Goal: Task Accomplishment & Management: Manage account settings

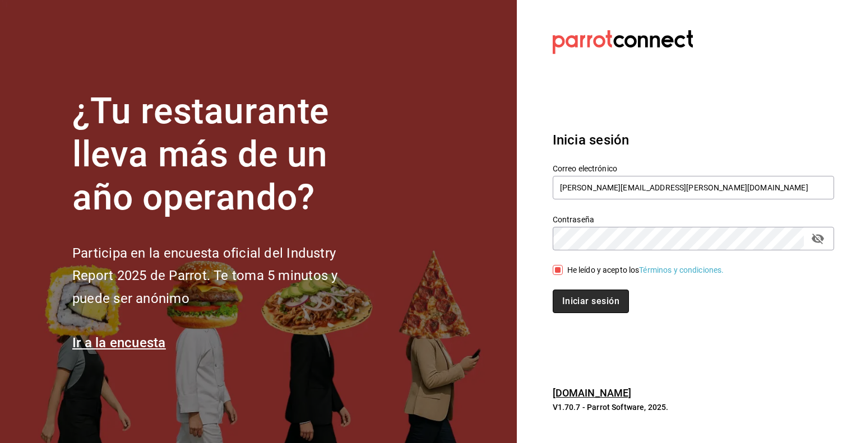
click at [605, 298] on button "Iniciar sesión" at bounding box center [590, 302] width 76 height 24
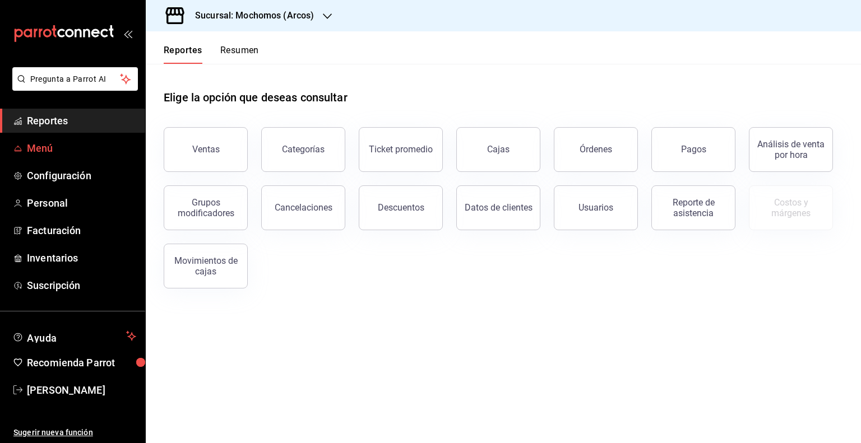
click at [108, 143] on span "Menú" at bounding box center [81, 148] width 109 height 15
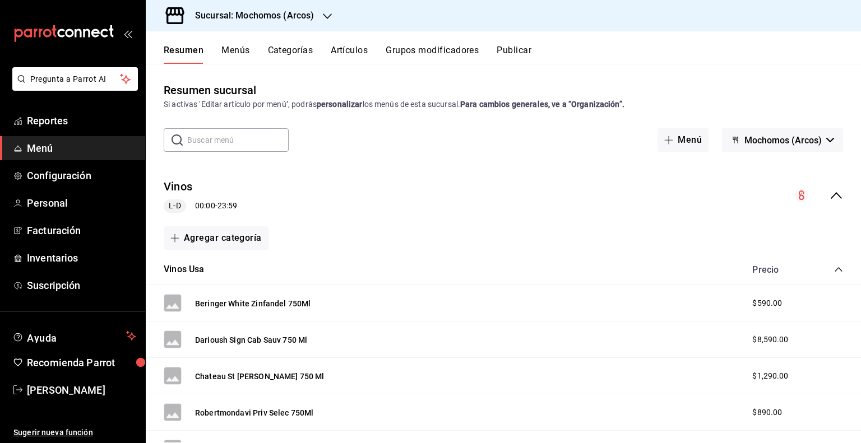
click at [300, 15] on h3 "Sucursal: Mochomos (Arcos)" at bounding box center [250, 15] width 128 height 13
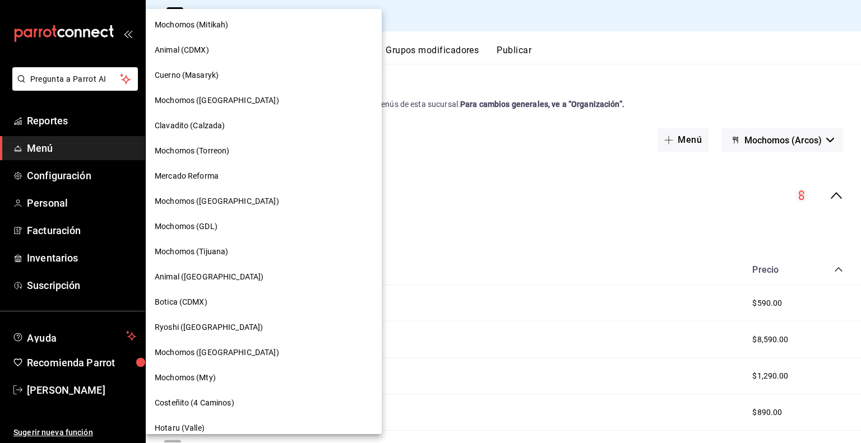
scroll to position [202, 0]
click at [222, 116] on div "Clavadito (Calzada)" at bounding box center [264, 126] width 236 height 25
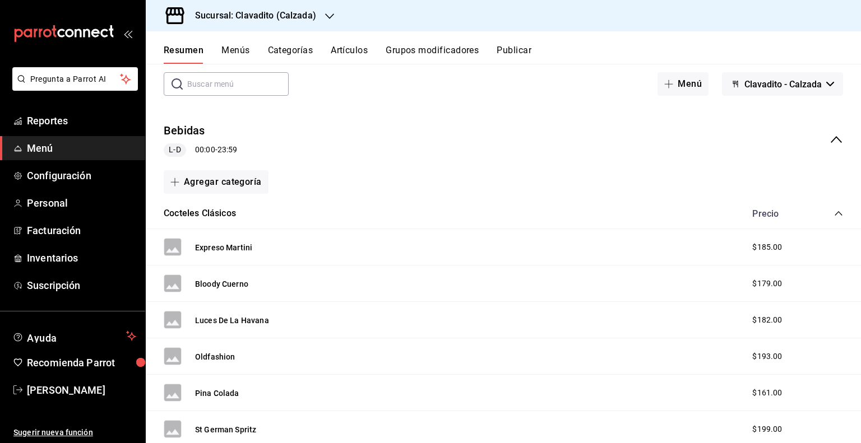
click at [346, 121] on div "Bebidas L-D 00:00 - 23:59" at bounding box center [503, 140] width 715 height 52
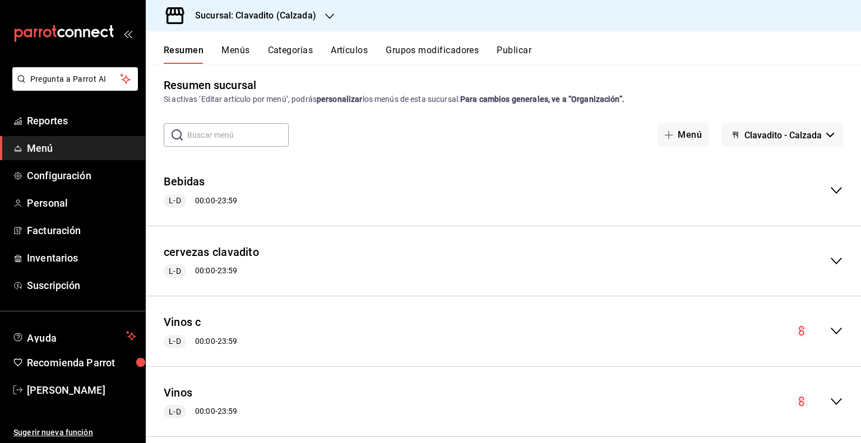
scroll to position [0, 0]
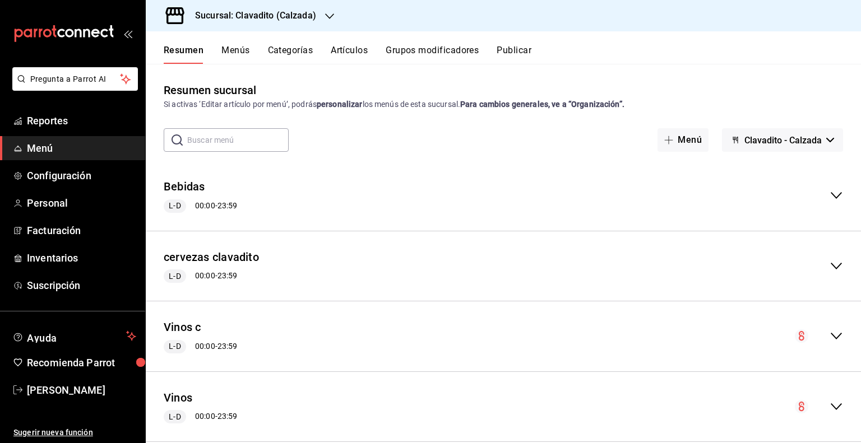
click at [332, 51] on button "Artículos" at bounding box center [349, 54] width 37 height 19
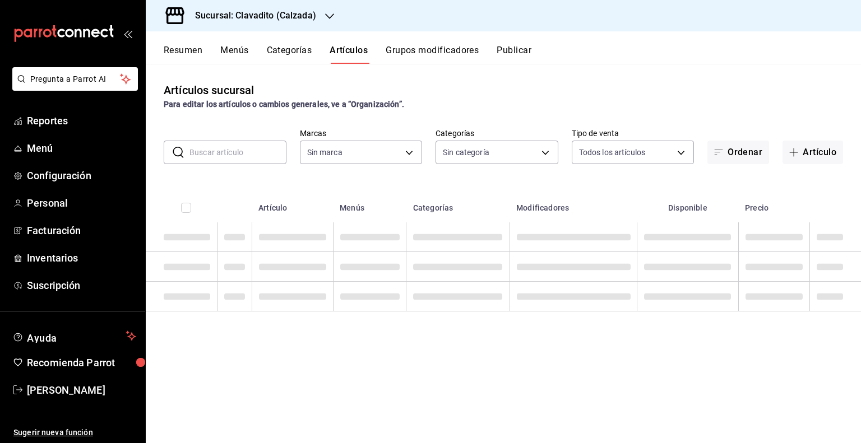
type input "7c6329b2-7c80-4d0a-92e1-359a60270725"
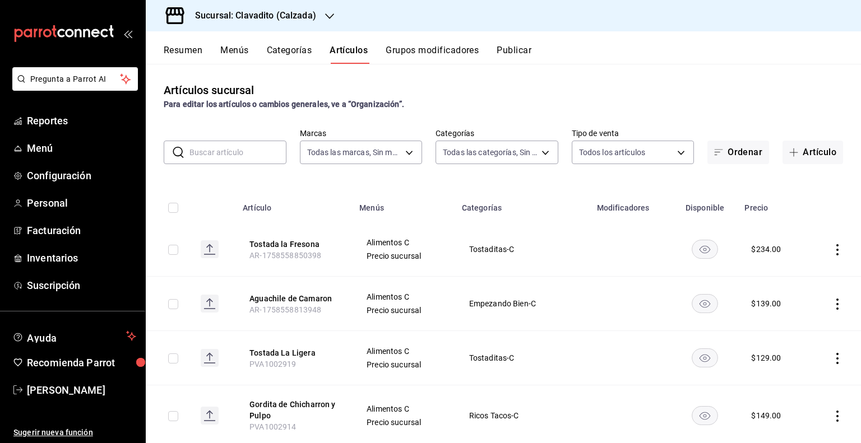
type input "baf57ed1-919f-4c82-8763-5f61bb5ecf6c,a733550a-1833-4f39-b337-4b288d8ef239,37b97…"
click at [803, 156] on button "Artículo" at bounding box center [812, 153] width 61 height 24
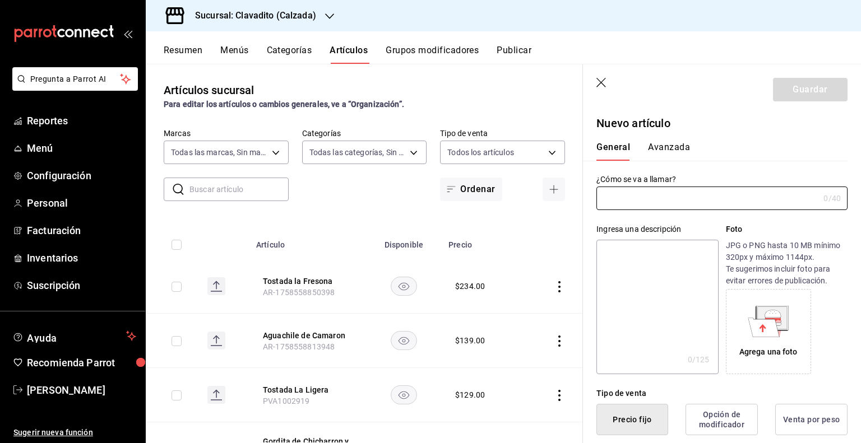
paste input "Almejas Naturales"
type input "Almejas Naturales"
click at [690, 219] on div "Ingresa una descripción x 0 /125 ​ Foto JPG o PNG hasta 10 MB mínimo 320px y má…" at bounding box center [715, 292] width 264 height 164
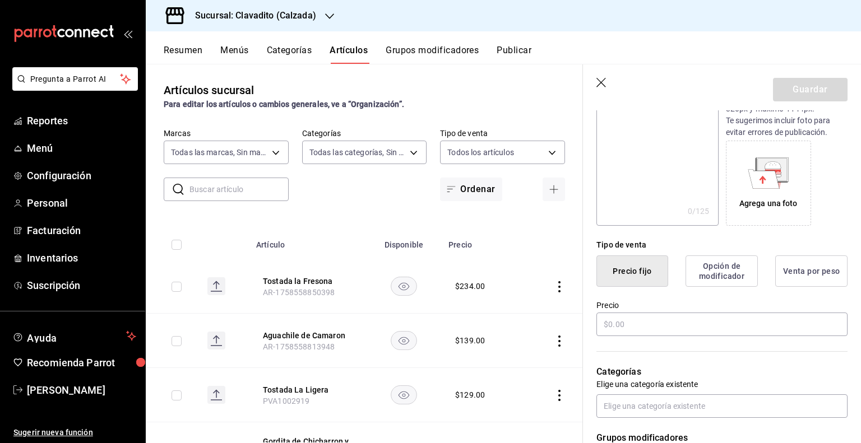
scroll to position [168, 0]
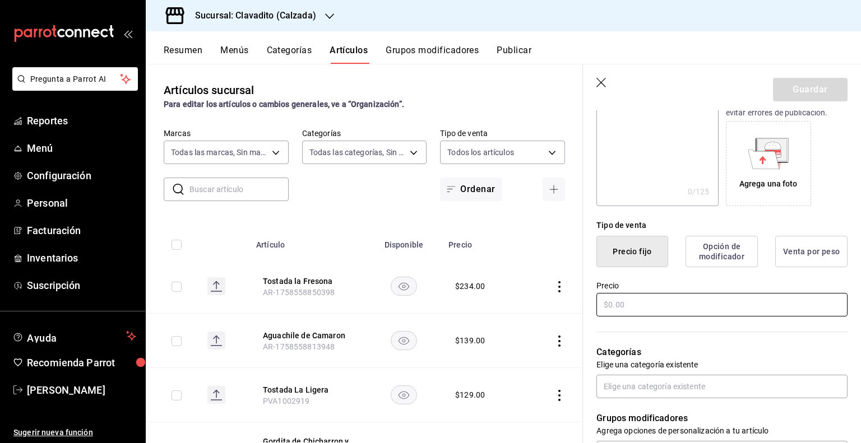
click at [630, 308] on input "text" at bounding box center [721, 305] width 251 height 24
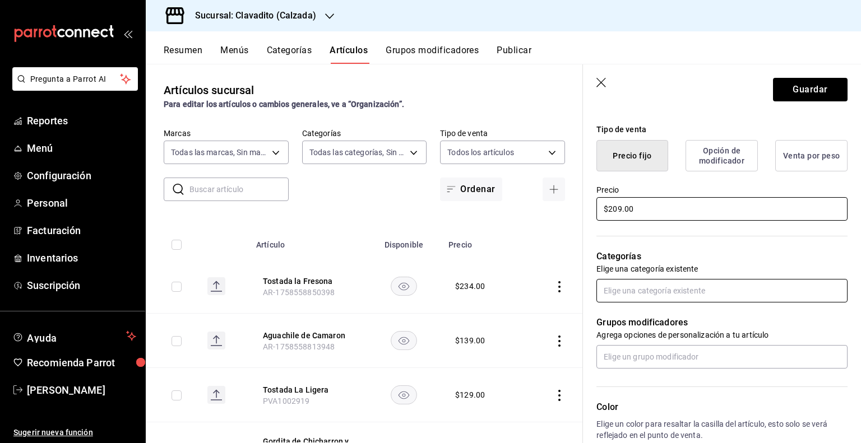
scroll to position [280, 0]
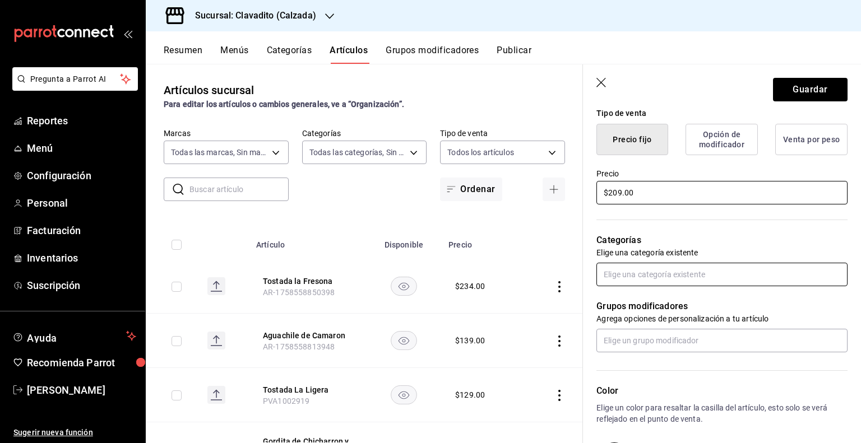
type input "$209.00"
click at [685, 278] on input "text" at bounding box center [721, 275] width 251 height 24
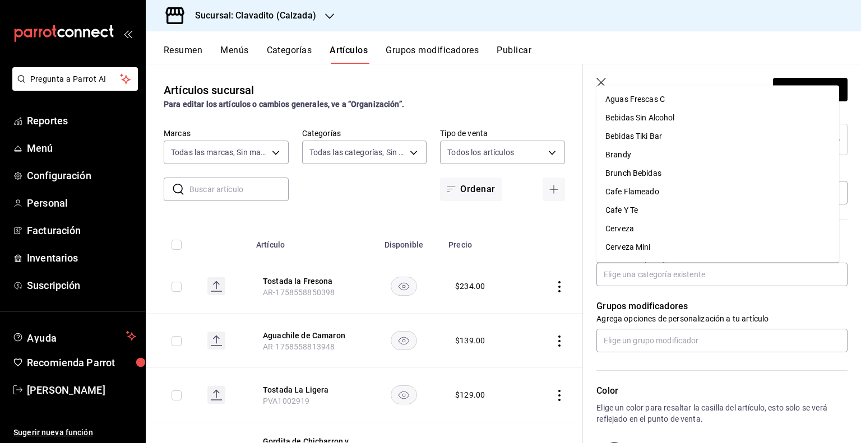
click at [686, 309] on p "Grupos modificadores" at bounding box center [721, 306] width 251 height 13
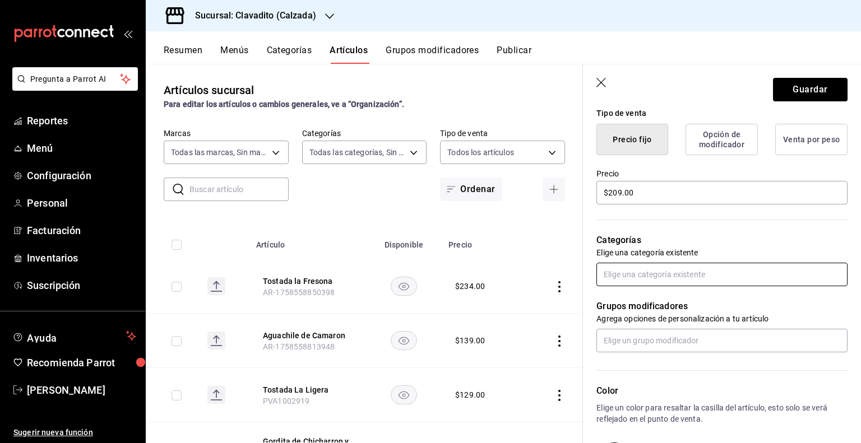
click at [669, 275] on input "text" at bounding box center [721, 275] width 251 height 24
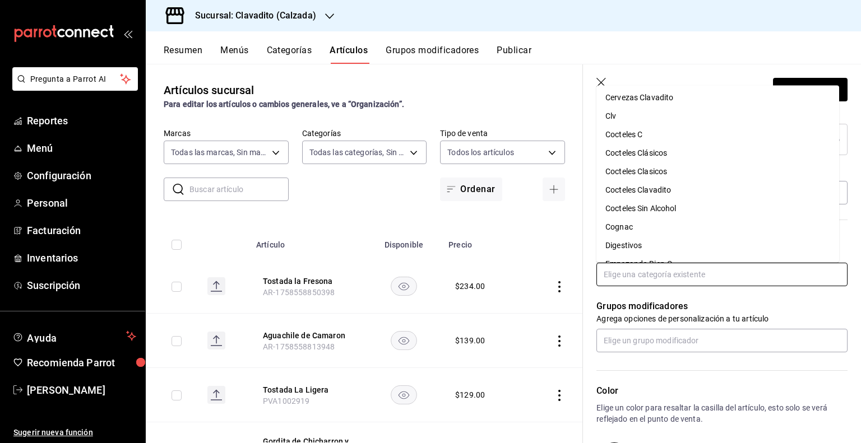
scroll to position [0, 0]
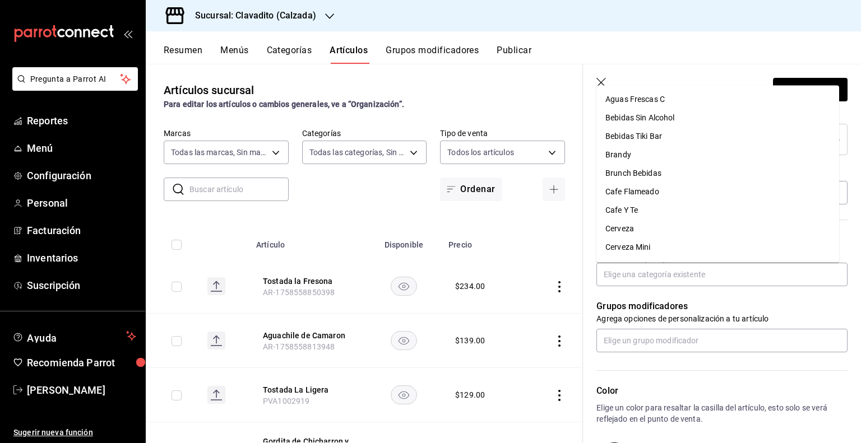
click at [665, 296] on div "Grupos modificadores Agrega opciones de personalización a tu artículo" at bounding box center [715, 319] width 264 height 66
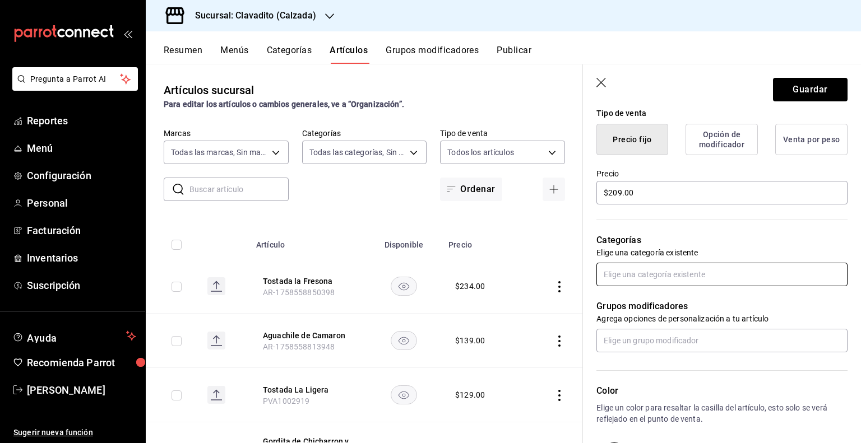
click at [652, 282] on input "text" at bounding box center [721, 275] width 251 height 24
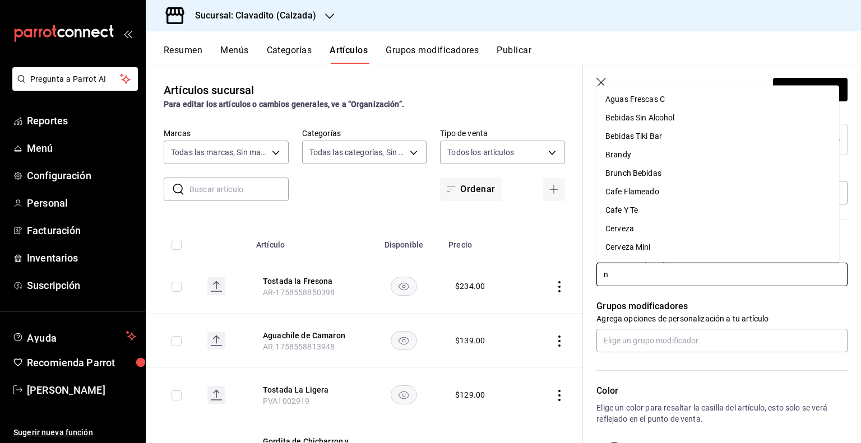
type input "na"
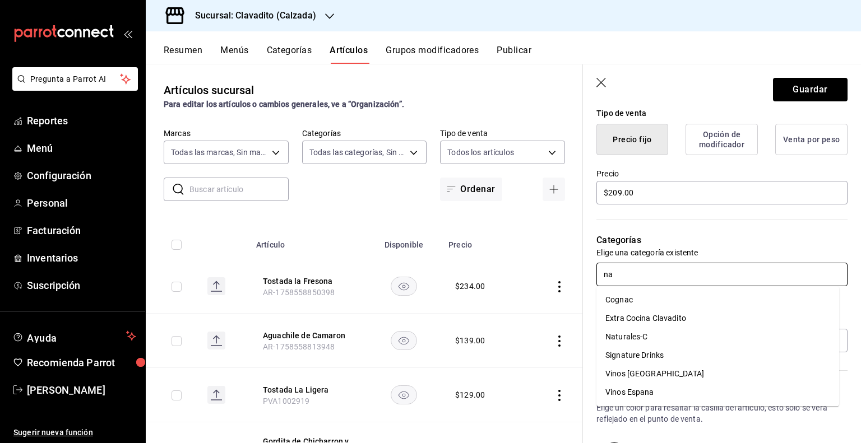
click at [630, 333] on li "Naturales-C" at bounding box center [717, 337] width 243 height 18
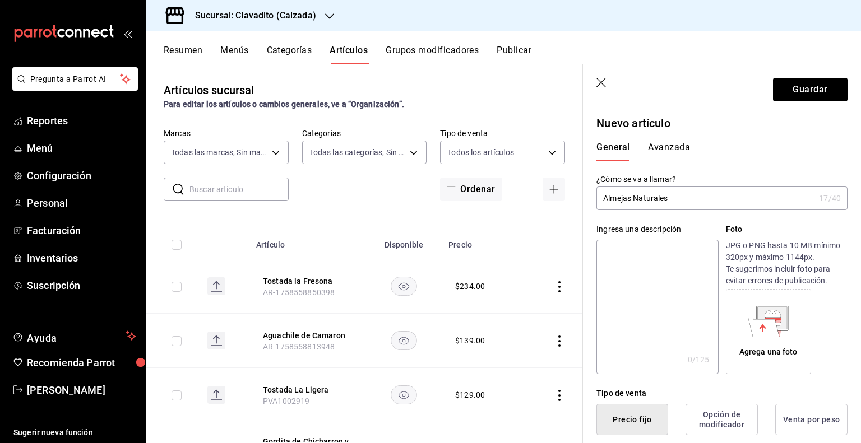
click at [663, 142] on button "Avanzada" at bounding box center [669, 151] width 42 height 19
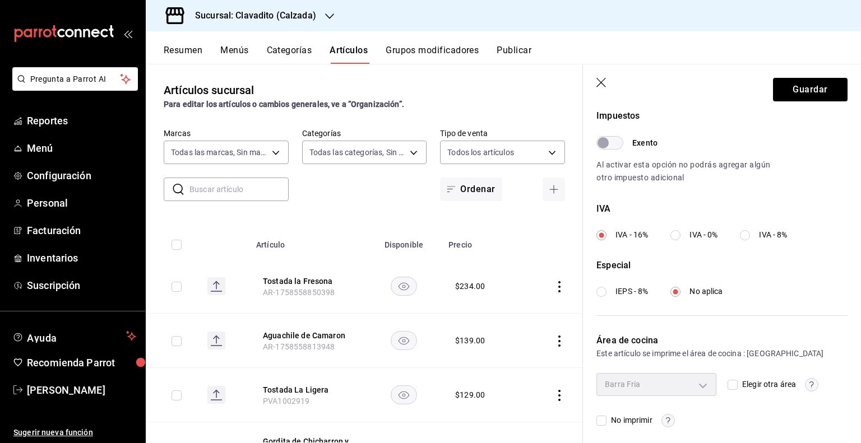
scroll to position [347, 0]
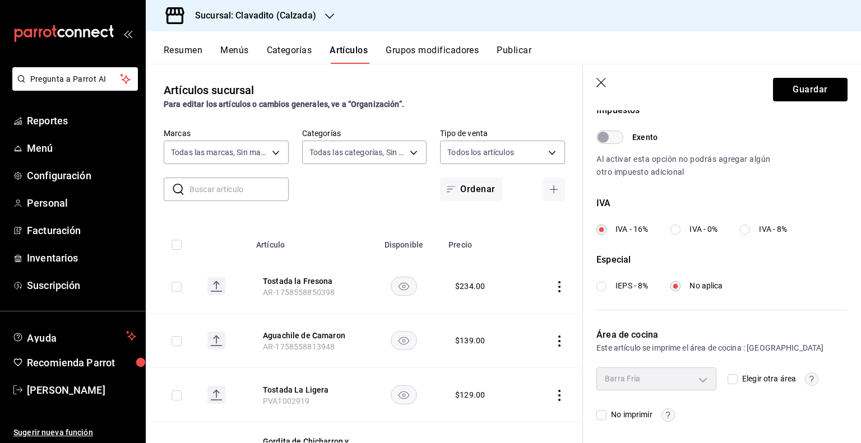
click at [696, 378] on div "Barra Fria" at bounding box center [656, 379] width 120 height 22
click at [640, 383] on div "Barra Fria" at bounding box center [656, 379] width 120 height 22
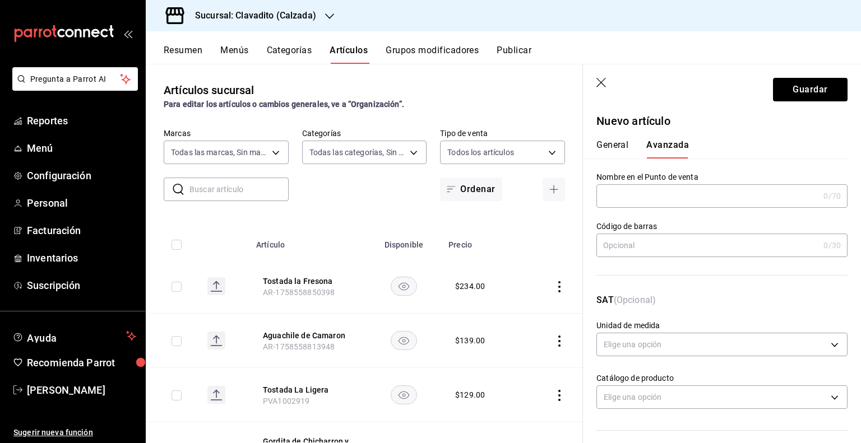
scroll to position [0, 0]
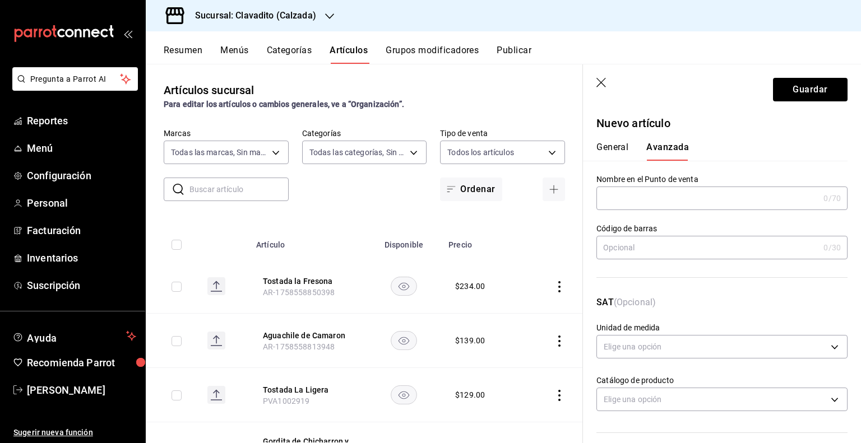
click at [601, 138] on div "General Avanzada" at bounding box center [715, 146] width 264 height 29
click at [600, 146] on button "General" at bounding box center [612, 151] width 32 height 19
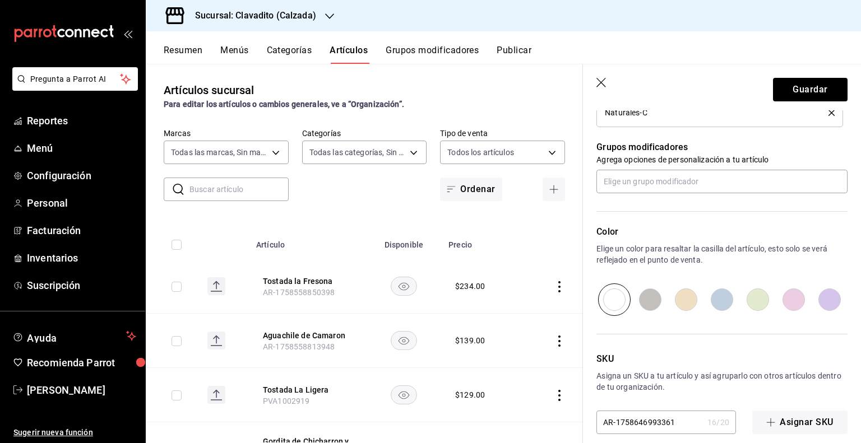
scroll to position [489, 0]
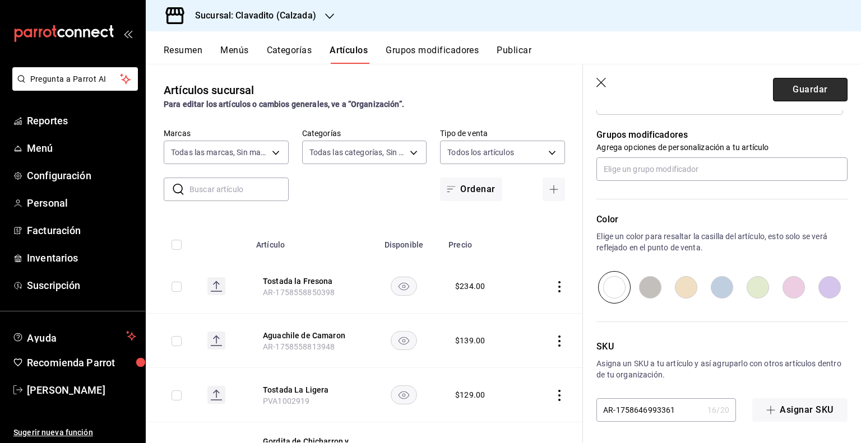
click at [811, 85] on button "Guardar" at bounding box center [810, 90] width 75 height 24
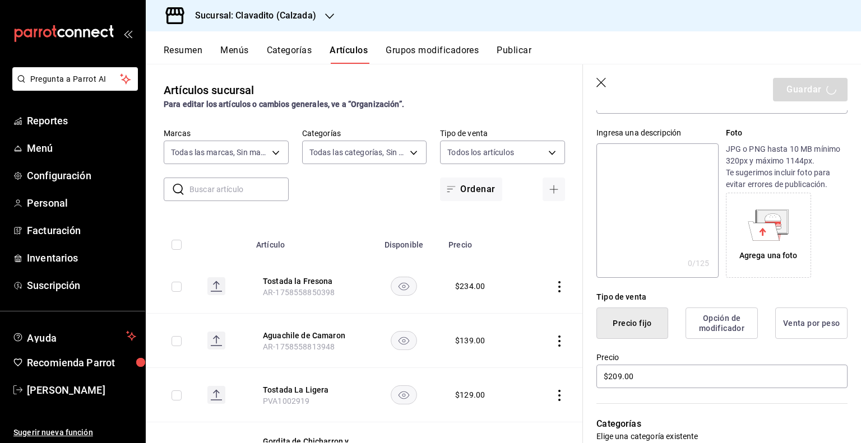
scroll to position [0, 0]
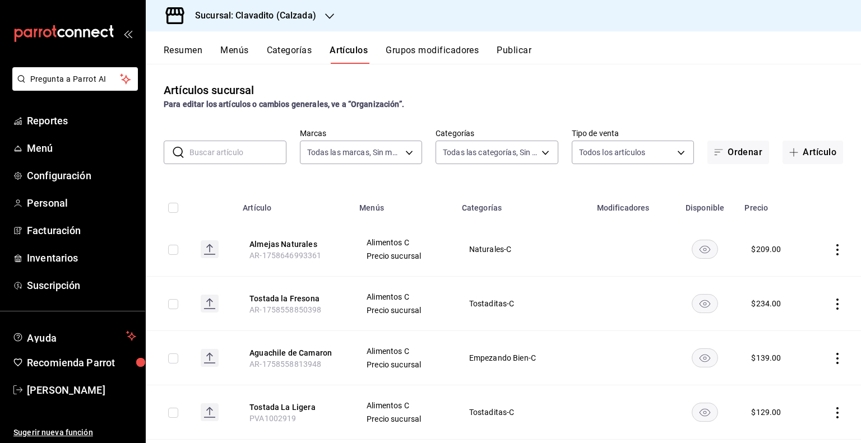
click at [836, 249] on icon "actions" at bounding box center [837, 249] width 2 height 11
click at [554, 243] on div at bounding box center [430, 221] width 861 height 443
click at [808, 154] on button "Artículo" at bounding box center [812, 153] width 61 height 24
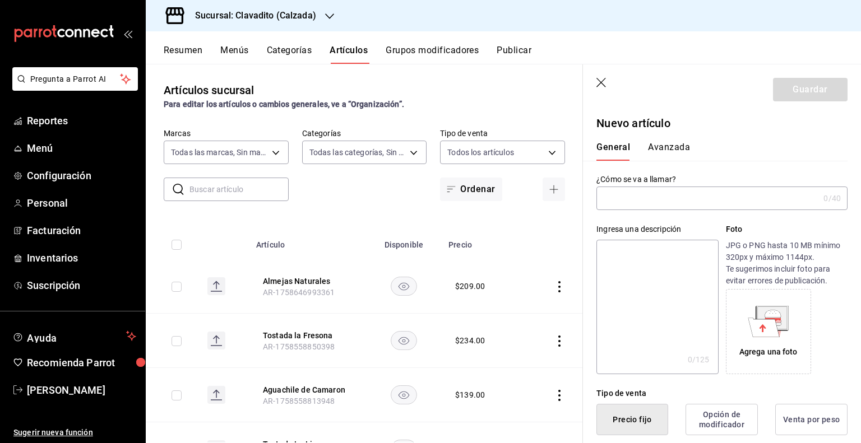
click at [653, 196] on input "text" at bounding box center [707, 198] width 222 height 22
paste input "Taco de Camarón Clavadito"
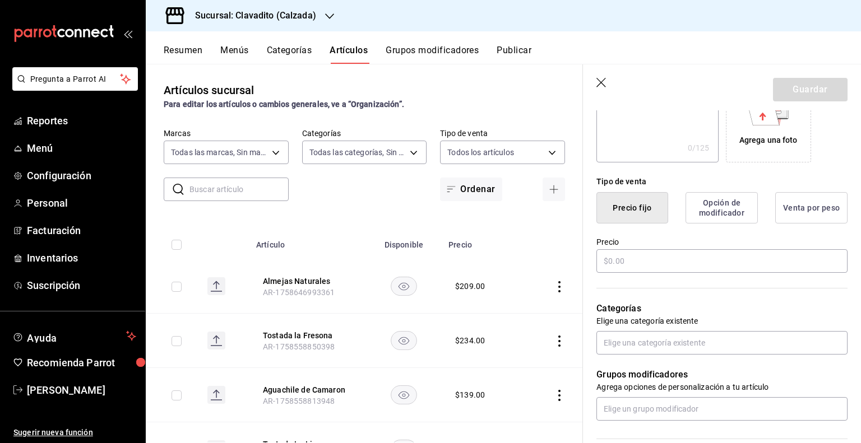
scroll to position [224, 0]
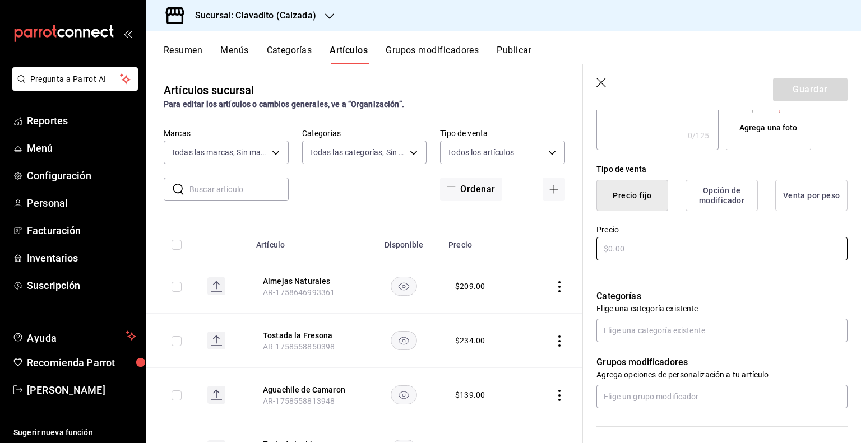
type input "Taco de Camarón Clavadito"
click at [650, 247] on input "text" at bounding box center [721, 249] width 251 height 24
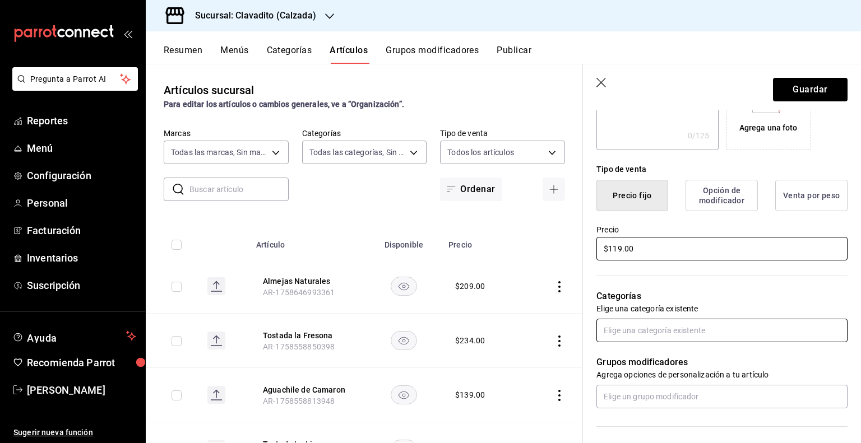
type input "$119.00"
click at [620, 331] on input "text" at bounding box center [721, 331] width 251 height 24
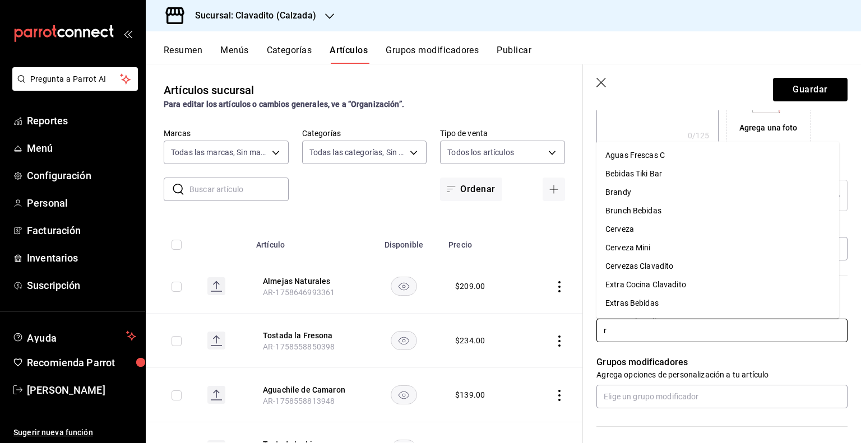
type input "ri"
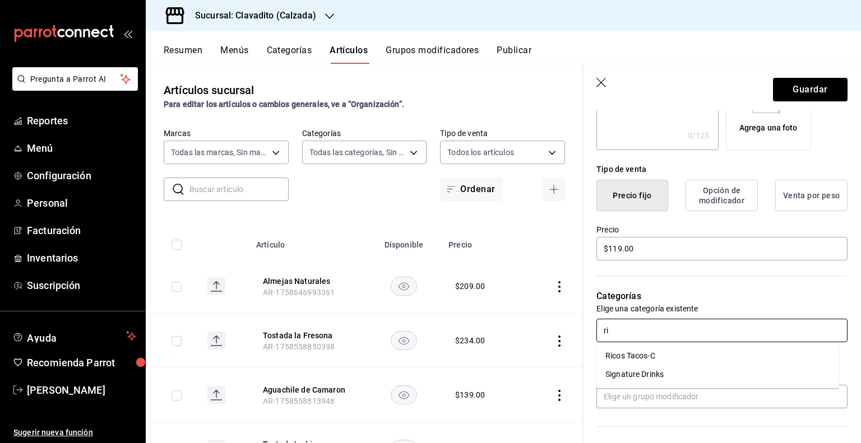
click at [656, 357] on li "Ricos Tacos-C" at bounding box center [717, 356] width 243 height 18
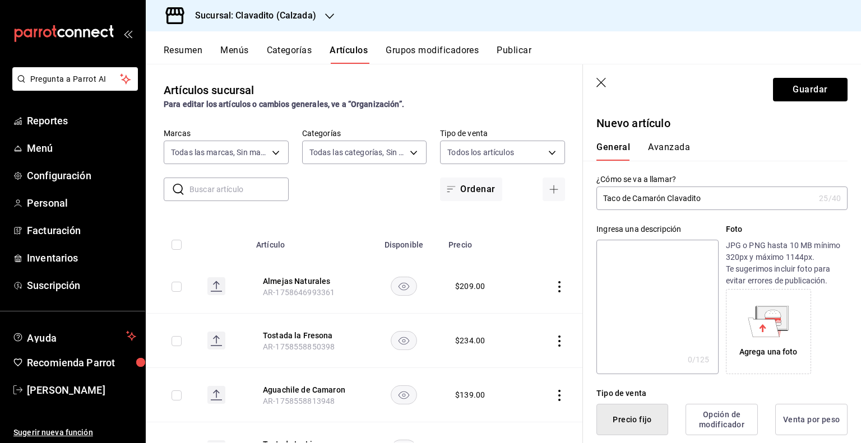
scroll to position [0, 0]
click at [659, 145] on button "Avanzada" at bounding box center [669, 151] width 42 height 19
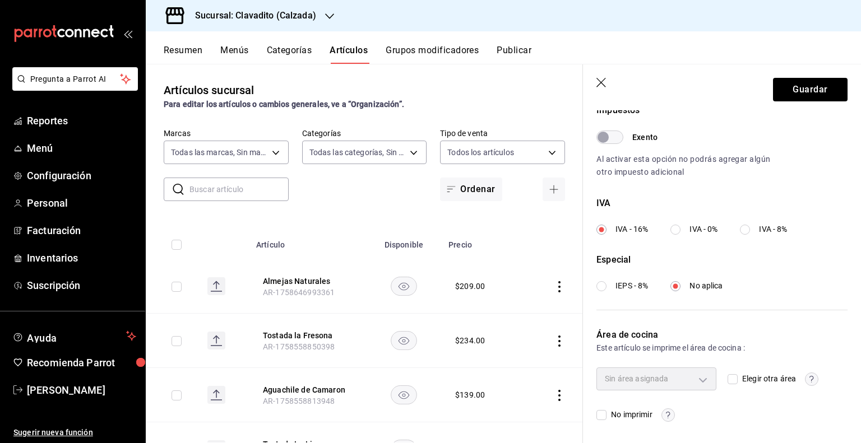
scroll to position [347, 0]
click at [682, 384] on div "Sin área asignada" at bounding box center [656, 379] width 120 height 22
click at [690, 379] on div "Sin área asignada" at bounding box center [656, 379] width 120 height 22
click at [699, 379] on div "Sin área asignada" at bounding box center [656, 379] width 120 height 22
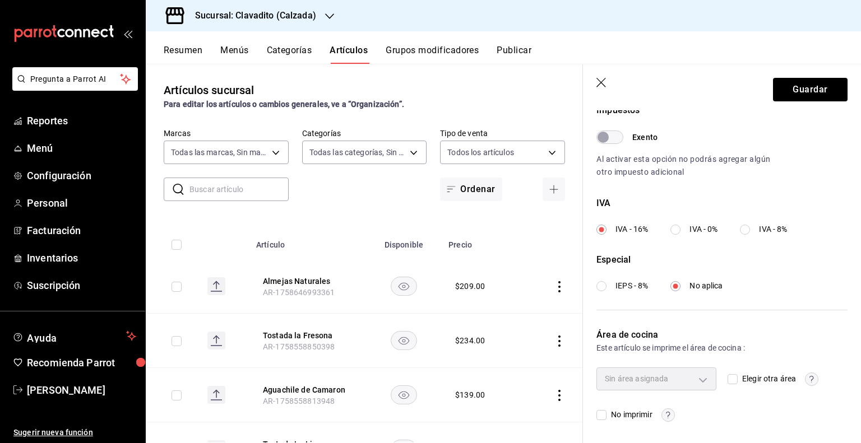
click at [699, 379] on div "Sin área asignada" at bounding box center [656, 379] width 120 height 22
click at [727, 377] on input "Elegir otra área" at bounding box center [732, 379] width 10 height 10
checkbox input "true"
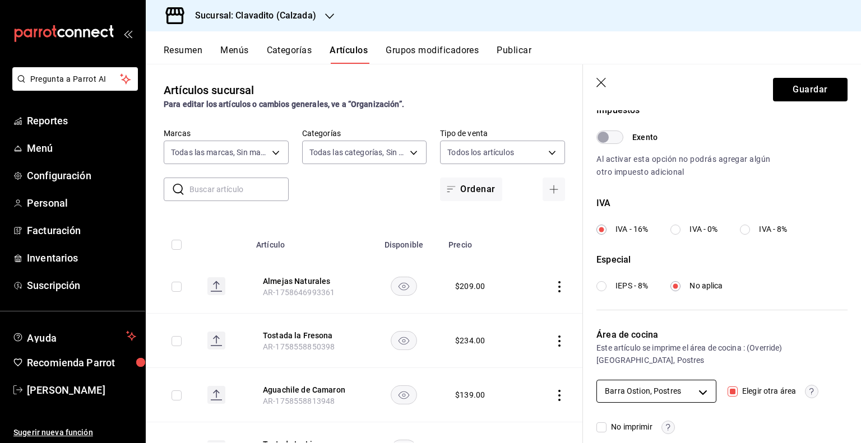
click at [699, 387] on body "Pregunta a Parrot AI Reportes Menú Configuración Personal Facturación Inventari…" at bounding box center [430, 221] width 861 height 443
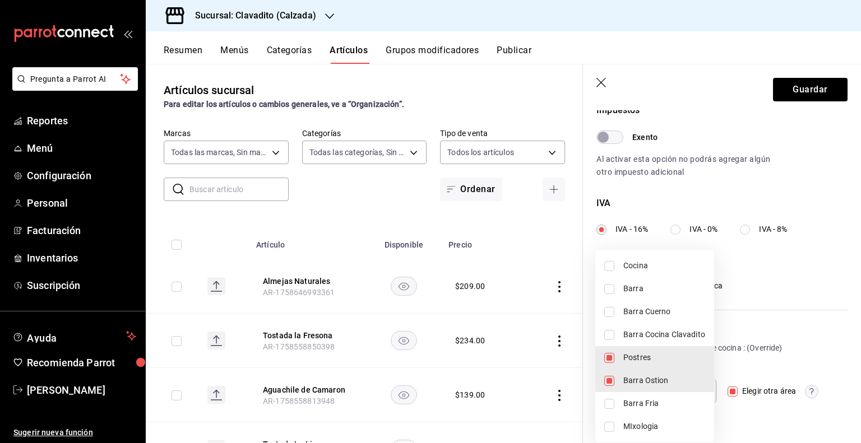
click at [741, 333] on div at bounding box center [430, 221] width 861 height 443
click at [677, 392] on body "Pregunta a Parrot AI Reportes Menú Configuración Personal Facturación Inventari…" at bounding box center [430, 221] width 861 height 443
click at [761, 335] on div at bounding box center [430, 221] width 861 height 443
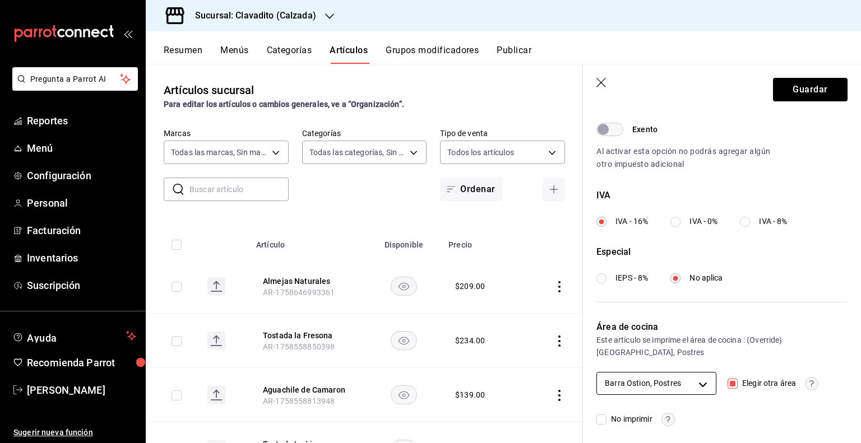
scroll to position [360, 0]
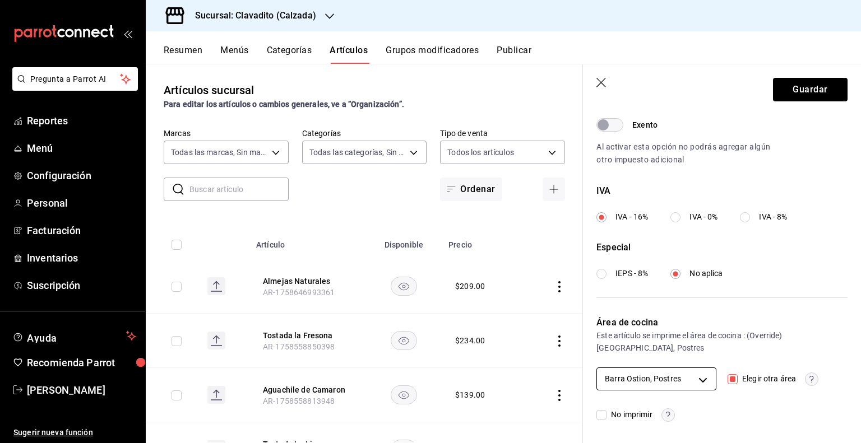
click at [649, 383] on body "Pregunta a Parrot AI Reportes Menú Configuración Personal Facturación Inventari…" at bounding box center [430, 221] width 861 height 443
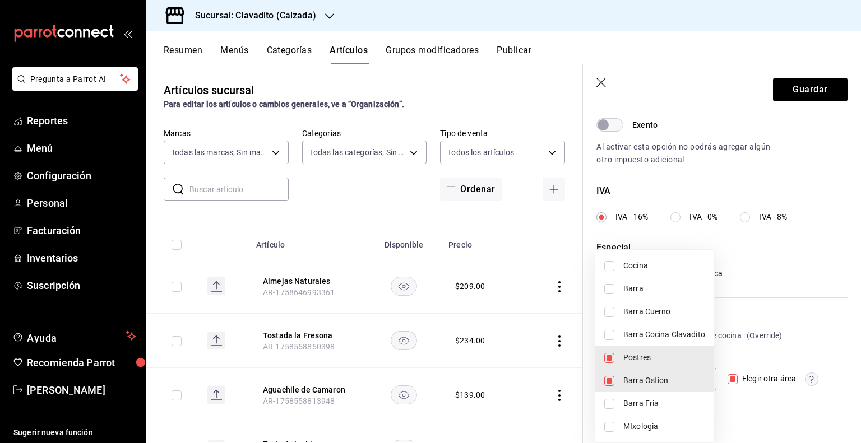
click at [621, 357] on li "Postres" at bounding box center [654, 357] width 119 height 23
type input "8ee4418f-e685-4f55-99d0-db18e8c4e5ce"
checkbox input "false"
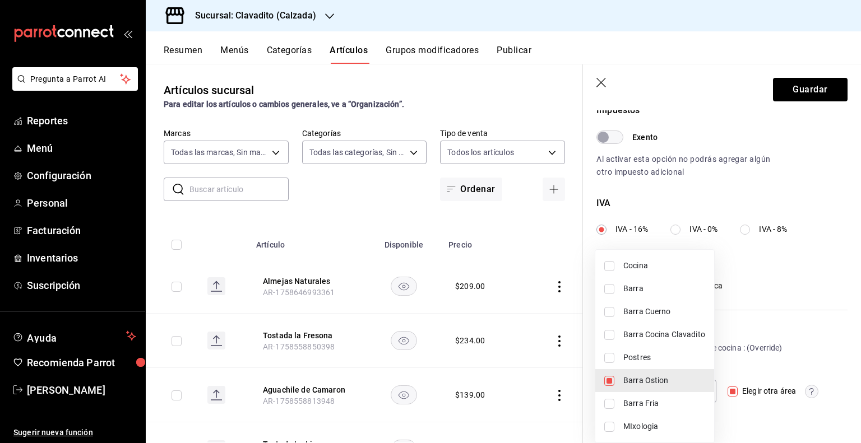
click at [610, 380] on input "checkbox" at bounding box center [609, 381] width 10 height 10
checkbox input "false"
click at [751, 338] on div at bounding box center [430, 221] width 861 height 443
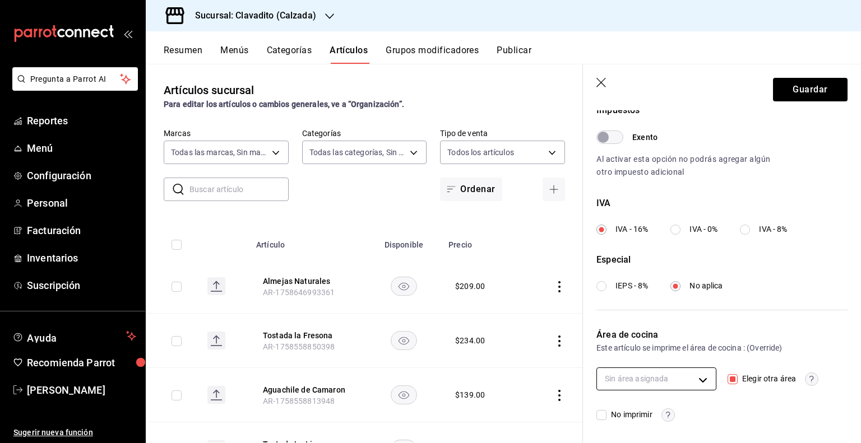
click at [635, 380] on body "Pregunta a Parrot AI Reportes Menú Configuración Personal Facturación Inventari…" at bounding box center [430, 221] width 861 height 443
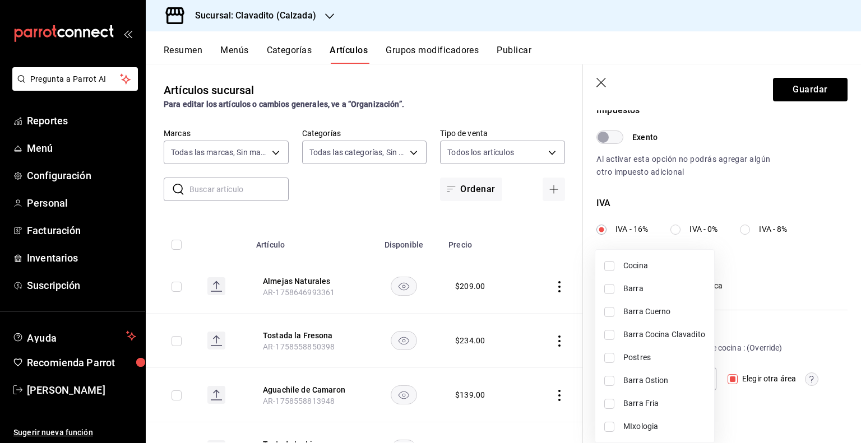
click at [693, 336] on span "Barra Cocina Clavadito" at bounding box center [664, 335] width 82 height 12
type input "4f0d0970-c64e-44db-8b6c-7ba97e1409ae"
checkbox input "true"
click at [770, 360] on div at bounding box center [430, 221] width 861 height 443
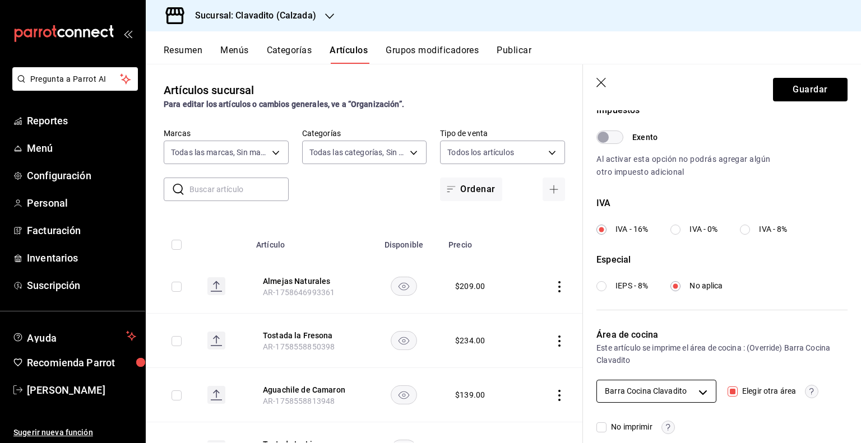
click at [689, 392] on body "Pregunta a Parrot AI Reportes Menú Configuración Personal Facturación Inventari…" at bounding box center [430, 221] width 861 height 443
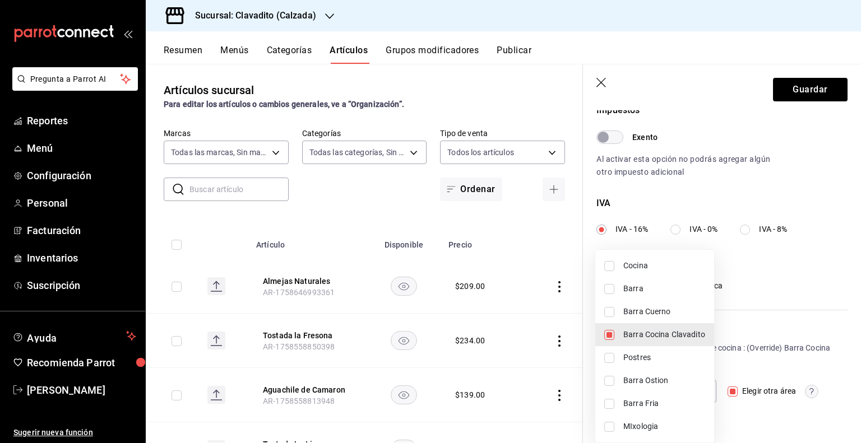
click at [664, 403] on span "Barra Fria" at bounding box center [664, 404] width 82 height 12
type input "08b42713-ea0c-4b5c-a78b-f388968b8f44,4f0d0970-c64e-44db-8b6c-7ba97e1409ae"
checkbox input "true"
click at [756, 347] on div at bounding box center [430, 221] width 861 height 443
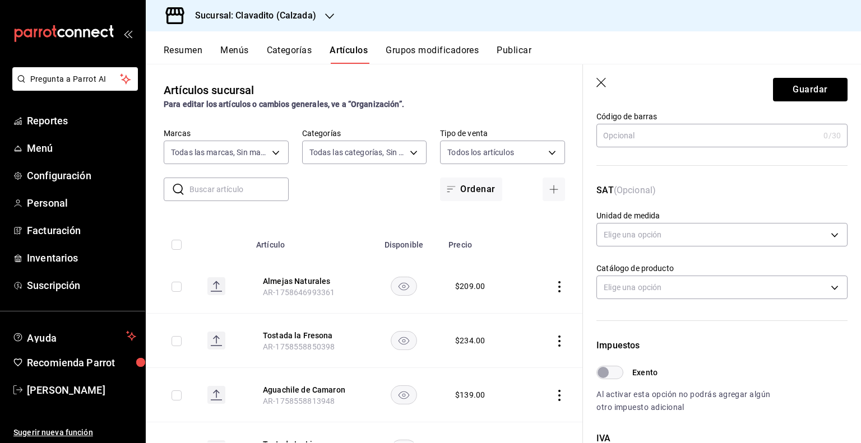
scroll to position [0, 0]
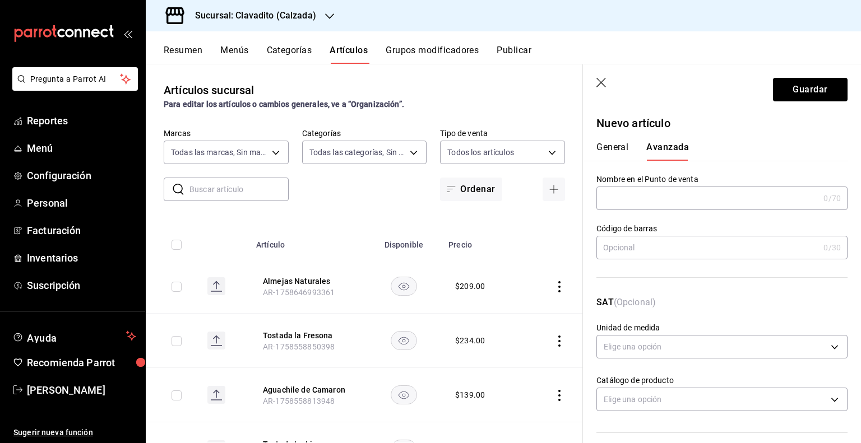
click at [608, 143] on button "General" at bounding box center [612, 151] width 32 height 19
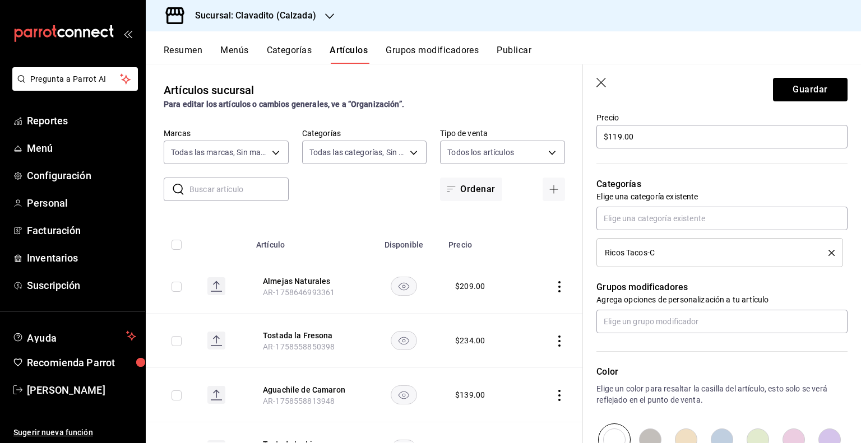
scroll to position [264, 0]
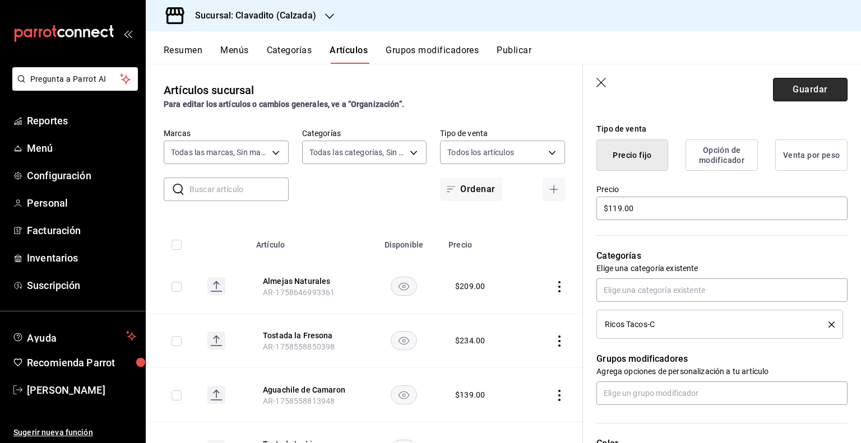
click at [780, 85] on button "Guardar" at bounding box center [810, 90] width 75 height 24
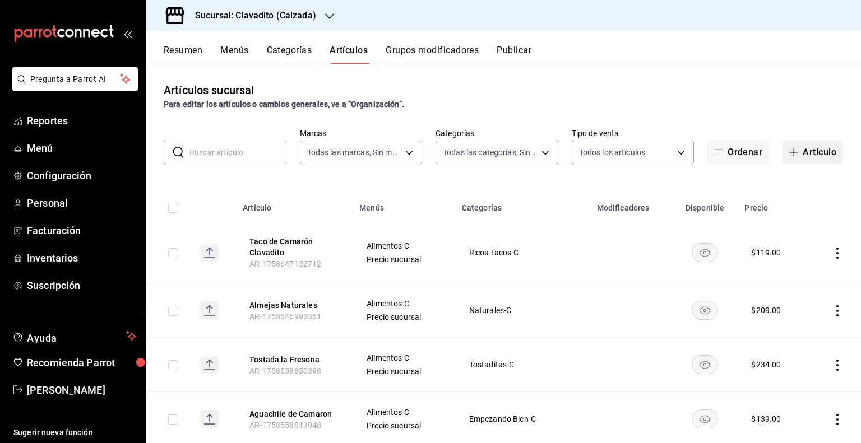
click at [803, 159] on button "Artículo" at bounding box center [812, 153] width 61 height 24
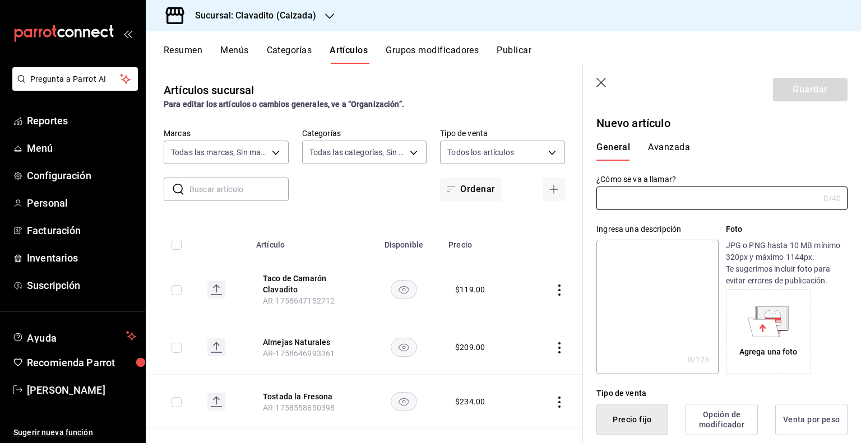
paste input "Tostada Camarón Consentido"
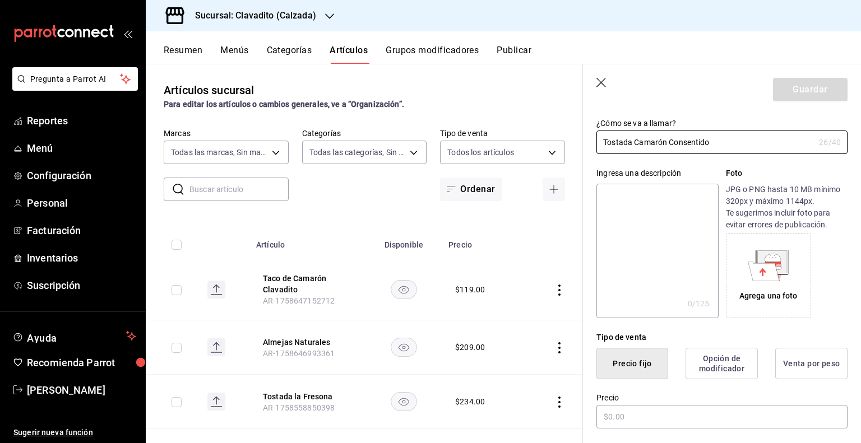
type input "Tostada Camarón Consentido"
click at [669, 201] on textarea at bounding box center [657, 251] width 122 height 134
click at [749, 144] on input "Tostada Camarón Consentido" at bounding box center [705, 142] width 218 height 22
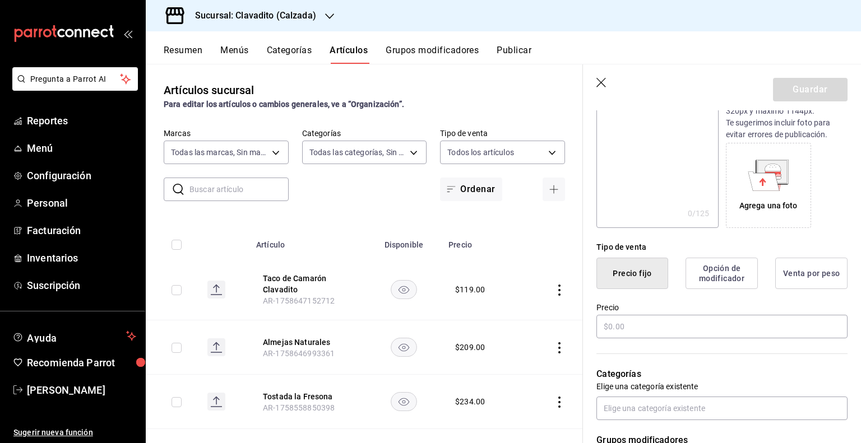
scroll to position [224, 0]
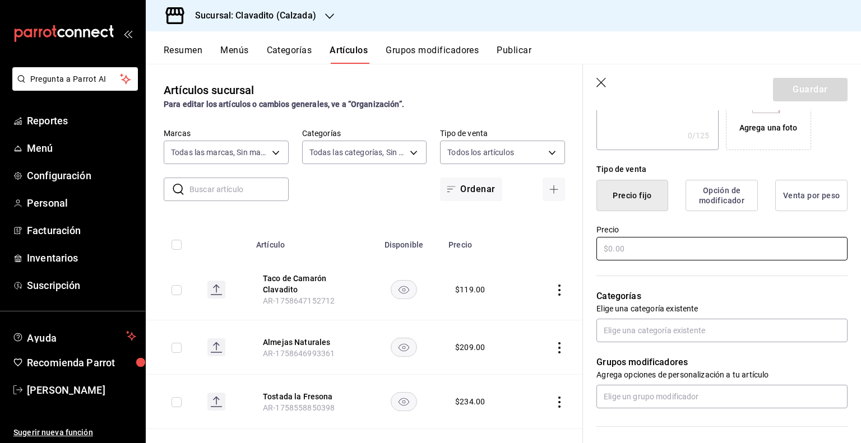
click at [675, 241] on input "text" at bounding box center [721, 249] width 251 height 24
type input "$127.00"
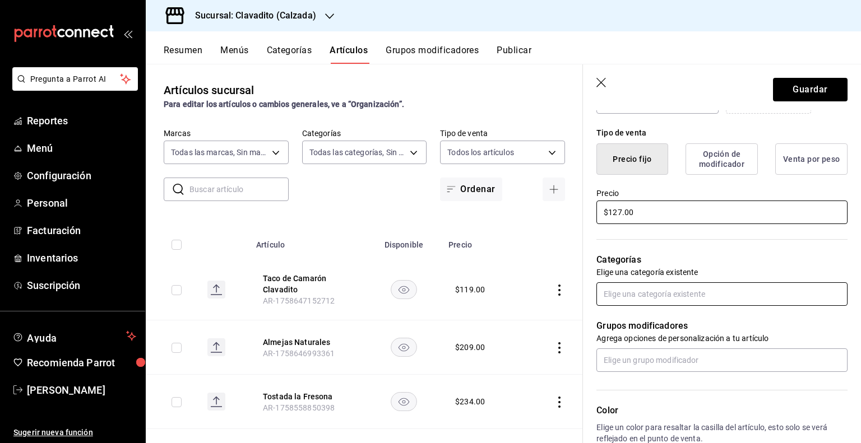
scroll to position [280, 0]
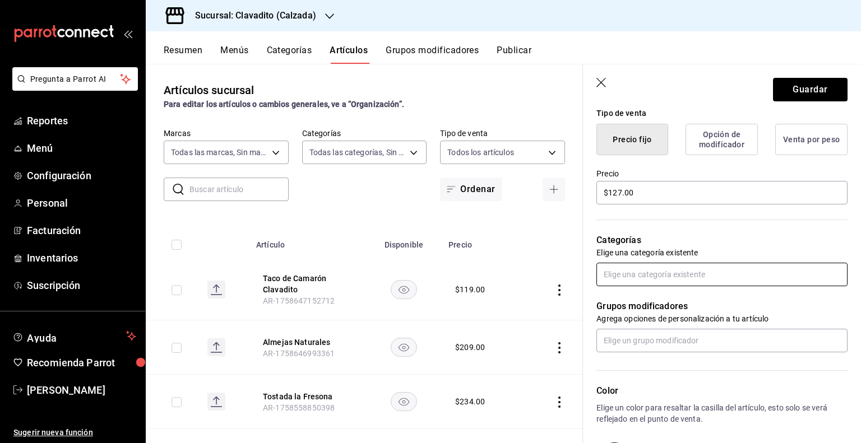
click at [689, 280] on input "text" at bounding box center [721, 275] width 251 height 24
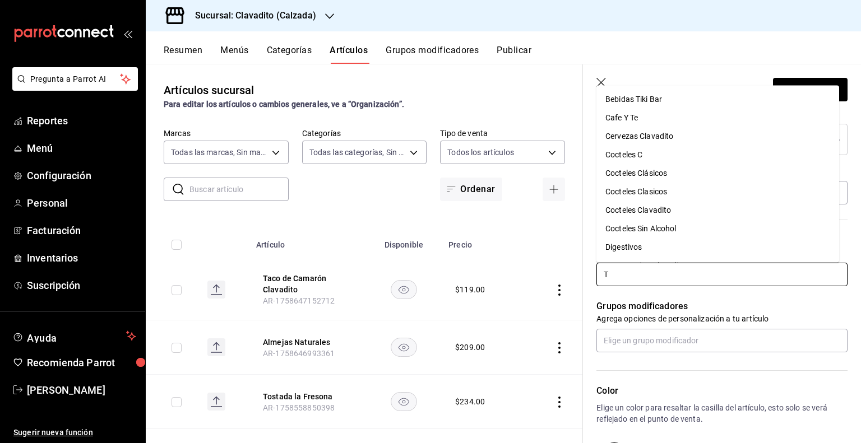
type input "TO"
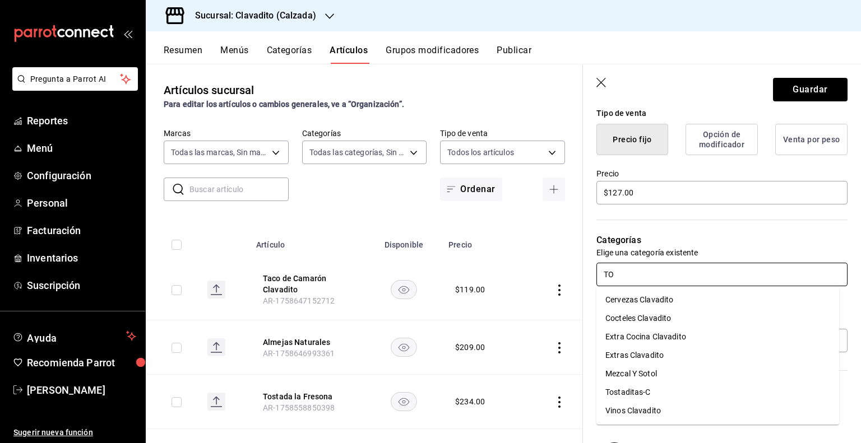
click at [630, 390] on li "Tostaditas-C" at bounding box center [717, 392] width 243 height 18
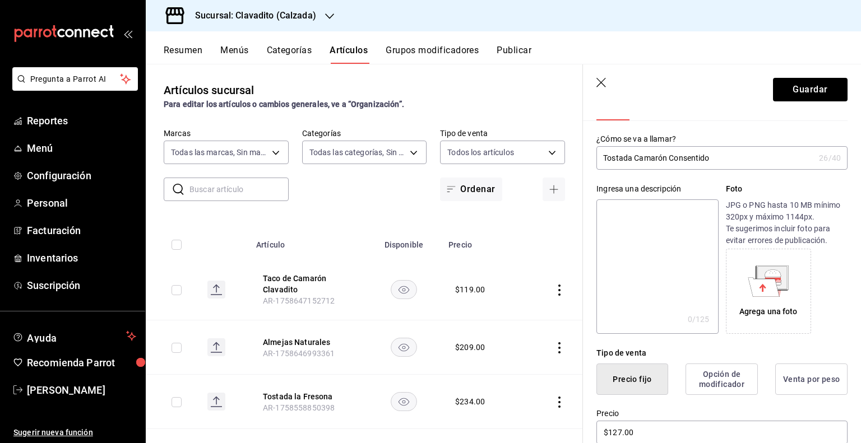
scroll to position [0, 0]
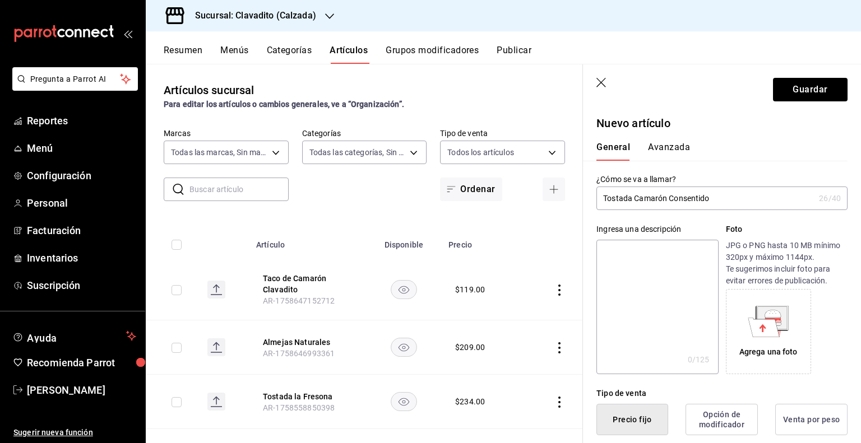
click at [665, 145] on button "Avanzada" at bounding box center [669, 151] width 42 height 19
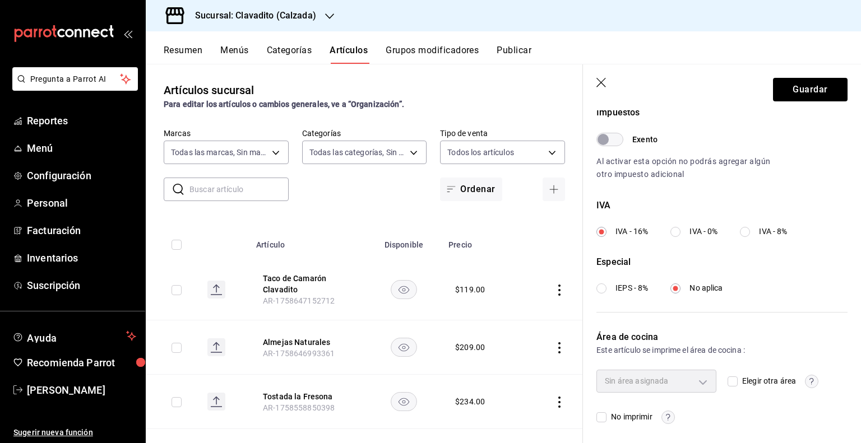
scroll to position [347, 0]
click at [684, 382] on div "Sin área asignada" at bounding box center [656, 379] width 120 height 22
click at [727, 378] on input "Elegir otra área" at bounding box center [732, 379] width 10 height 10
checkbox input "true"
type input "08b42713-ea0c-4b5c-a78b-f388968b8f44"
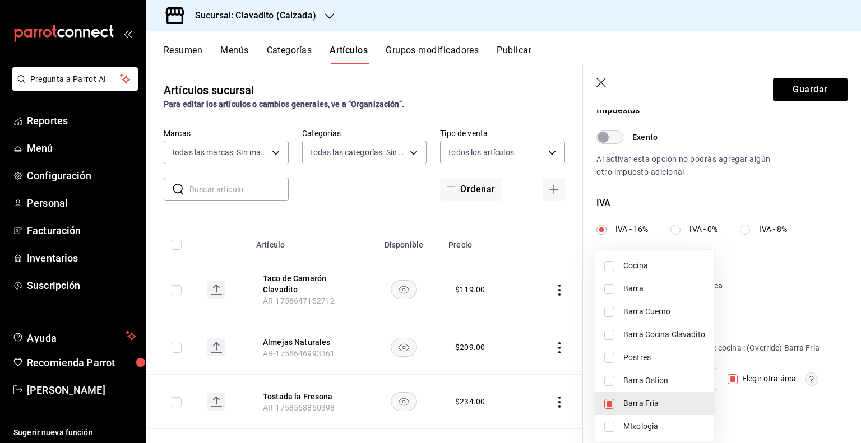
click at [692, 383] on body "Pregunta a Parrot AI Reportes Menú Configuración Personal Facturación Inventari…" at bounding box center [430, 221] width 861 height 443
click at [761, 396] on div at bounding box center [430, 221] width 861 height 443
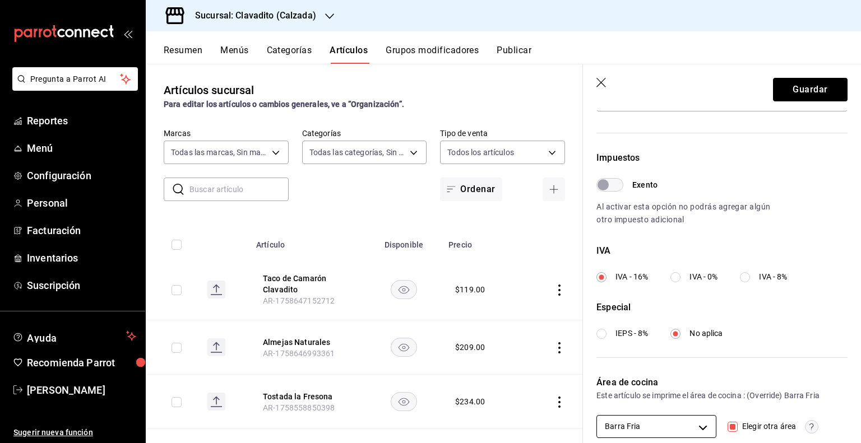
scroll to position [235, 0]
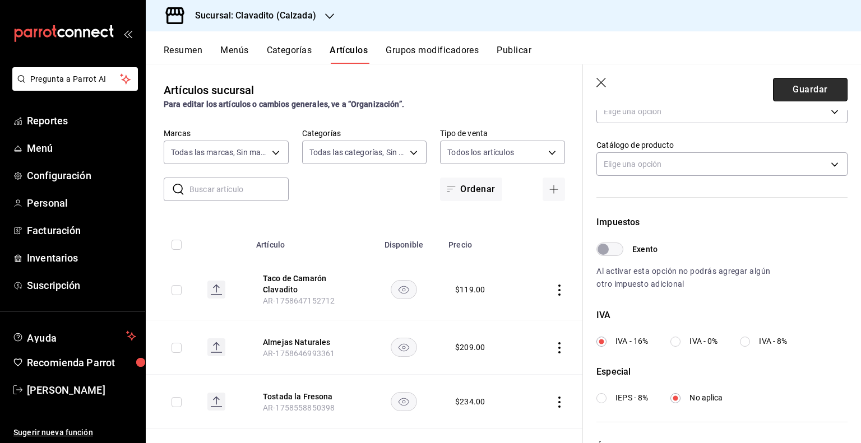
click at [793, 96] on button "Guardar" at bounding box center [810, 90] width 75 height 24
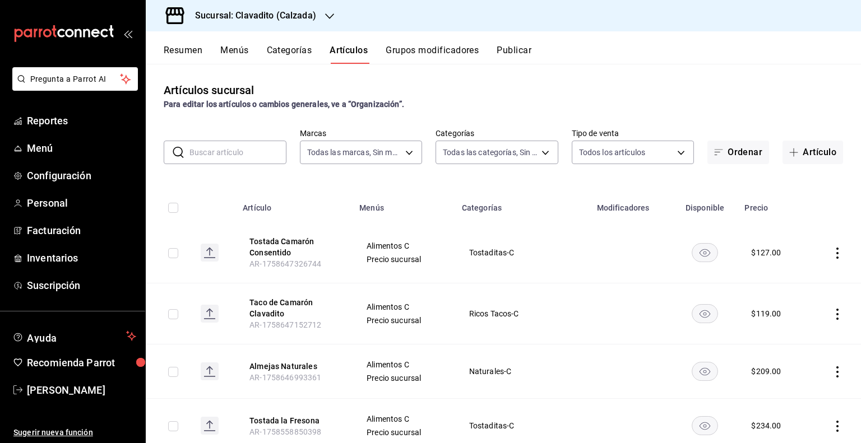
click at [831, 370] on icon "actions" at bounding box center [836, 371] width 11 height 11
drag, startPoint x: 761, startPoint y: 363, endPoint x: 601, endPoint y: 262, distance: 190.1
click at [762, 363] on icon at bounding box center [766, 367] width 13 height 13
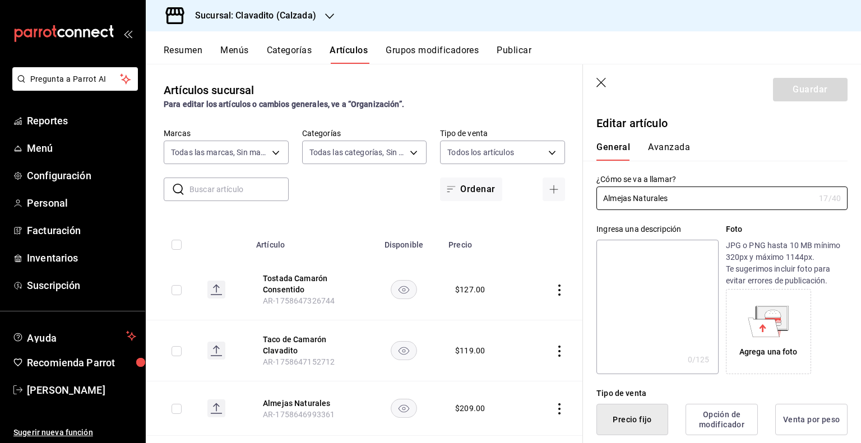
type input "$209.00"
type input "E48"
type input "90101500"
radio input "true"
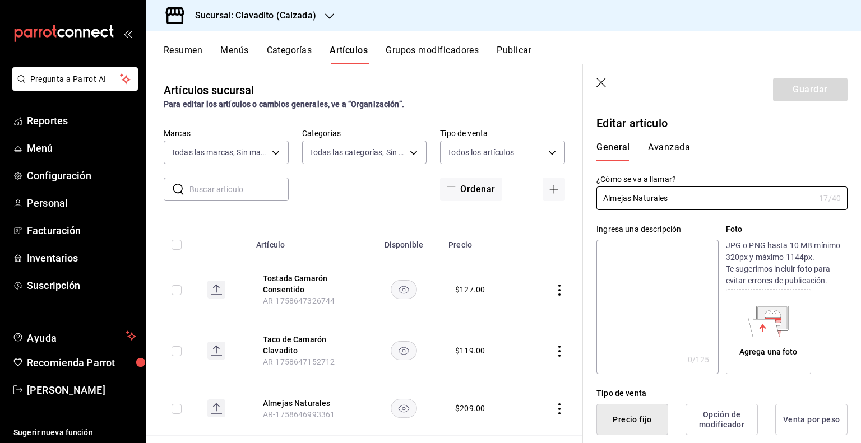
type input "08b42713-ea0c-4b5c-a78b-f388968b8f44"
click at [679, 147] on button "Avanzada" at bounding box center [669, 151] width 42 height 19
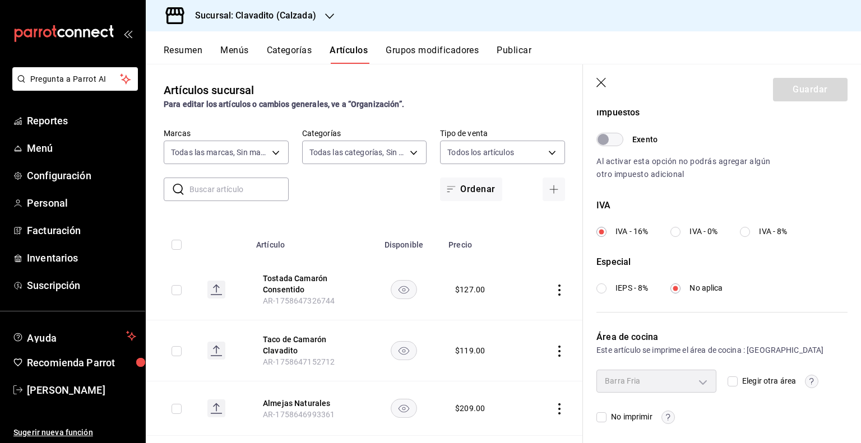
scroll to position [347, 0]
click at [598, 85] on icon "button" at bounding box center [601, 83] width 10 height 10
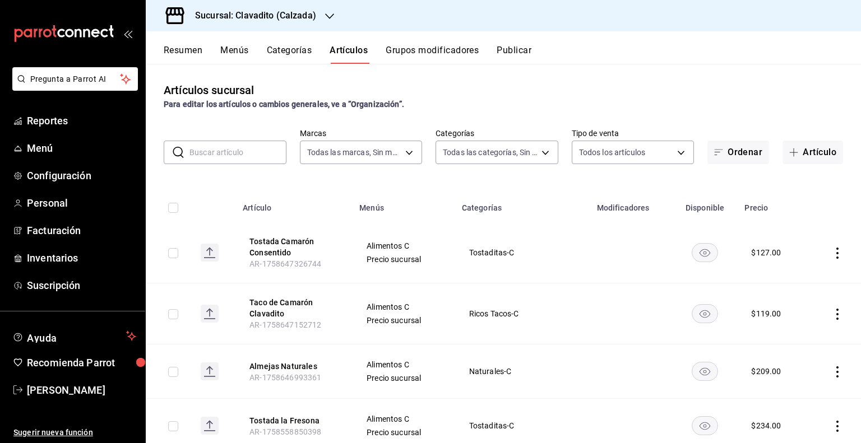
click at [578, 259] on td "Tostaditas-C" at bounding box center [522, 252] width 135 height 61
click at [521, 49] on button "Publicar" at bounding box center [513, 54] width 35 height 19
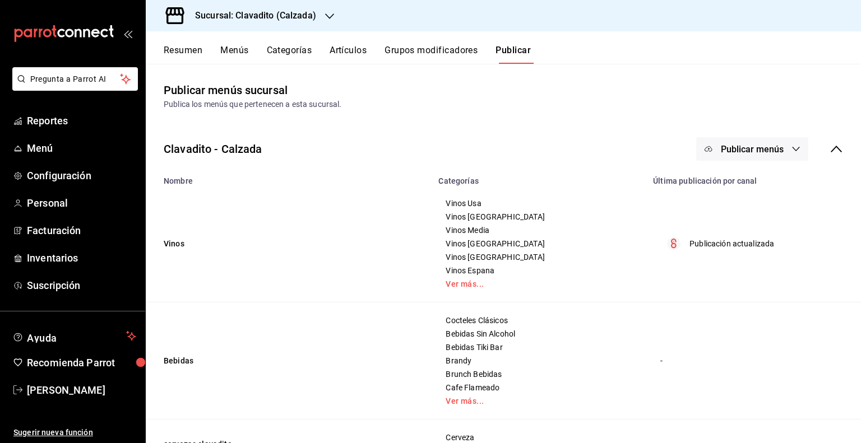
click at [755, 151] on span "Publicar menús" at bounding box center [752, 149] width 63 height 11
click at [751, 178] on li "Punto de venta" at bounding box center [744, 185] width 103 height 31
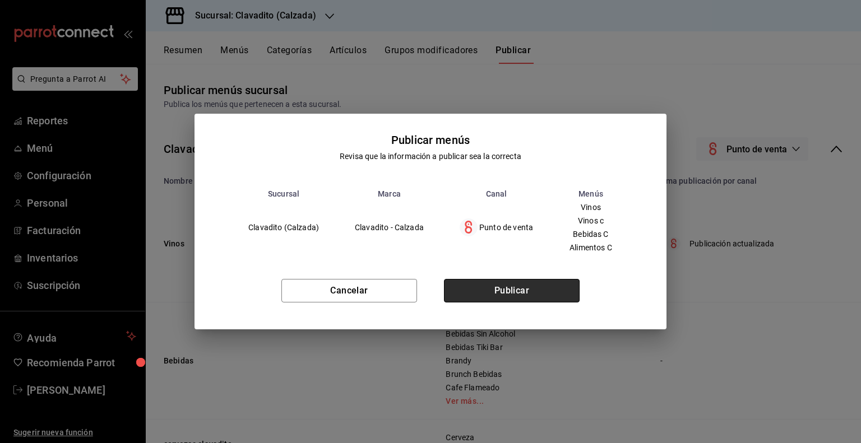
click at [520, 289] on button "Publicar" at bounding box center [512, 291] width 136 height 24
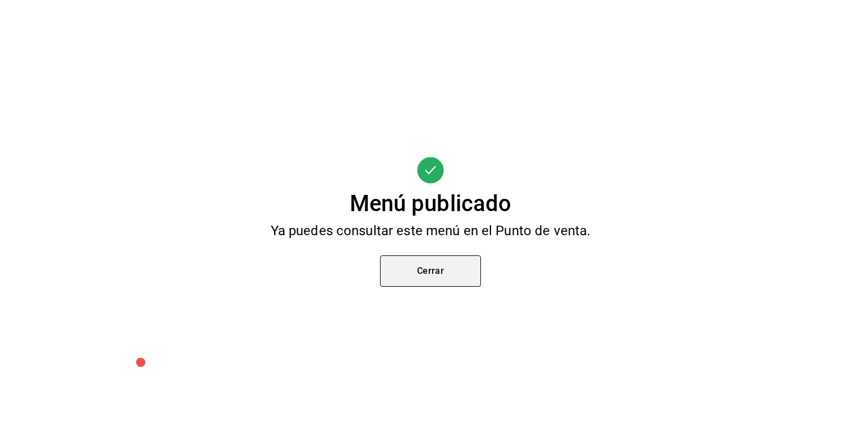
click at [463, 267] on button "Cerrar" at bounding box center [430, 270] width 101 height 31
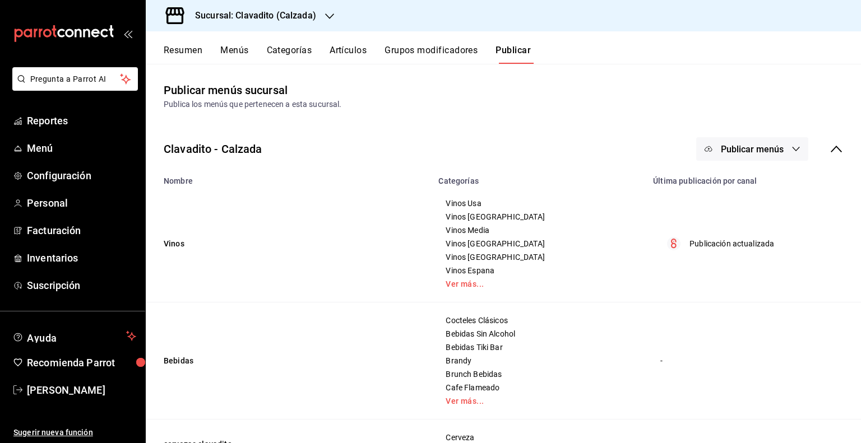
click at [322, 46] on div "Resumen Menús Categorías Artículos Grupos modificadores Publicar" at bounding box center [512, 54] width 697 height 19
click at [338, 48] on button "Artículos" at bounding box center [347, 54] width 37 height 19
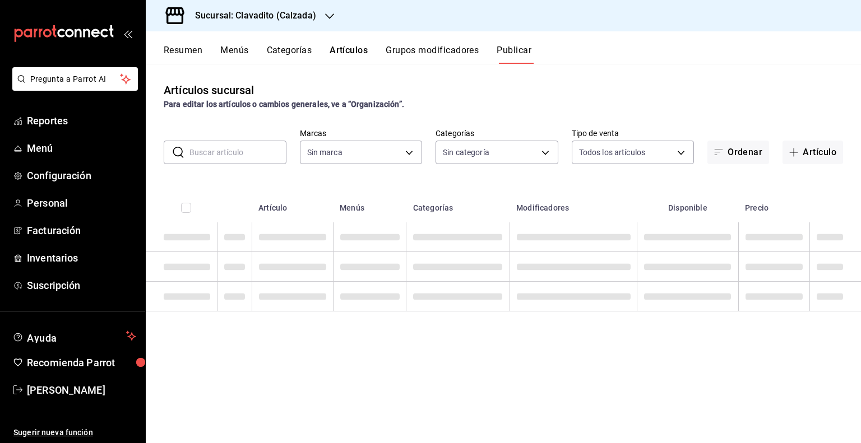
type input "7c6329b2-7c80-4d0a-92e1-359a60270725"
type input "baf57ed1-919f-4c82-8763-5f61bb5ecf6c,a733550a-1833-4f39-b337-4b288d8ef239,37b97…"
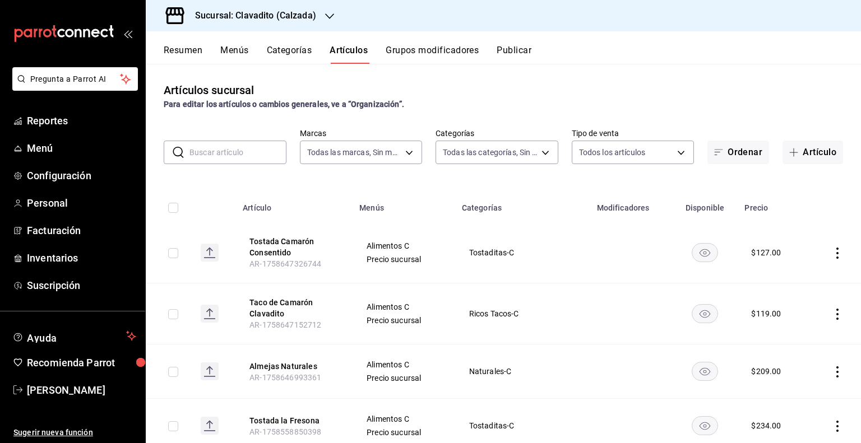
click at [212, 150] on input "text" at bounding box center [237, 152] width 97 height 22
paste input "PVA1002912"
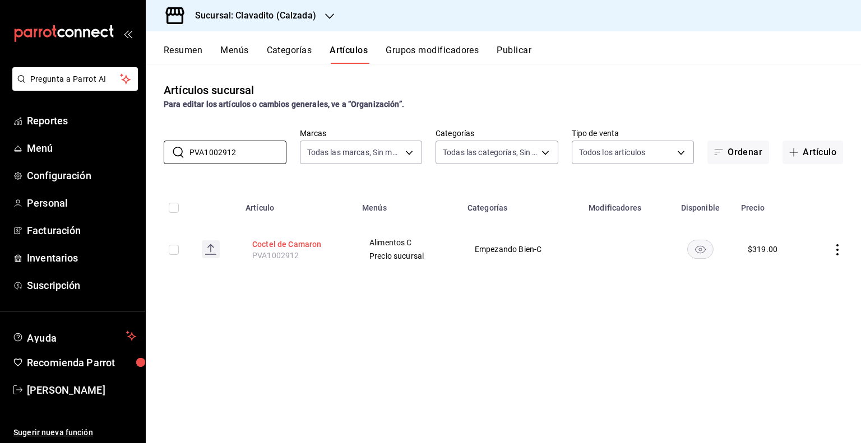
type input "PVA1002912"
click at [838, 252] on icon "actions" at bounding box center [836, 249] width 11 height 11
click at [815, 271] on span "Editar" at bounding box center [803, 276] width 29 height 12
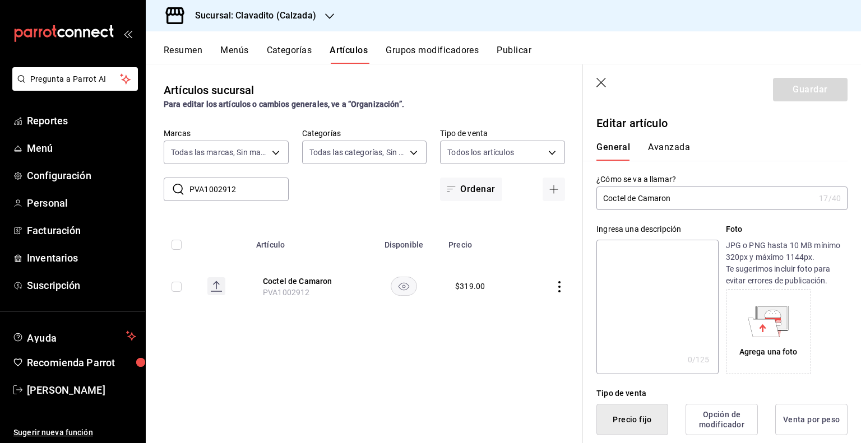
click at [668, 199] on input "Coctel de Camaron" at bounding box center [705, 198] width 218 height 22
click at [693, 199] on input "Coctel de Camaron" at bounding box center [705, 198] width 218 height 22
click at [698, 198] on input "Coctel de Camaron" at bounding box center [705, 198] width 218 height 22
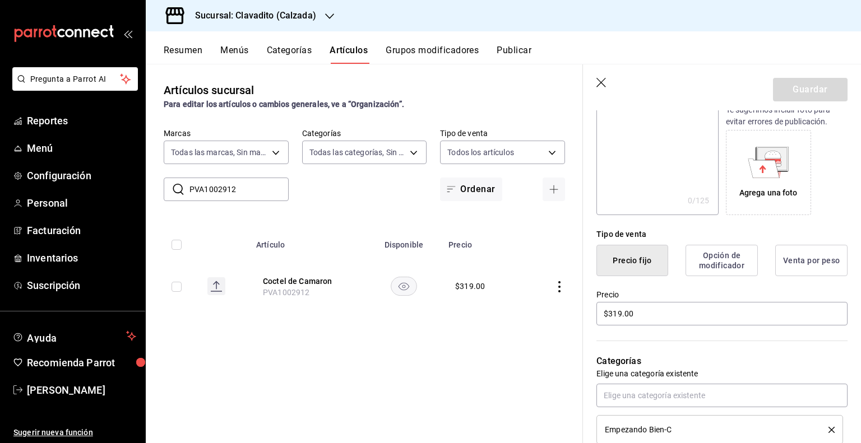
scroll to position [224, 0]
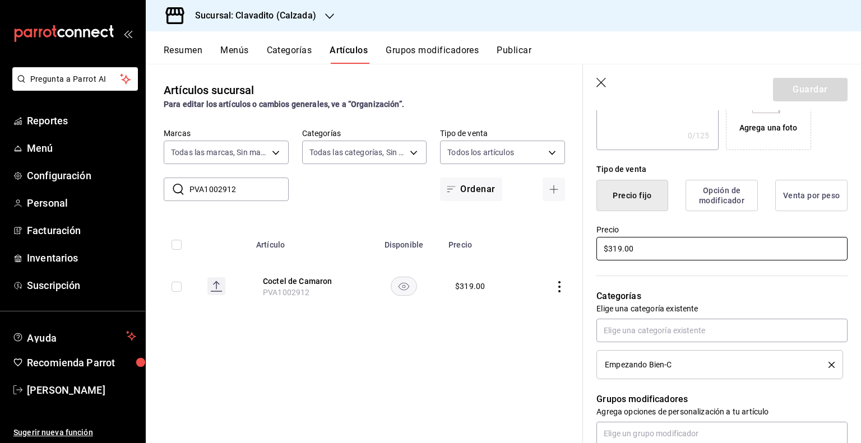
click at [657, 244] on input "$319.00" at bounding box center [721, 249] width 251 height 24
click at [619, 248] on input "$319.00" at bounding box center [721, 249] width 251 height 24
type input "$259.00"
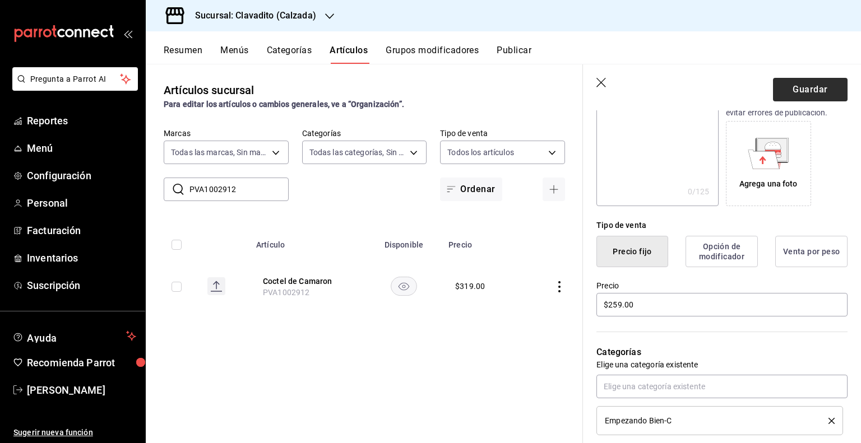
scroll to position [152, 0]
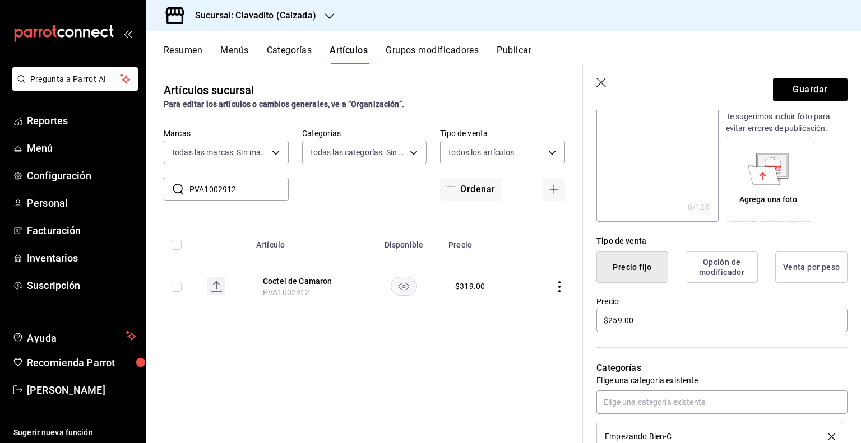
click at [793, 73] on header "Guardar" at bounding box center [722, 87] width 278 height 46
click at [789, 81] on button "Guardar" at bounding box center [810, 90] width 75 height 24
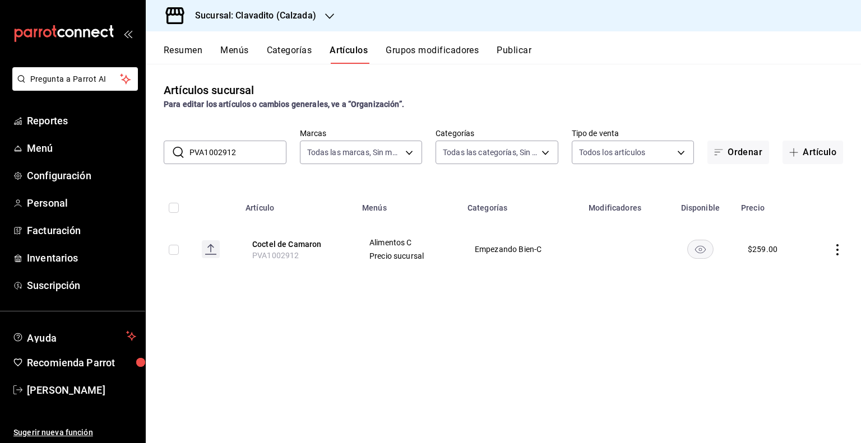
click at [514, 54] on button "Publicar" at bounding box center [513, 54] width 35 height 19
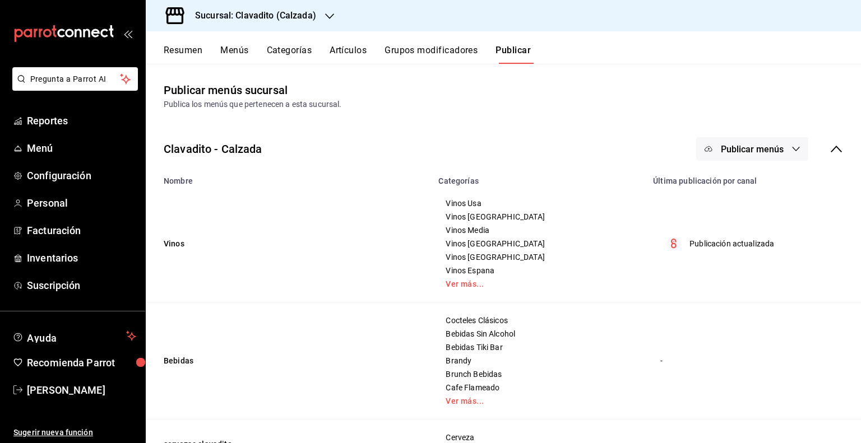
click at [768, 145] on span "Publicar menús" at bounding box center [752, 149] width 63 height 11
click at [742, 194] on li "Punto de venta" at bounding box center [744, 185] width 103 height 31
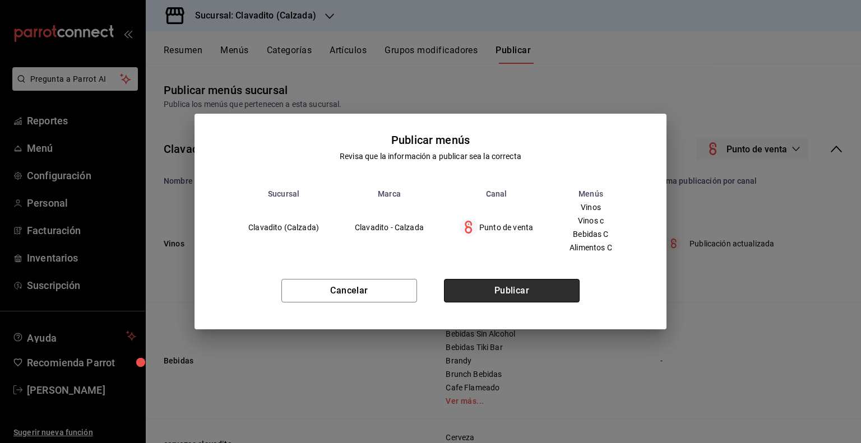
click at [527, 294] on button "Publicar" at bounding box center [512, 291] width 136 height 24
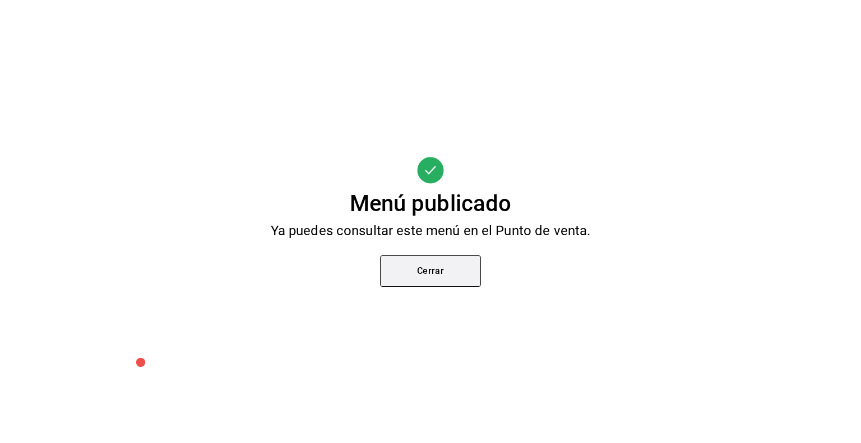
click at [464, 265] on button "Cerrar" at bounding box center [430, 270] width 101 height 31
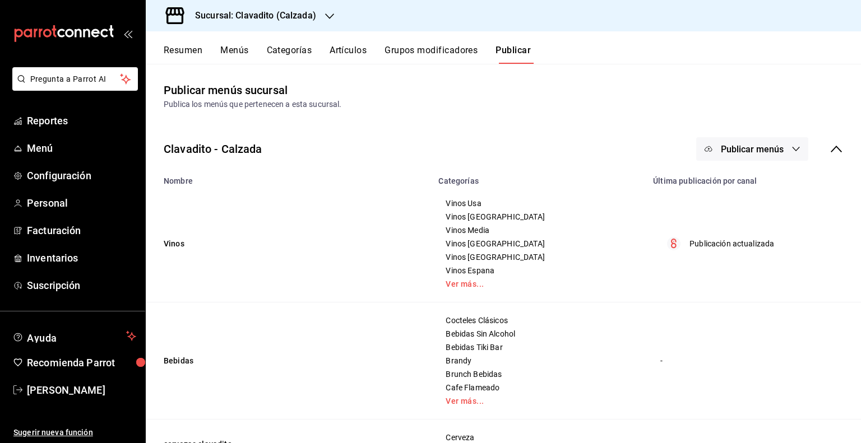
click at [356, 48] on button "Artículos" at bounding box center [347, 54] width 37 height 19
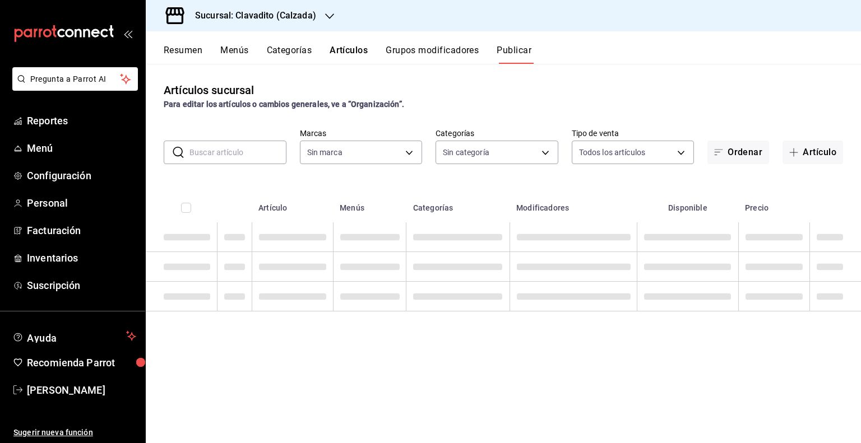
type input "7c6329b2-7c80-4d0a-92e1-359a60270725"
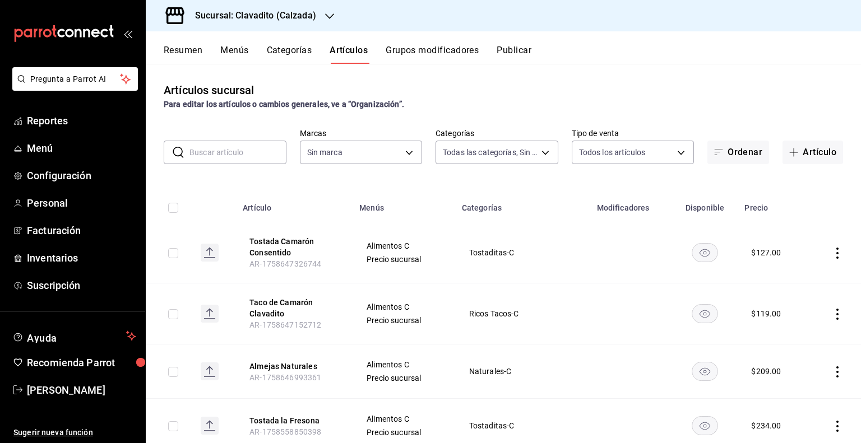
type input "baf57ed1-919f-4c82-8763-5f61bb5ecf6c,a733550a-1833-4f39-b337-4b288d8ef239,37b97…"
type input "7c6329b2-7c80-4d0a-92e1-359a60270725"
click at [254, 155] on input "text" at bounding box center [237, 152] width 97 height 22
paste input "PVA1002911"
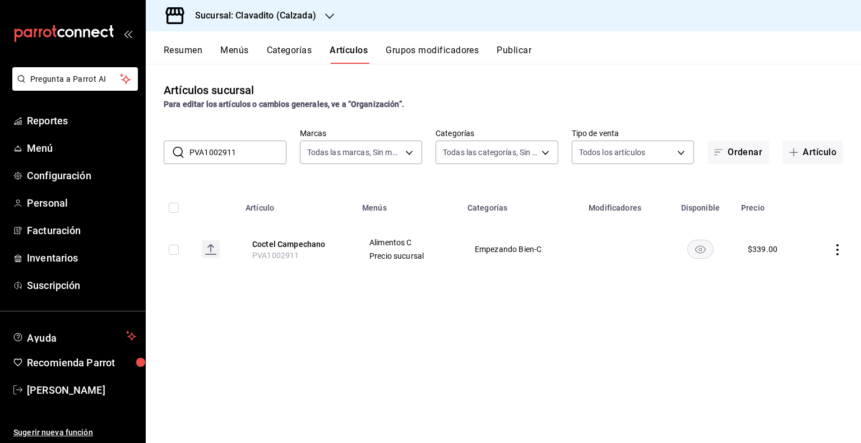
type input "PVA1002911"
click at [831, 249] on icon "actions" at bounding box center [836, 249] width 11 height 11
click at [778, 270] on icon at bounding box center [775, 276] width 13 height 13
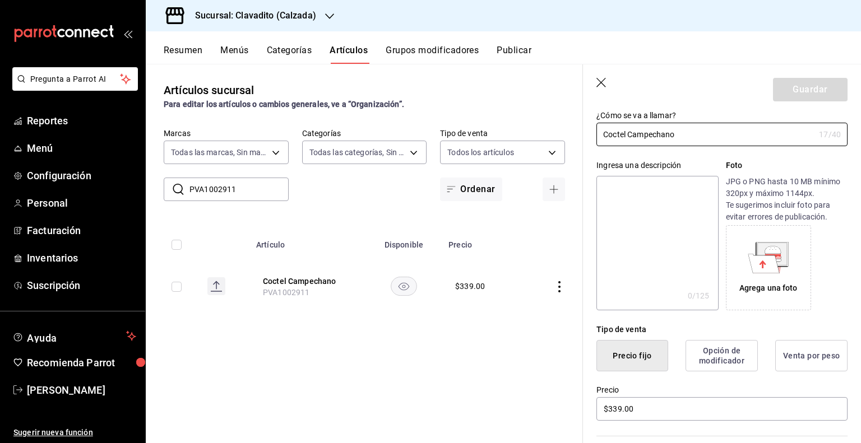
scroll to position [112, 0]
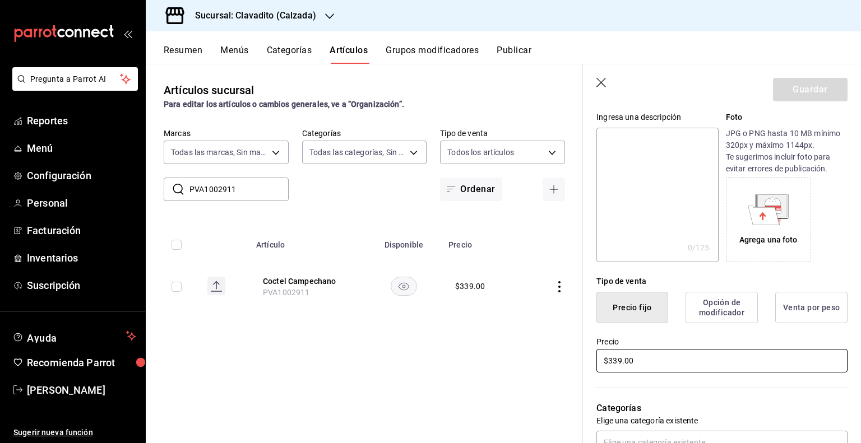
click at [614, 354] on input "$339.00" at bounding box center [721, 361] width 251 height 24
type input "$299.00"
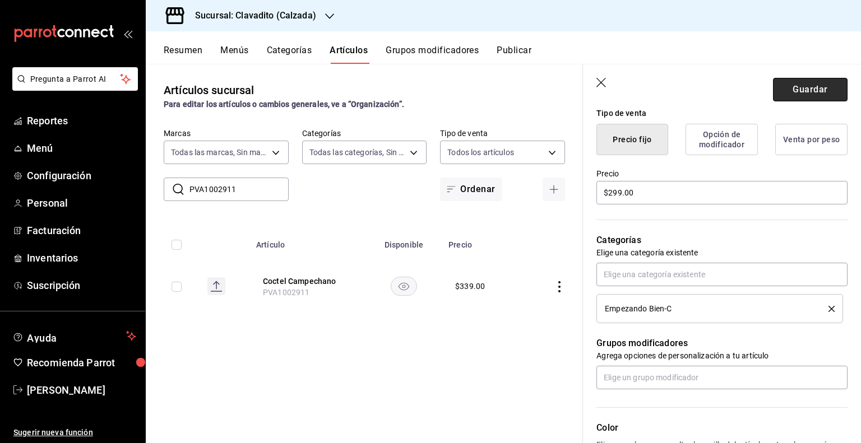
click at [777, 94] on button "Guardar" at bounding box center [810, 90] width 75 height 24
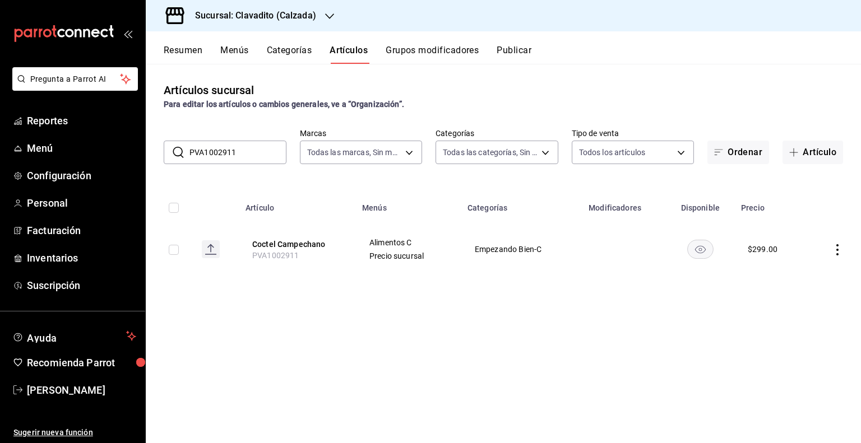
click at [513, 60] on button "Publicar" at bounding box center [513, 54] width 35 height 19
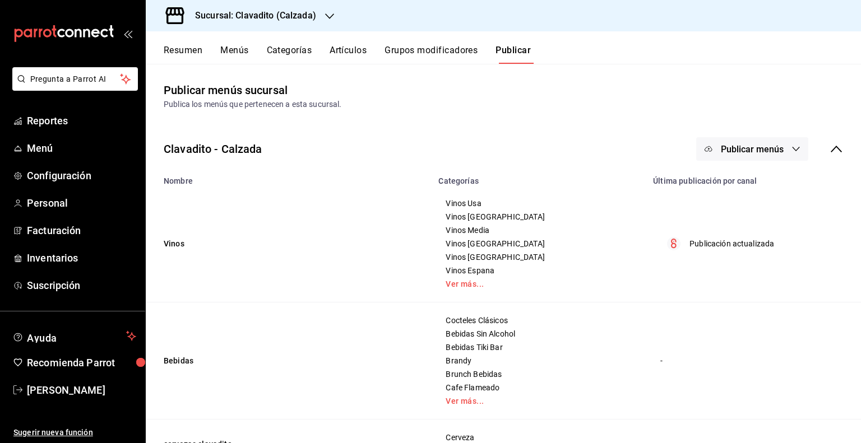
click at [753, 147] on span "Publicar menús" at bounding box center [752, 149] width 63 height 11
click at [753, 178] on li "Punto de venta" at bounding box center [744, 185] width 103 height 31
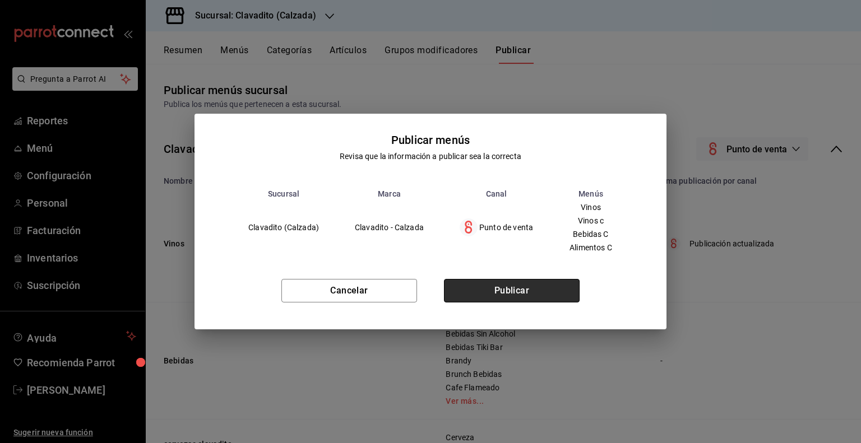
click at [564, 286] on button "Publicar" at bounding box center [512, 291] width 136 height 24
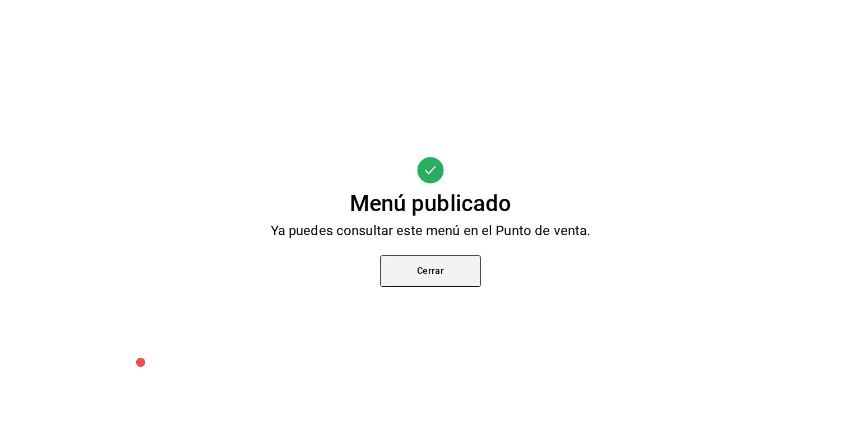
click at [426, 267] on button "Cerrar" at bounding box center [430, 270] width 101 height 31
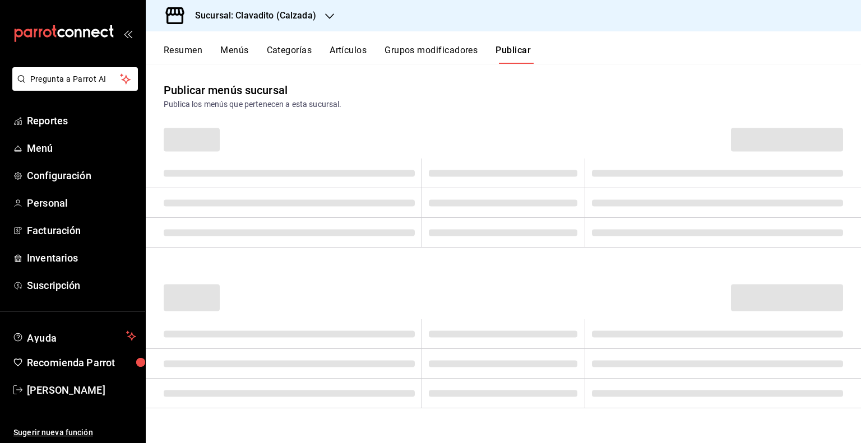
click at [366, 51] on button "Artículos" at bounding box center [347, 54] width 37 height 19
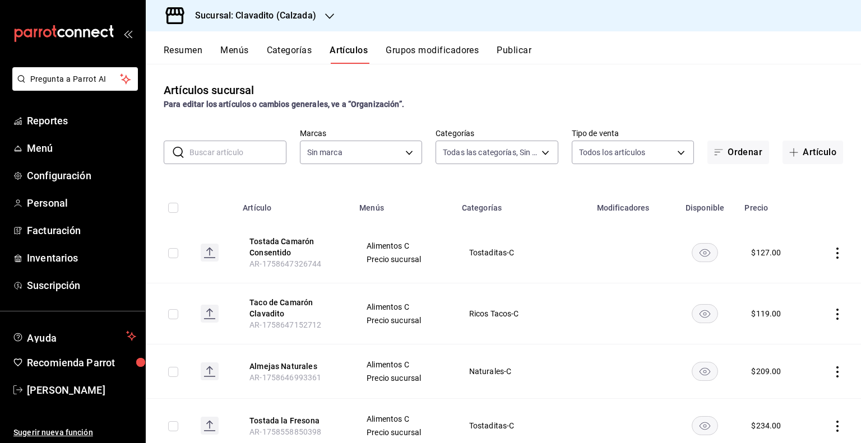
type input "baf57ed1-919f-4c82-8763-5f61bb5ecf6c,a733550a-1833-4f39-b337-4b288d8ef239,37b97…"
click at [246, 156] on input "text" at bounding box center [237, 152] width 97 height 22
type input "7c6329b2-7c80-4d0a-92e1-359a60270725"
paste input "PVA1002913"
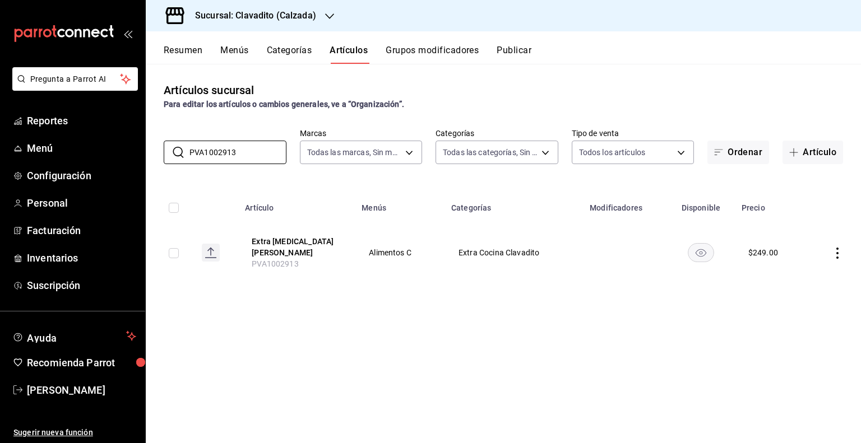
type input "PVA1002913"
click at [835, 255] on td at bounding box center [833, 252] width 54 height 61
click at [836, 255] on icon "actions" at bounding box center [837, 253] width 2 height 11
click at [801, 278] on span "Editar" at bounding box center [803, 276] width 29 height 12
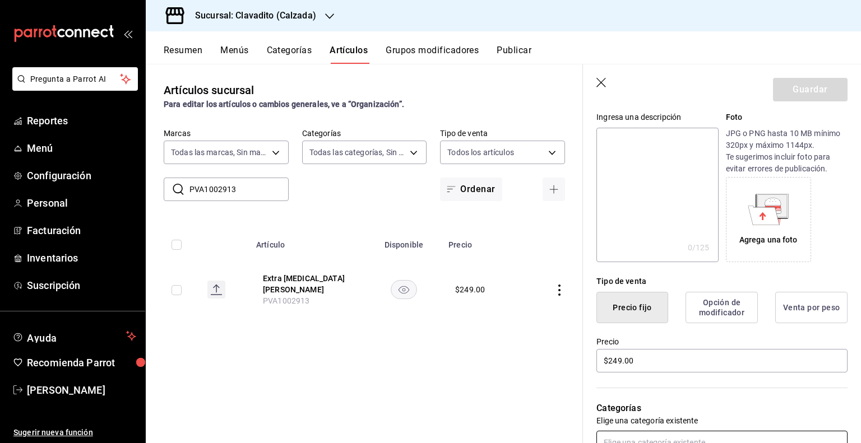
scroll to position [224, 0]
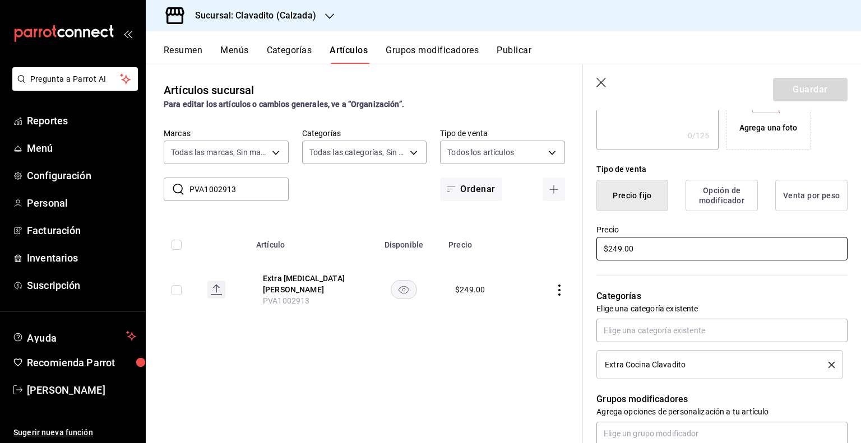
click at [615, 248] on input "$249.00" at bounding box center [721, 249] width 251 height 24
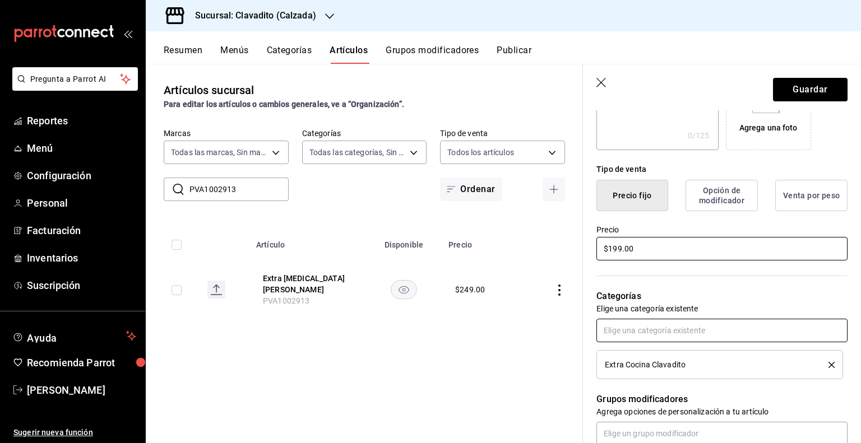
type input "$199.00"
click at [811, 92] on button "Guardar" at bounding box center [810, 90] width 75 height 24
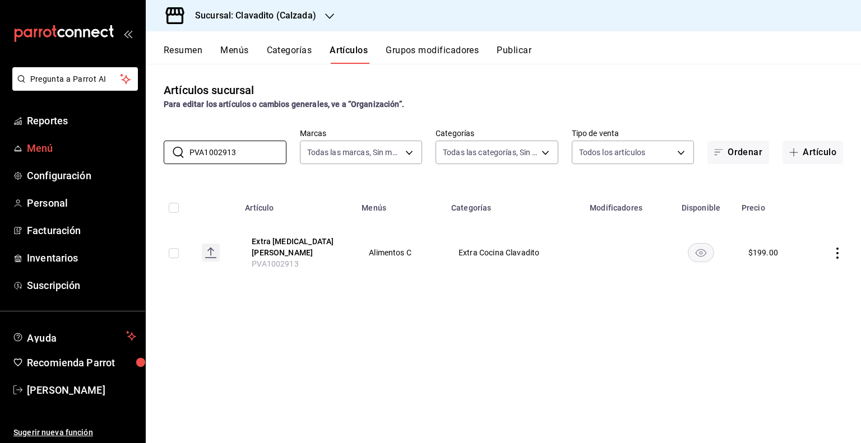
drag, startPoint x: 250, startPoint y: 154, endPoint x: 68, endPoint y: 152, distance: 182.1
click at [68, 152] on div "Pregunta a Parrot AI Reportes Menú Configuración Personal Facturación Inventari…" at bounding box center [430, 221] width 861 height 443
paste input "15105"
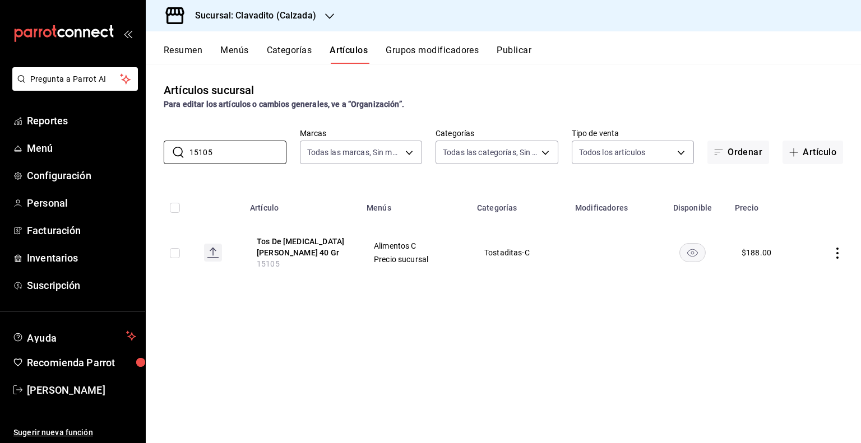
type input "15105"
click at [835, 255] on icon "actions" at bounding box center [836, 253] width 11 height 11
click at [797, 274] on span "Editar" at bounding box center [803, 279] width 29 height 12
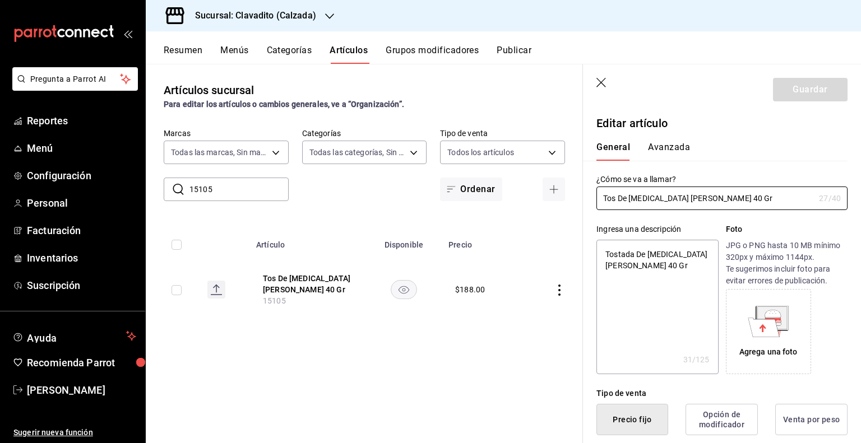
type textarea "x"
type input "$188.00"
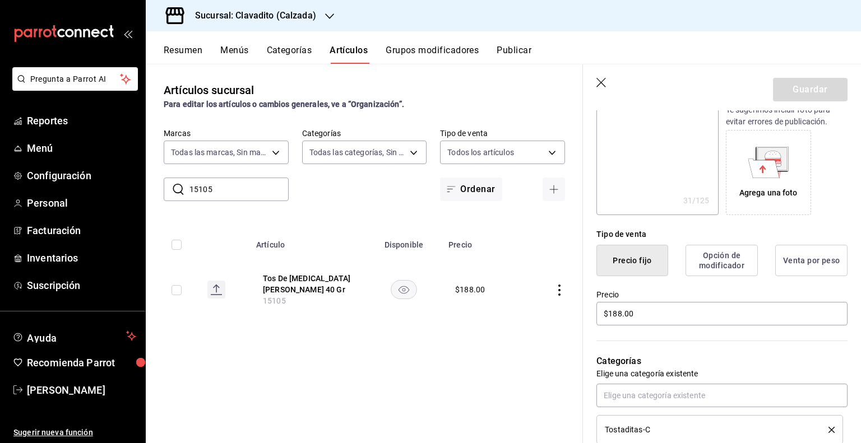
scroll to position [224, 0]
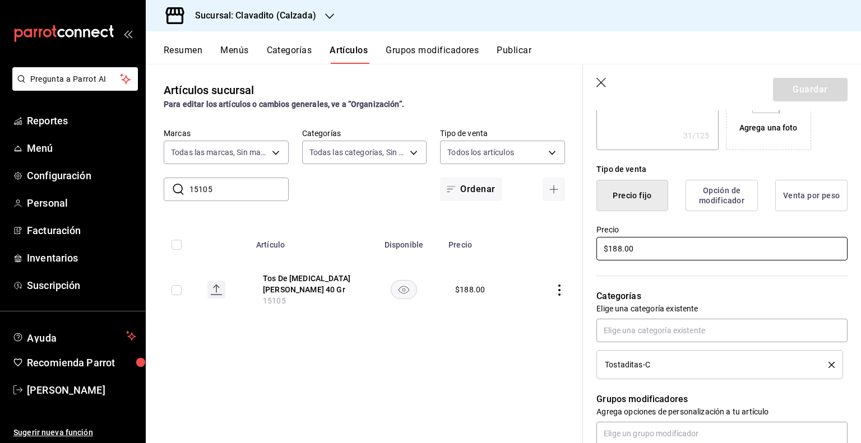
click at [631, 249] on input "$188.00" at bounding box center [721, 249] width 251 height 24
click at [619, 246] on input "$188.00" at bounding box center [721, 249] width 251 height 24
type textarea "x"
type input "$18.00"
type textarea "x"
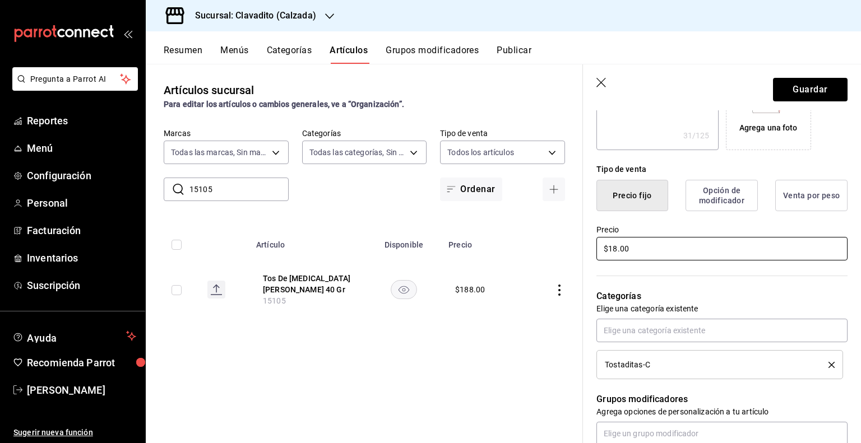
type input "$1.00"
type textarea "x"
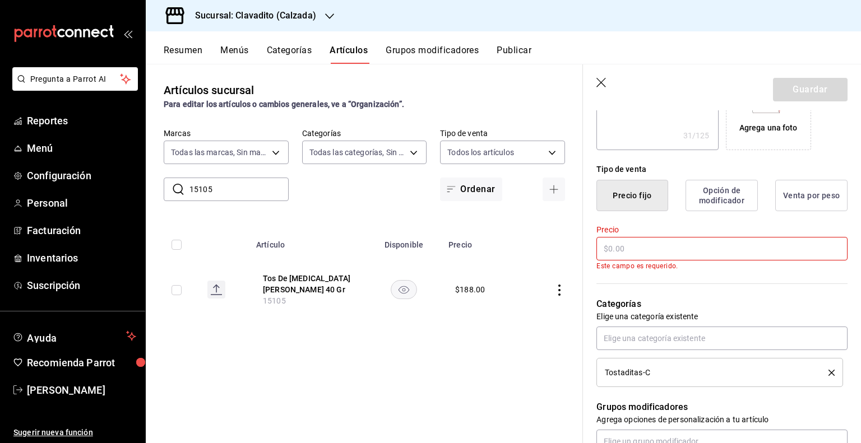
type input "$2.00"
type textarea "x"
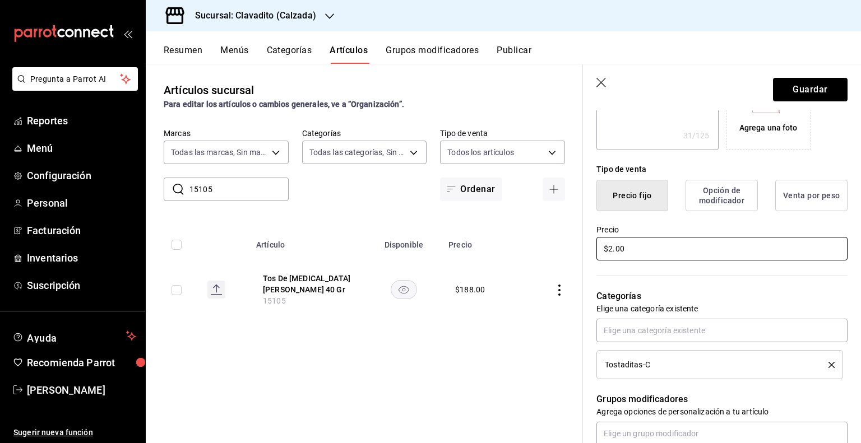
type input "$23.00"
type textarea "x"
type input "$234.00"
type textarea "x"
type input "$234.00"
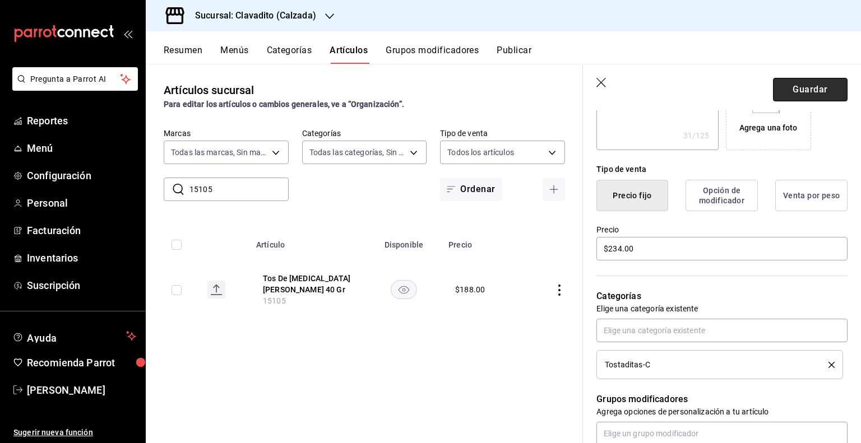
click at [797, 94] on button "Guardar" at bounding box center [810, 90] width 75 height 24
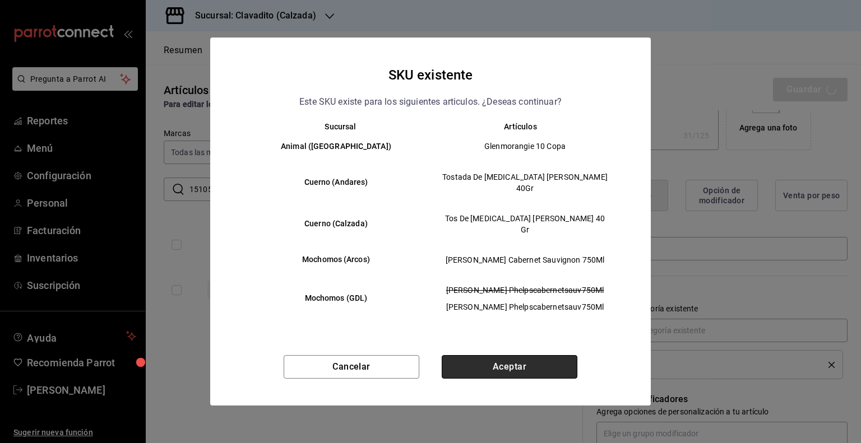
click at [547, 355] on button "Aceptar" at bounding box center [510, 367] width 136 height 24
type textarea "x"
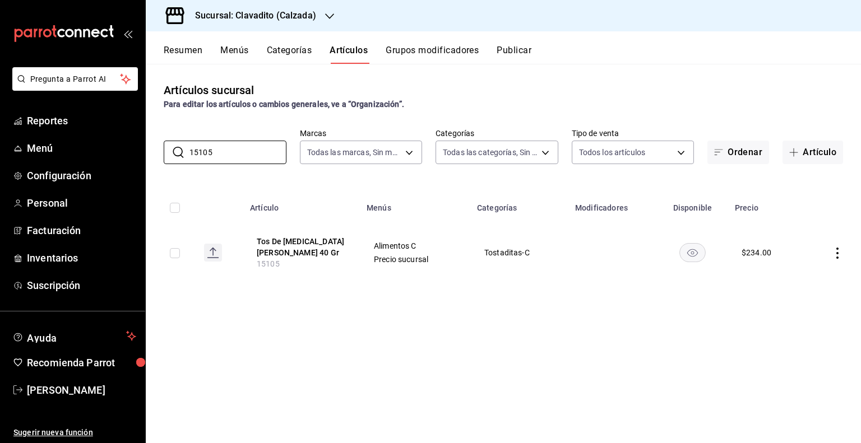
drag, startPoint x: 224, startPoint y: 151, endPoint x: 157, endPoint y: 150, distance: 66.1
click at [157, 150] on div "​ 15105 ​ Marcas Todas las marcas, Sin marca 7c6329b2-7c80-4d0a-92e1-359a602707…" at bounding box center [503, 146] width 715 height 36
paste input "076"
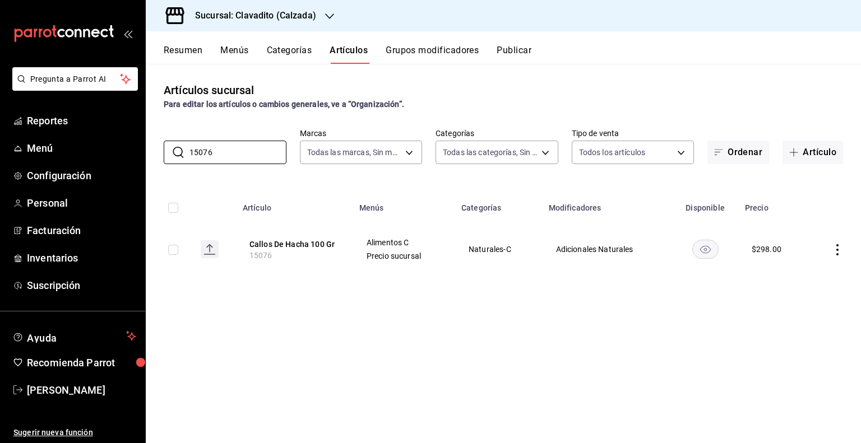
type input "15076"
click at [838, 251] on icon "actions" at bounding box center [836, 249] width 11 height 11
click at [809, 276] on span "Editar" at bounding box center [803, 276] width 29 height 12
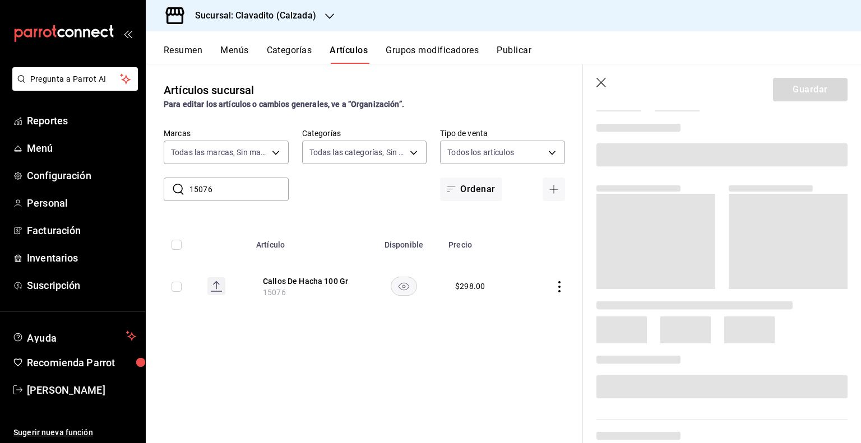
scroll to position [112, 0]
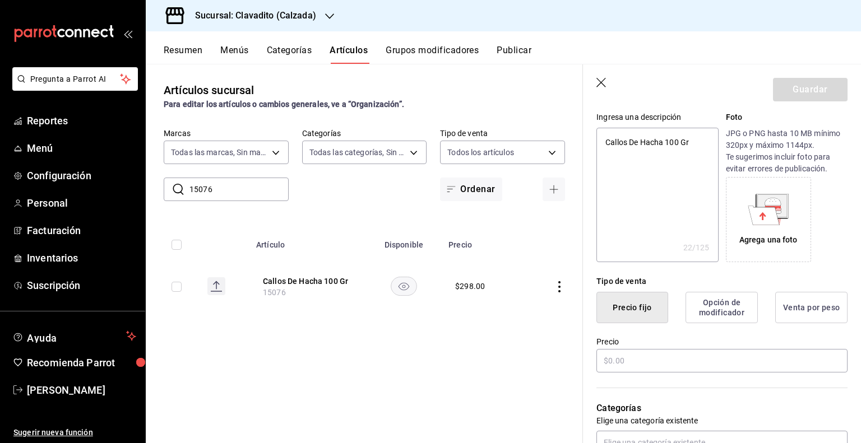
type textarea "x"
type input "$298.00"
drag, startPoint x: 648, startPoint y: 342, endPoint x: 645, endPoint y: 356, distance: 14.3
click at [645, 356] on input "$298.00" at bounding box center [721, 361] width 251 height 24
click at [619, 361] on input "$298.00" at bounding box center [721, 361] width 251 height 24
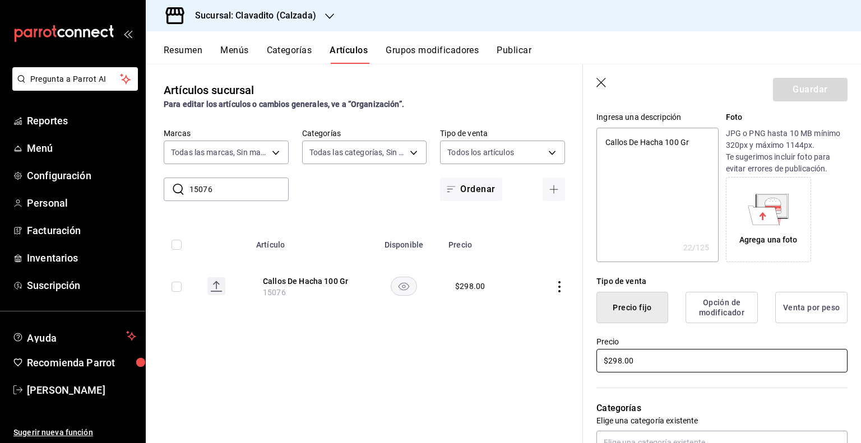
type textarea "x"
type input "$29.00"
type textarea "x"
type input "$2.00"
type textarea "x"
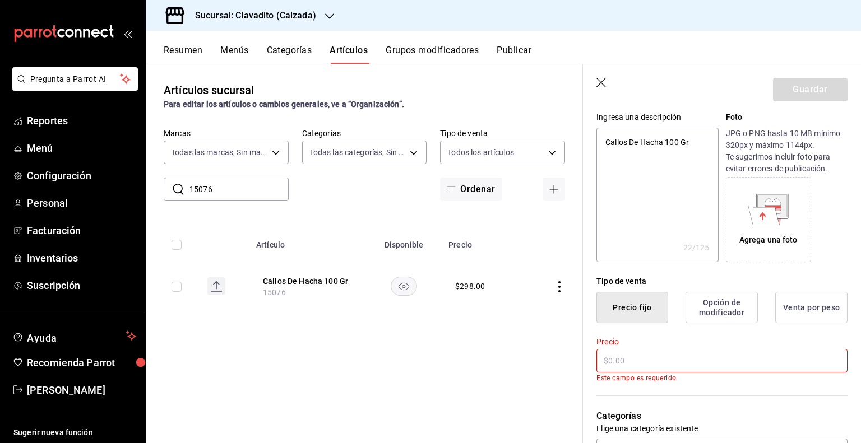
paste input "$499.00"
type input "$499.00"
type textarea "x"
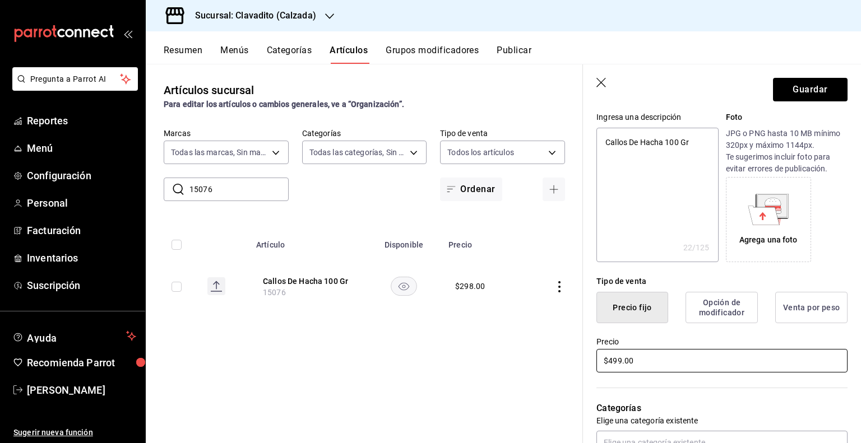
type input "$499.00"
click at [831, 101] on header "Guardar" at bounding box center [722, 87] width 278 height 46
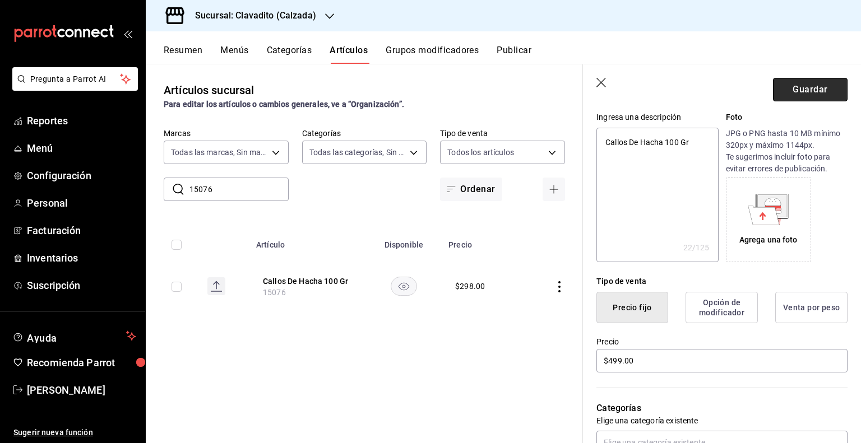
click at [825, 92] on button "Guardar" at bounding box center [810, 90] width 75 height 24
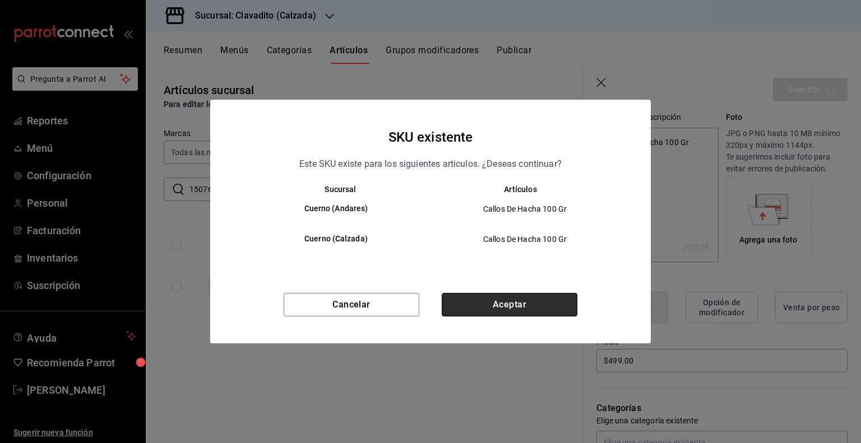
click at [530, 299] on button "Aceptar" at bounding box center [510, 305] width 136 height 24
type textarea "x"
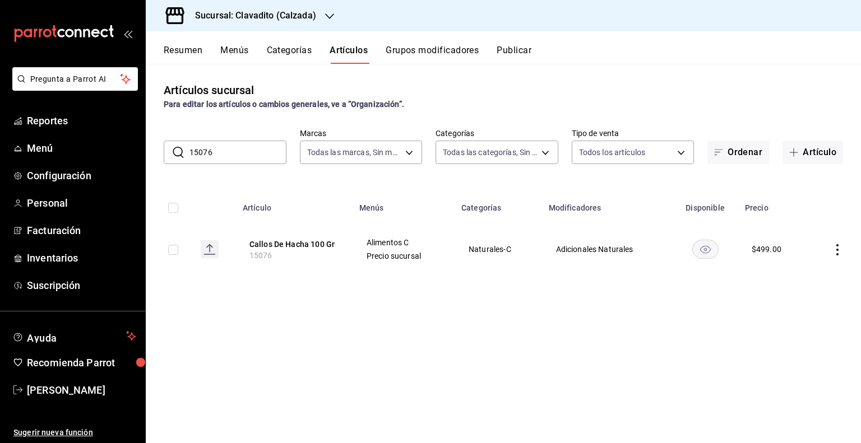
click at [236, 161] on input "15076" at bounding box center [237, 152] width 97 height 22
drag, startPoint x: 239, startPoint y: 158, endPoint x: 100, endPoint y: 159, distance: 139.0
click at [100, 159] on div "Pregunta a Parrot AI Reportes Menú Configuración Personal Facturación Inventari…" at bounding box center [430, 221] width 861 height 443
paste input "149"
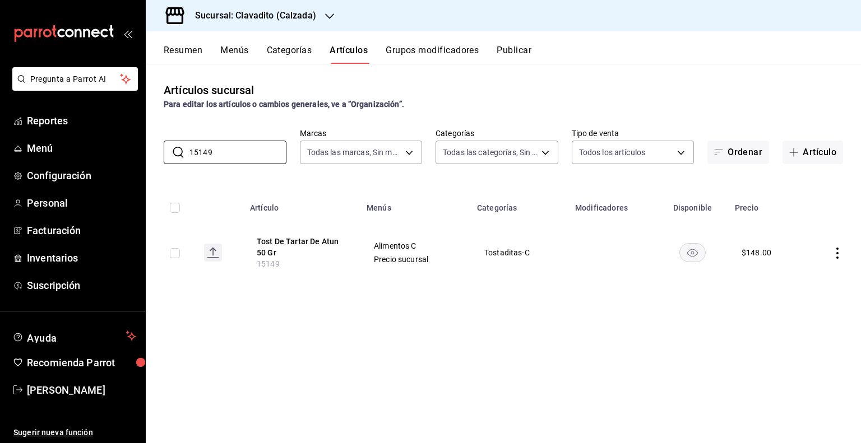
type input "15149"
click at [836, 254] on icon "actions" at bounding box center [836, 253] width 11 height 11
click at [792, 274] on span "Editar" at bounding box center [803, 279] width 29 height 12
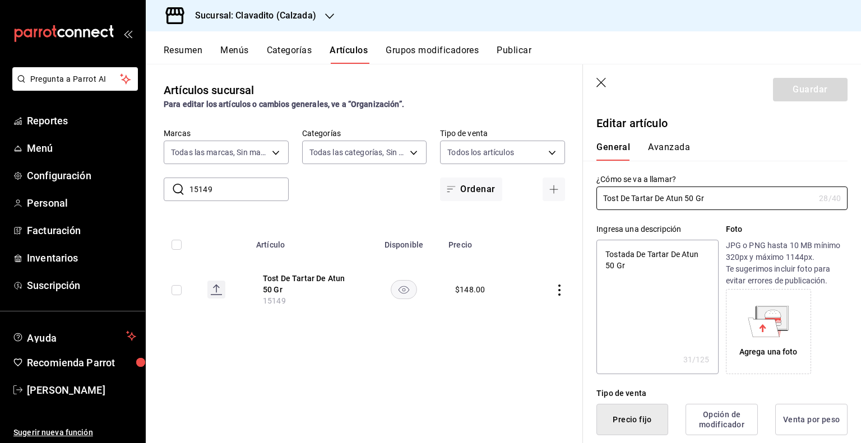
drag, startPoint x: 739, startPoint y: 201, endPoint x: 571, endPoint y: 201, distance: 167.5
click at [571, 201] on main "Artículos sucursal Para editar los artículos o cambios generales, ve a “Organiz…" at bounding box center [503, 253] width 715 height 379
type input "Tostada La Incondicional"
type textarea "x"
type input "Tostada La Incondicional"
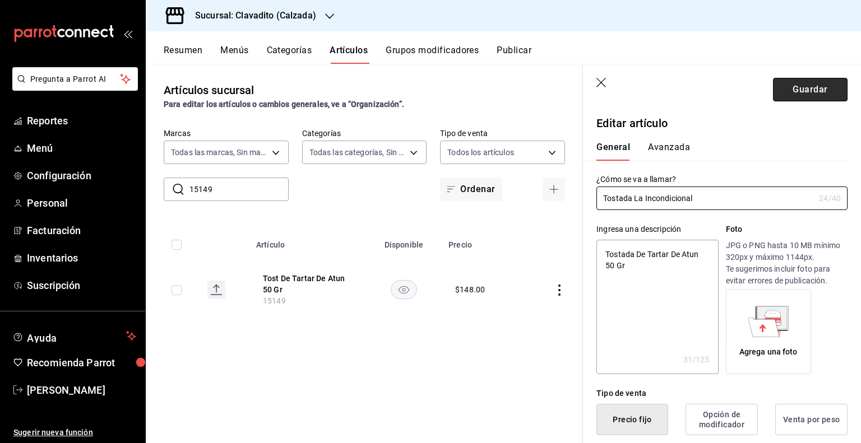
click at [788, 96] on button "Guardar" at bounding box center [810, 90] width 75 height 24
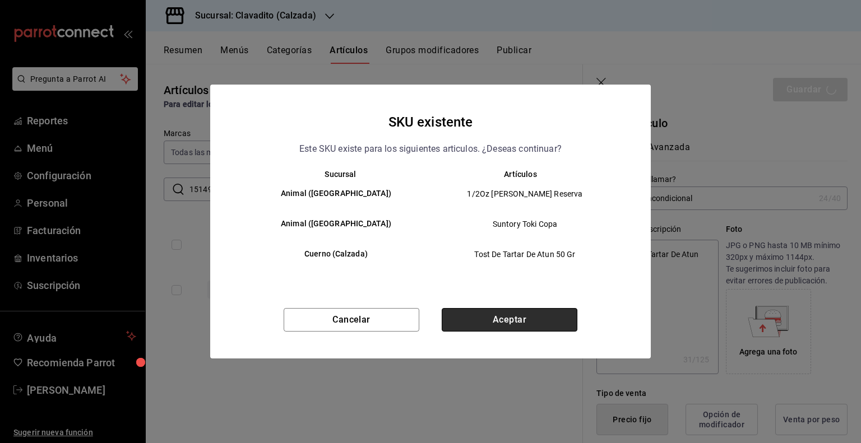
click at [542, 313] on button "Aceptar" at bounding box center [510, 320] width 136 height 24
type textarea "x"
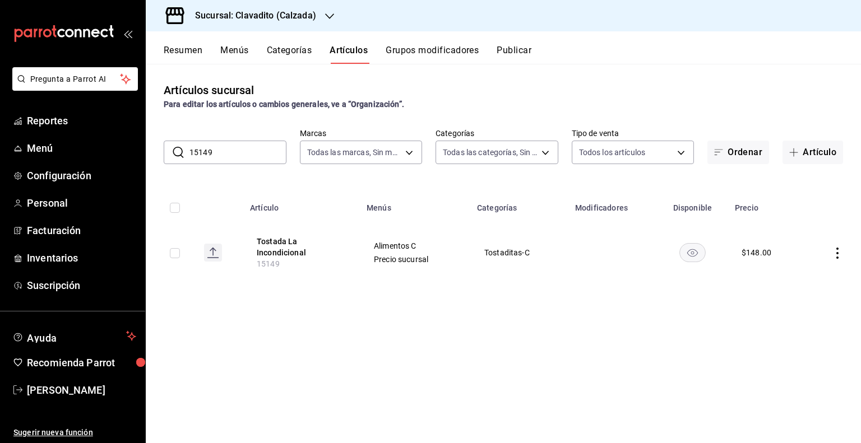
click at [253, 152] on input "15149" at bounding box center [237, 152] width 97 height 22
paste input "2"
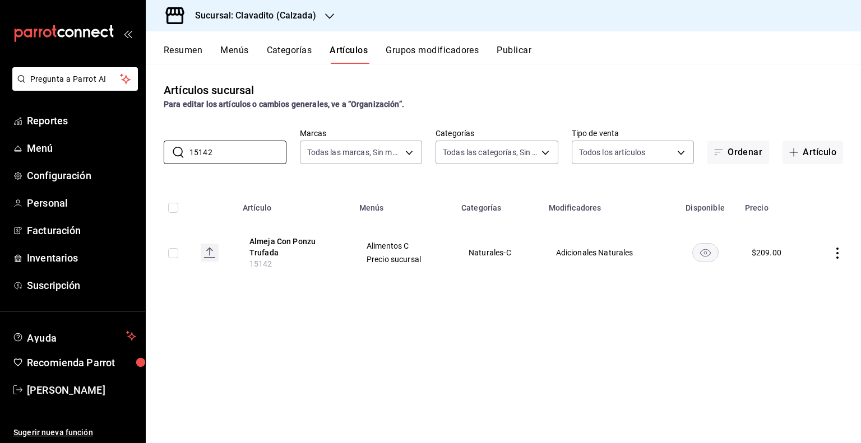
type input "15142"
click at [838, 250] on icon "actions" at bounding box center [836, 253] width 11 height 11
click at [799, 275] on span "Editar" at bounding box center [803, 279] width 29 height 12
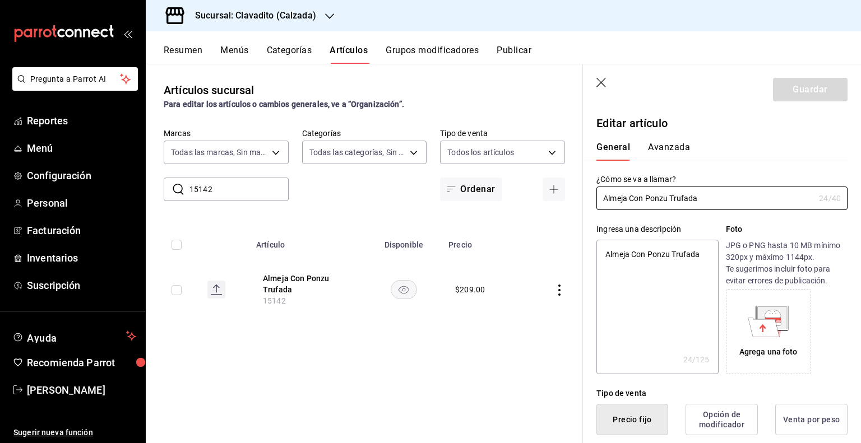
type textarea "x"
type input "$209.00"
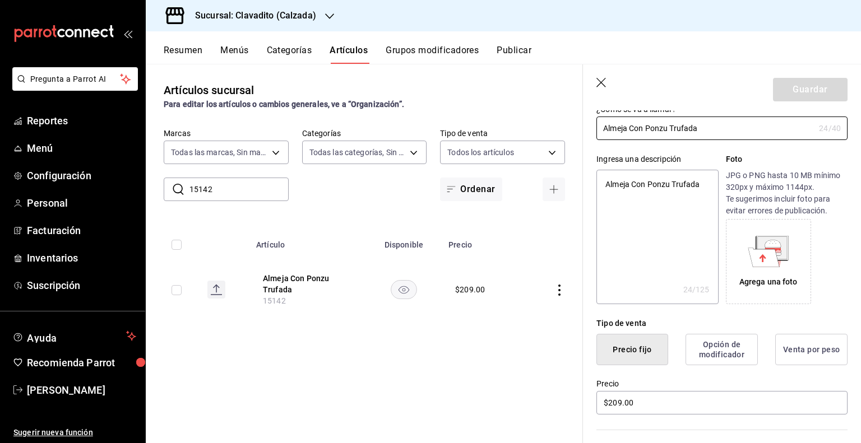
scroll to position [168, 0]
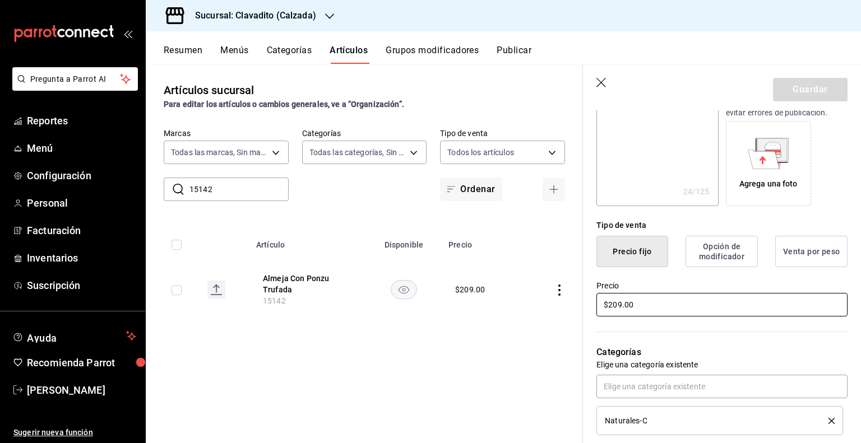
click at [616, 301] on input "$209.00" at bounding box center [721, 305] width 251 height 24
type textarea "x"
type input "$29.00"
type textarea "x"
type input "$219.00"
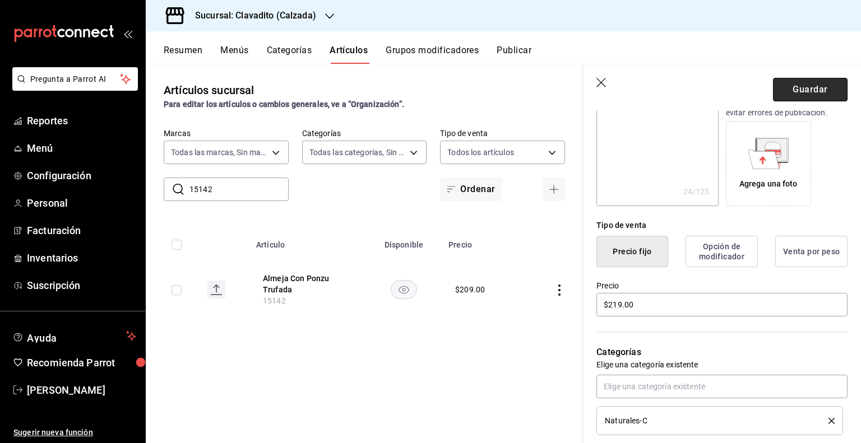
click at [803, 91] on button "Guardar" at bounding box center [810, 90] width 75 height 24
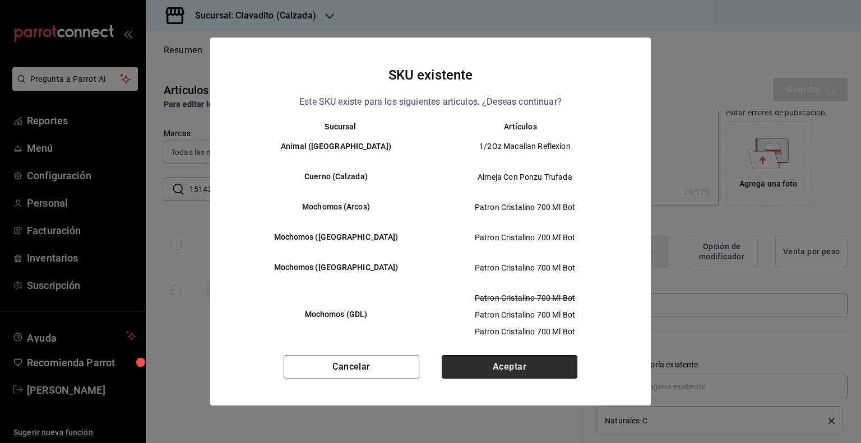
click at [509, 371] on button "Aceptar" at bounding box center [510, 367] width 136 height 24
type textarea "x"
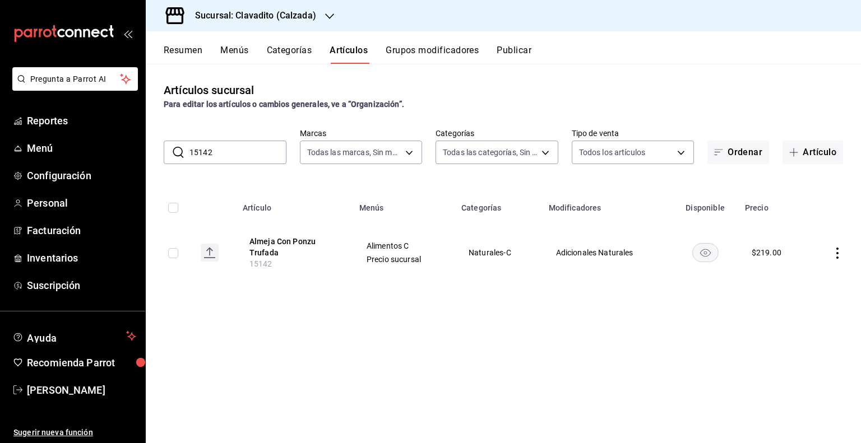
click at [230, 157] on input "15142" at bounding box center [237, 152] width 97 height 22
click at [229, 157] on input "15142" at bounding box center [237, 152] width 97 height 22
paste input "PVA1002916"
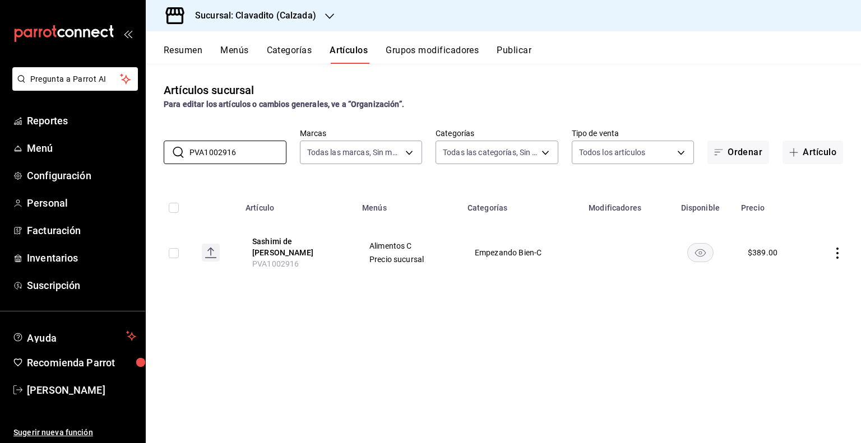
type input "PVA1002916"
click at [834, 252] on icon "actions" at bounding box center [836, 253] width 11 height 11
click at [796, 266] on li "Editar" at bounding box center [793, 275] width 67 height 23
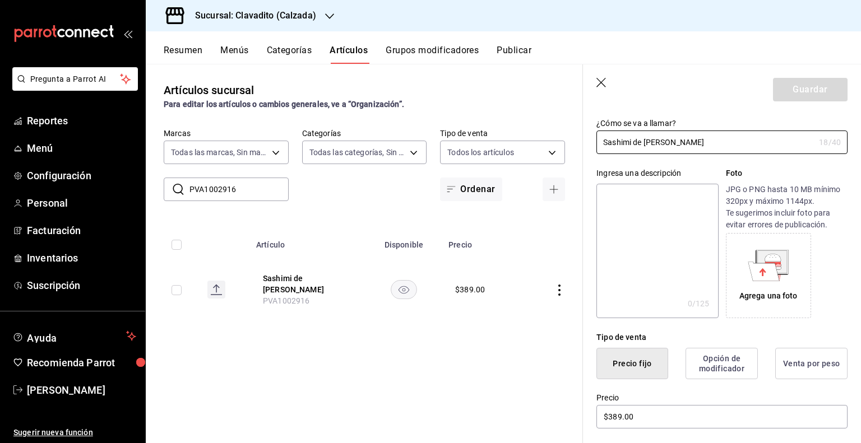
scroll to position [168, 0]
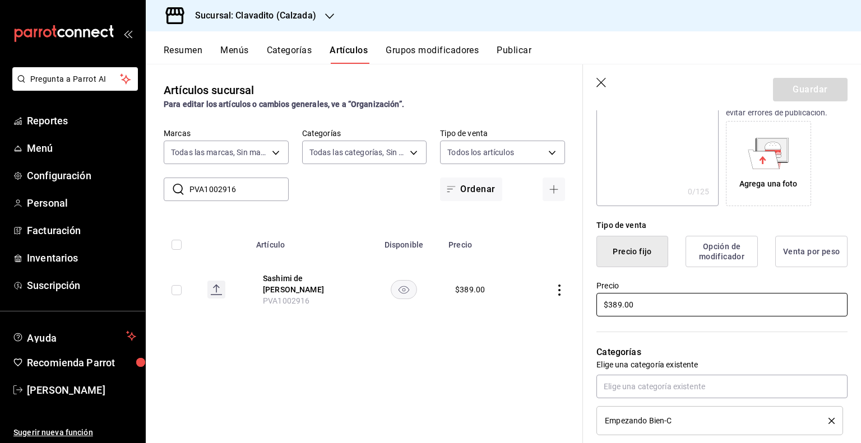
click at [616, 303] on input "$389.00" at bounding box center [721, 305] width 251 height 24
type input "$319.00"
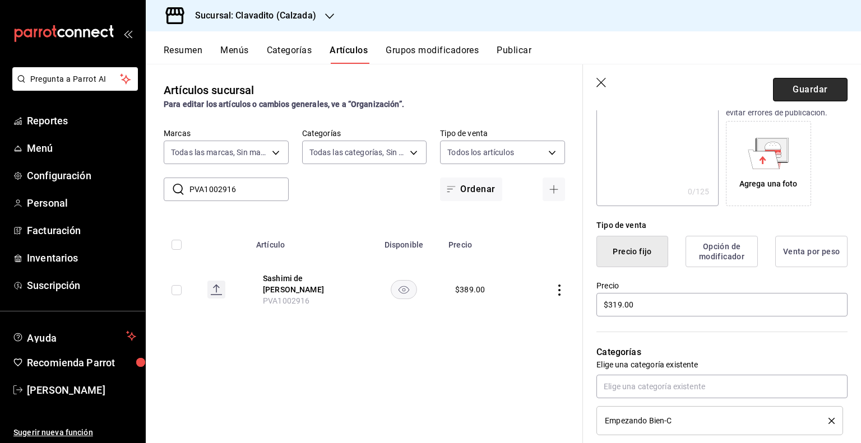
click at [804, 91] on button "Guardar" at bounding box center [810, 90] width 75 height 24
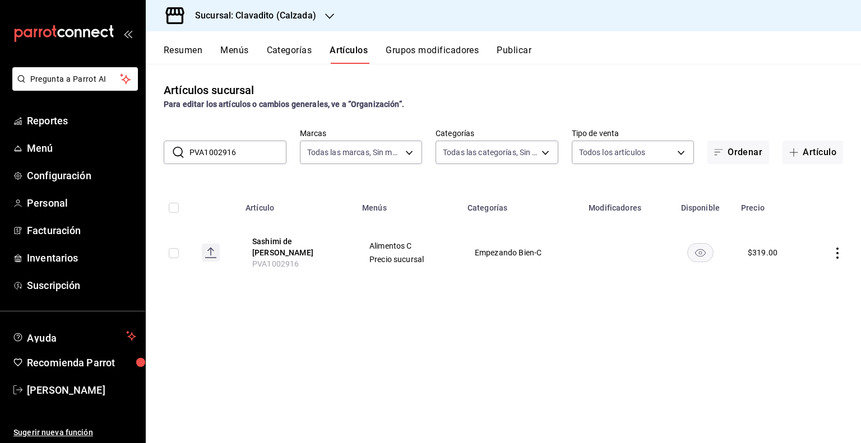
click at [258, 150] on input "PVA1002916" at bounding box center [237, 152] width 97 height 22
paste input "15078"
type input "15078"
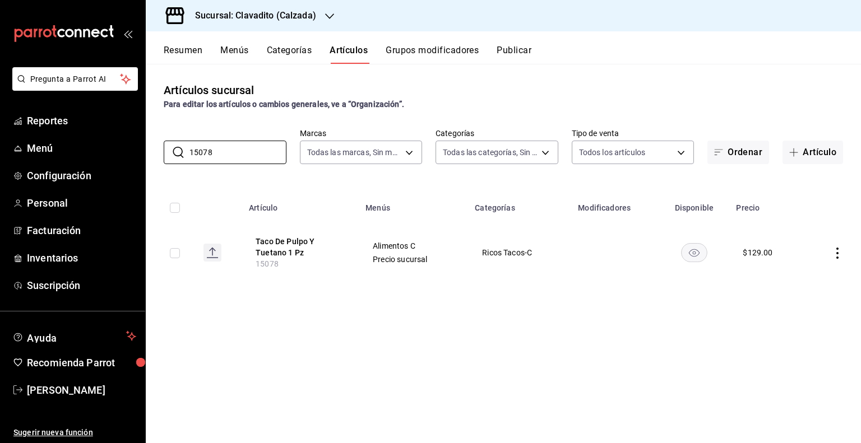
click at [831, 254] on icon "actions" at bounding box center [836, 253] width 11 height 11
click at [809, 275] on span "Editar" at bounding box center [803, 279] width 29 height 12
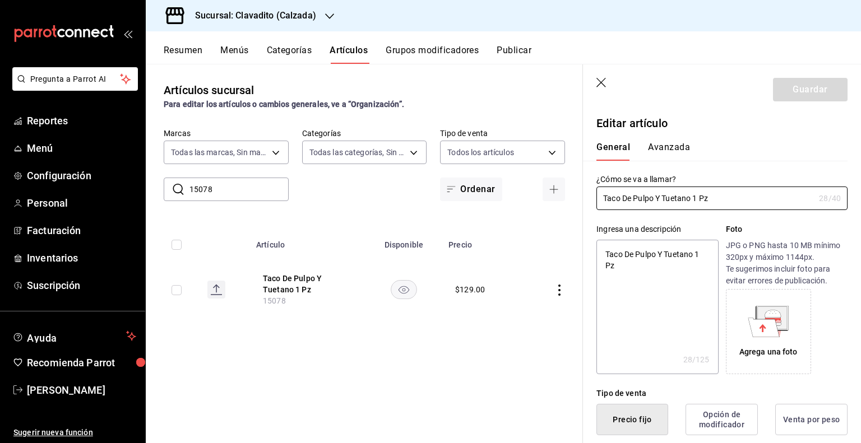
type textarea "x"
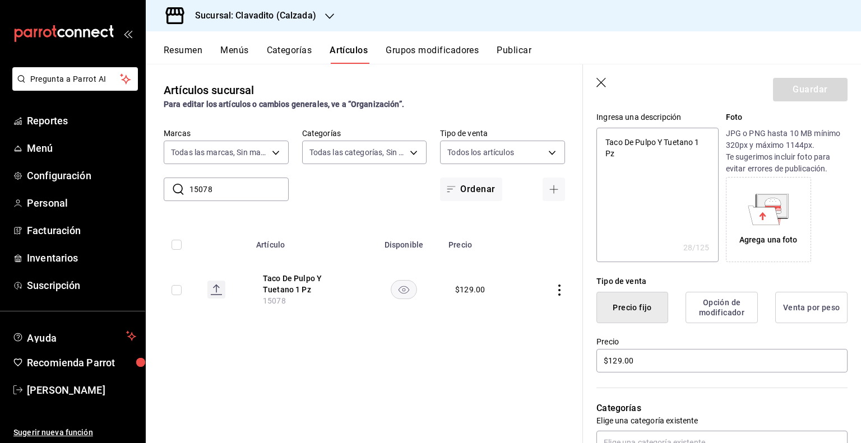
scroll to position [224, 0]
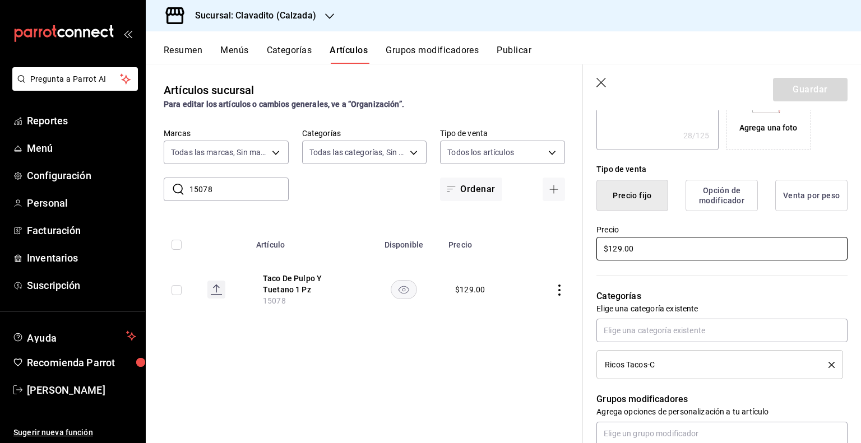
click at [616, 250] on input "$129.00" at bounding box center [721, 249] width 251 height 24
type input "$19.00"
type textarea "x"
type input "$159.00"
click at [816, 97] on button "Guardar" at bounding box center [810, 90] width 75 height 24
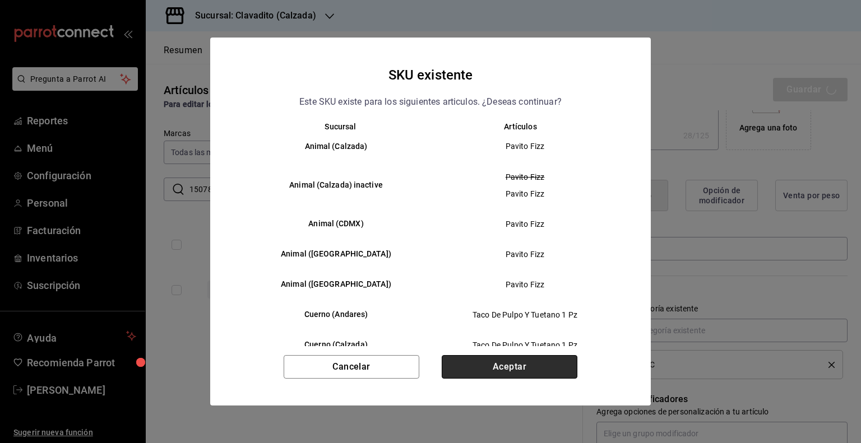
click at [538, 365] on button "Aceptar" at bounding box center [510, 367] width 136 height 24
type textarea "x"
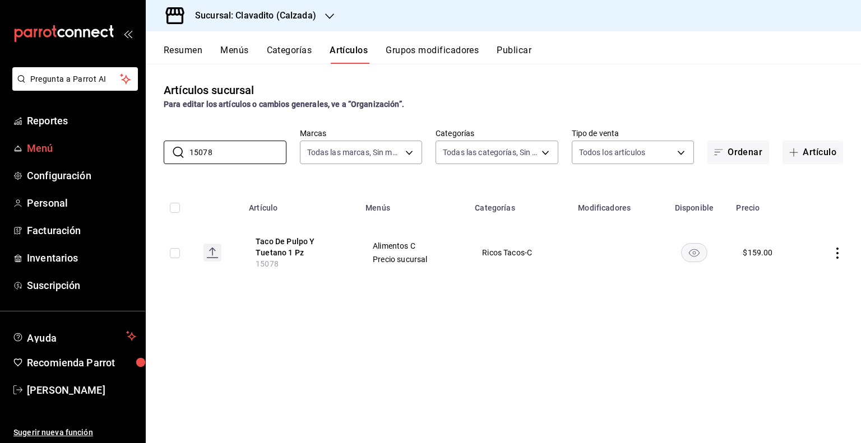
drag, startPoint x: 223, startPoint y: 154, endPoint x: 134, endPoint y: 138, distance: 89.8
click at [134, 138] on div "Pregunta a Parrot AI Reportes Menú Configuración Personal Facturación Inventari…" at bounding box center [430, 221] width 861 height 443
paste input "151"
type input "15151"
click at [826, 249] on td at bounding box center [831, 252] width 58 height 61
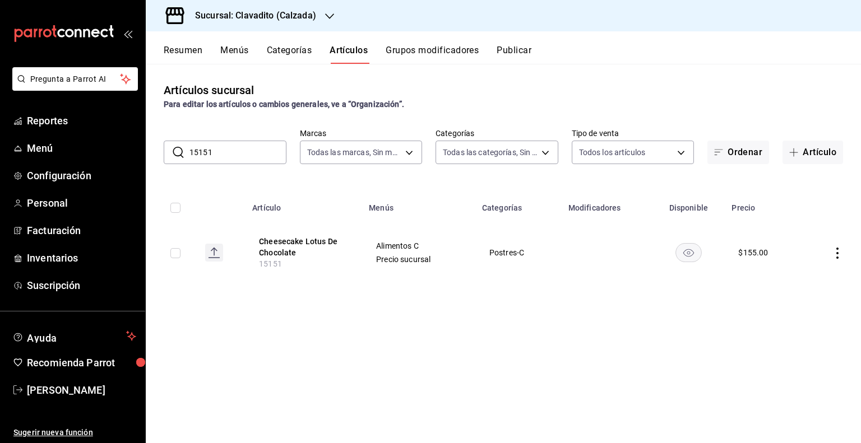
click at [831, 248] on td at bounding box center [831, 252] width 58 height 61
click at [836, 251] on icon "actions" at bounding box center [836, 253] width 11 height 11
click at [800, 280] on span "Editar" at bounding box center [803, 279] width 29 height 12
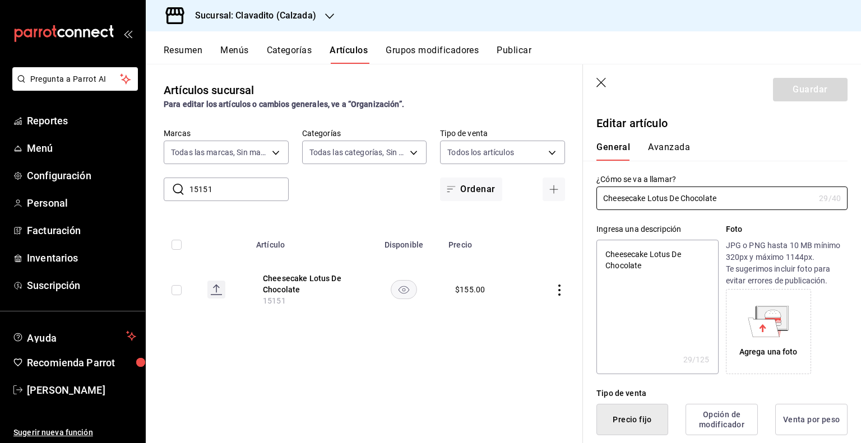
type textarea "x"
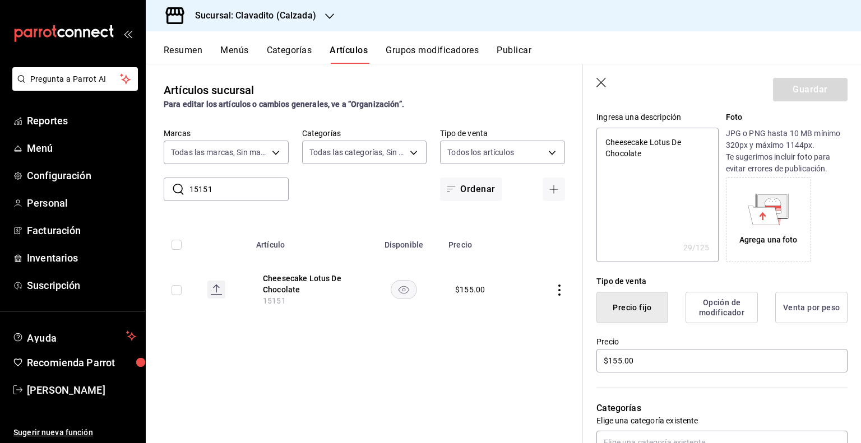
scroll to position [224, 0]
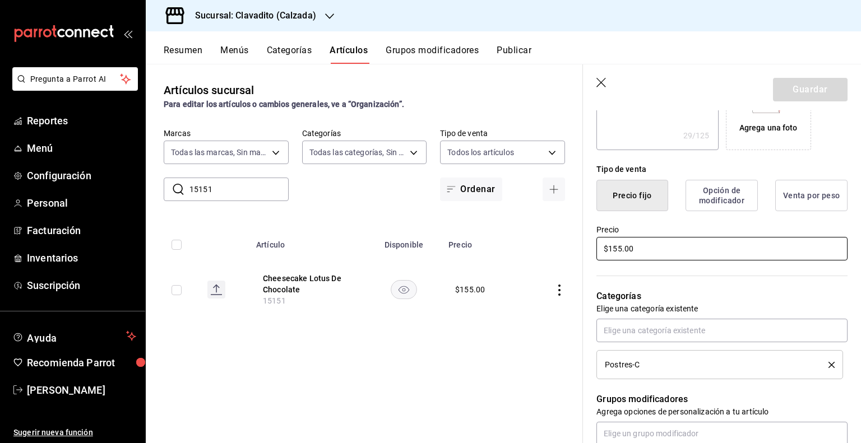
click at [619, 249] on input "$155.00" at bounding box center [721, 249] width 251 height 24
type input "$15.00"
type textarea "x"
type input "$1.00"
type textarea "x"
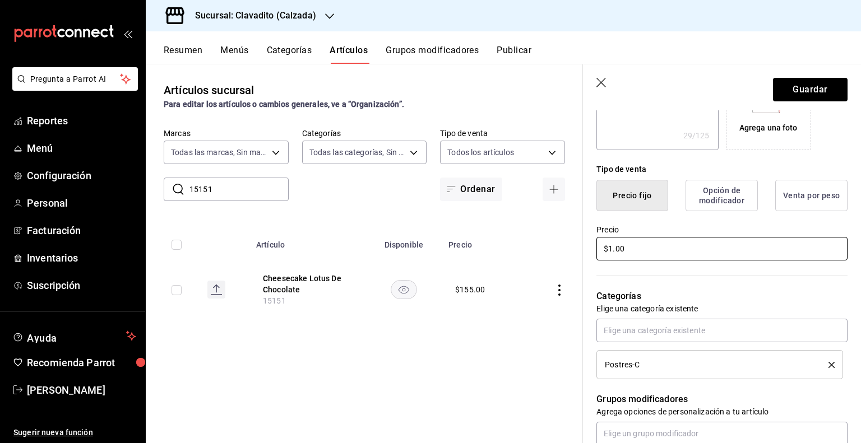
type input "$16.00"
type textarea "x"
type input "$169.00"
type textarea "x"
type input "$169.00"
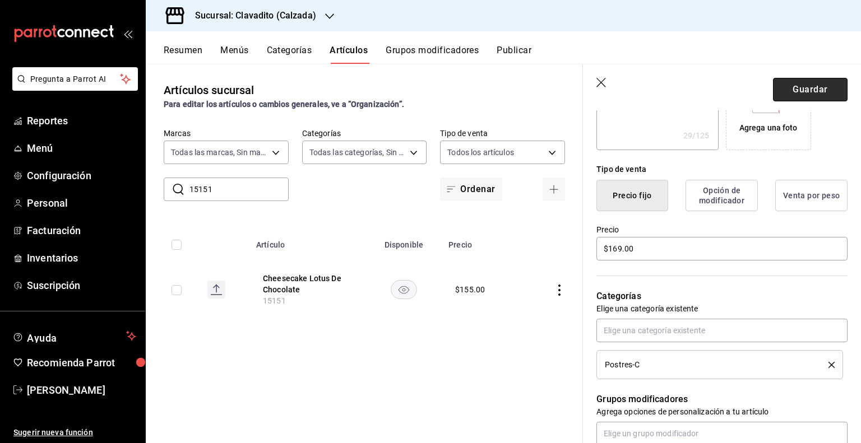
click at [810, 96] on button "Guardar" at bounding box center [810, 90] width 75 height 24
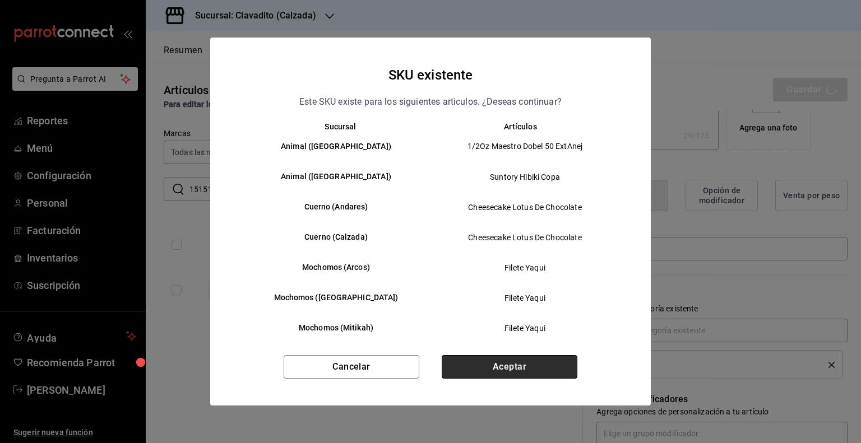
click at [492, 375] on button "Aceptar" at bounding box center [510, 367] width 136 height 24
type textarea "x"
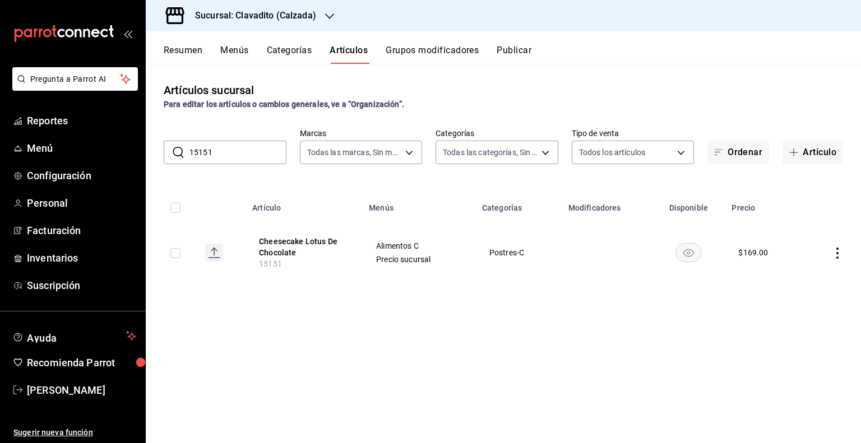
click at [240, 150] on input "15151" at bounding box center [237, 152] width 97 height 22
drag, startPoint x: 240, startPoint y: 150, endPoint x: 138, endPoint y: 156, distance: 102.2
click at [141, 156] on div "Pregunta a Parrot AI Reportes Menú Configuración Personal Facturación Inventari…" at bounding box center [430, 221] width 861 height 443
paste input "42"
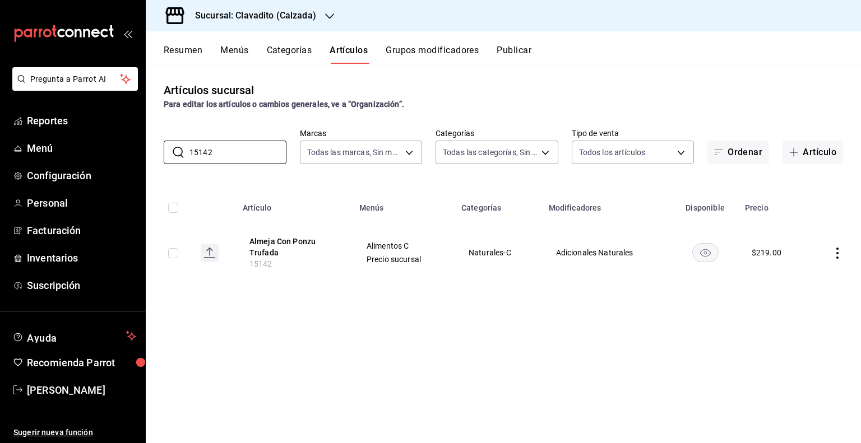
type input "15142"
click at [831, 250] on td at bounding box center [834, 252] width 53 height 61
click at [832, 250] on icon "actions" at bounding box center [836, 253] width 11 height 11
click at [797, 273] on li "Editar" at bounding box center [793, 279] width 67 height 23
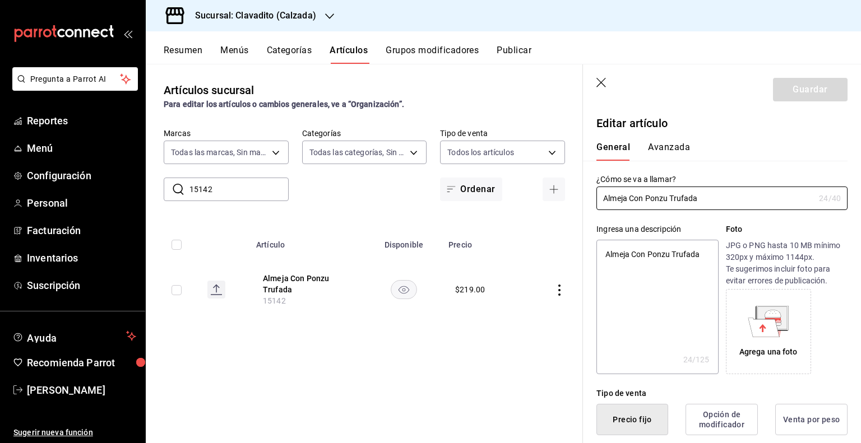
type textarea "x"
type input "$219.00"
drag, startPoint x: 728, startPoint y: 199, endPoint x: 505, endPoint y: 206, distance: 223.1
click at [506, 206] on main "Artículos sucursal Para editar los artículos o cambios generales, ve a “Organiz…" at bounding box center [503, 253] width 715 height 379
paste input "La Chul"
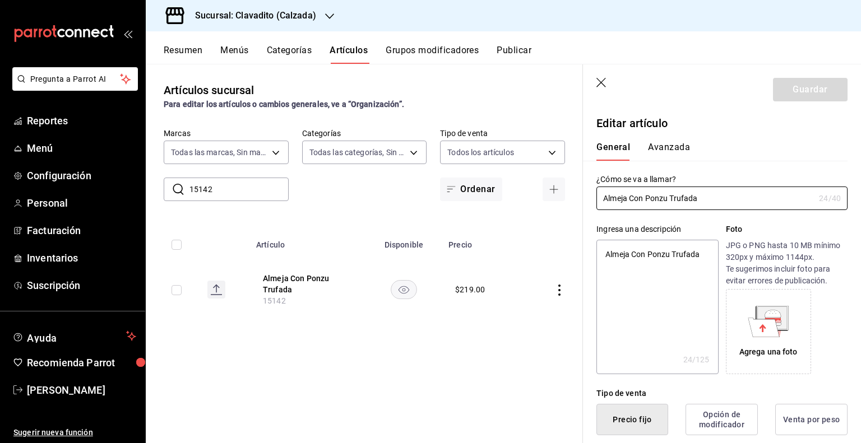
type input "Almeja La Chula"
type textarea "x"
type input "Almeja La Chula"
click at [820, 91] on button "Guardar" at bounding box center [810, 90] width 75 height 24
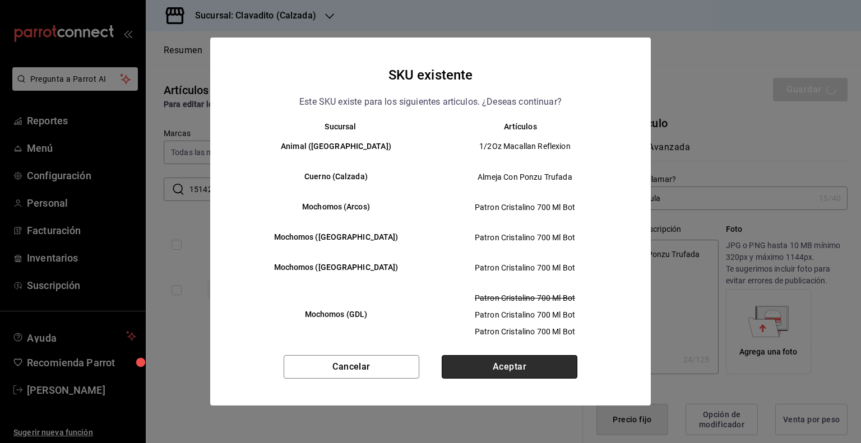
click at [545, 373] on button "Aceptar" at bounding box center [510, 367] width 136 height 24
type textarea "x"
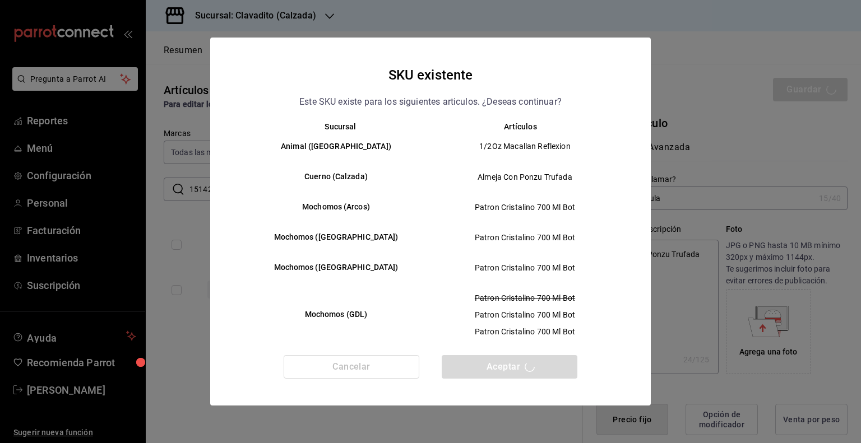
type textarea "x"
type input "AR-1758648561079"
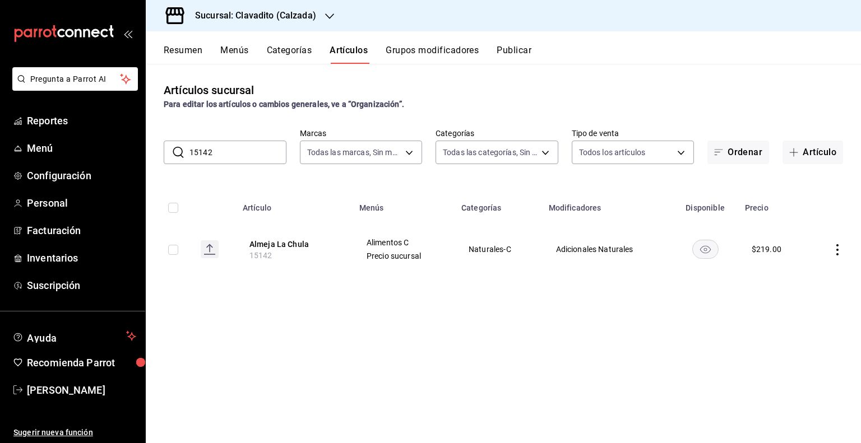
click at [345, 305] on div "Artículos sucursal Para editar los artículos o cambios generales, ve a “Organiz…" at bounding box center [503, 253] width 715 height 379
drag, startPoint x: 231, startPoint y: 154, endPoint x: 159, endPoint y: 154, distance: 71.7
click at [161, 154] on div "​ 15142 ​ Marcas Todas las marcas, Sin marca 7c6329b2-7c80-4d0a-92e1-359a602707…" at bounding box center [503, 146] width 715 height 36
paste input "51"
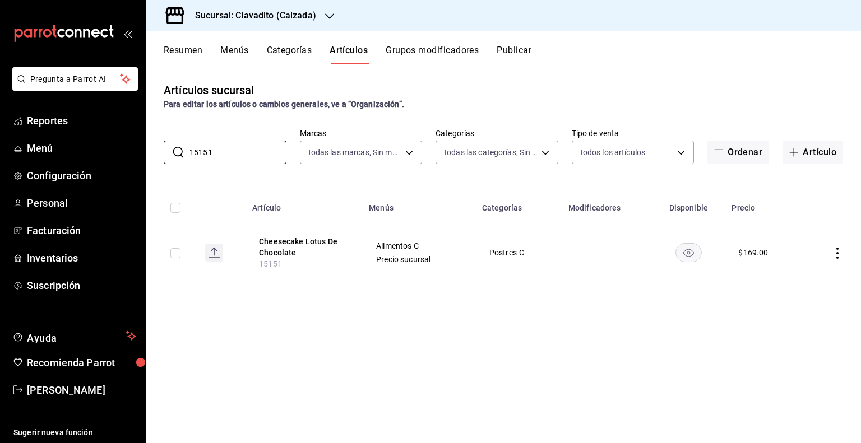
drag, startPoint x: 244, startPoint y: 154, endPoint x: 148, endPoint y: 156, distance: 95.8
click at [148, 156] on div "​ 15151 ​ Marcas Todas las marcas, Sin marca 7c6329b2-7c80-4d0a-92e1-359a602707…" at bounding box center [503, 146] width 715 height 36
paste input "3"
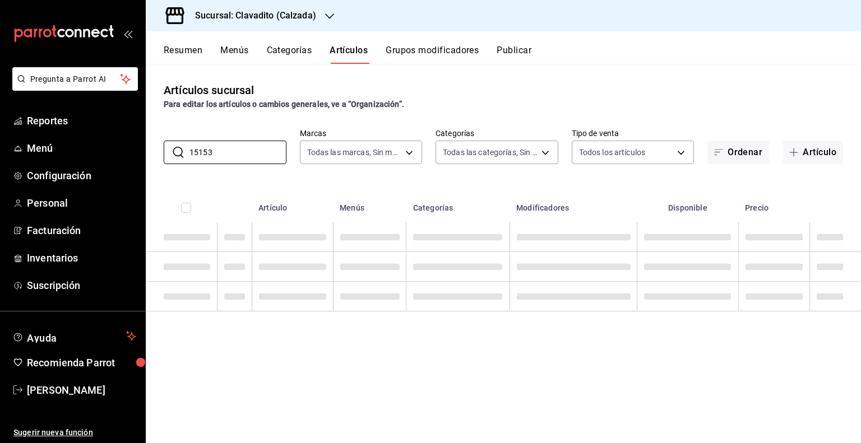
type input "15153"
click at [238, 155] on input "15153" at bounding box center [237, 152] width 97 height 22
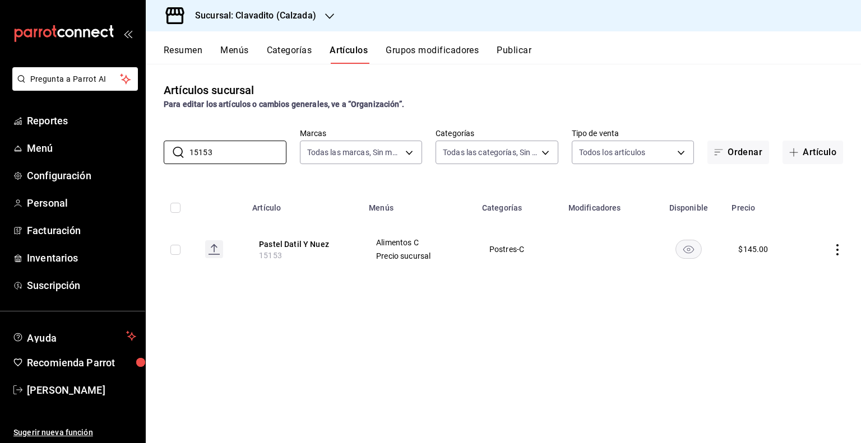
click at [835, 248] on icon "actions" at bounding box center [836, 249] width 11 height 11
click at [800, 274] on span "Editar" at bounding box center [803, 276] width 29 height 12
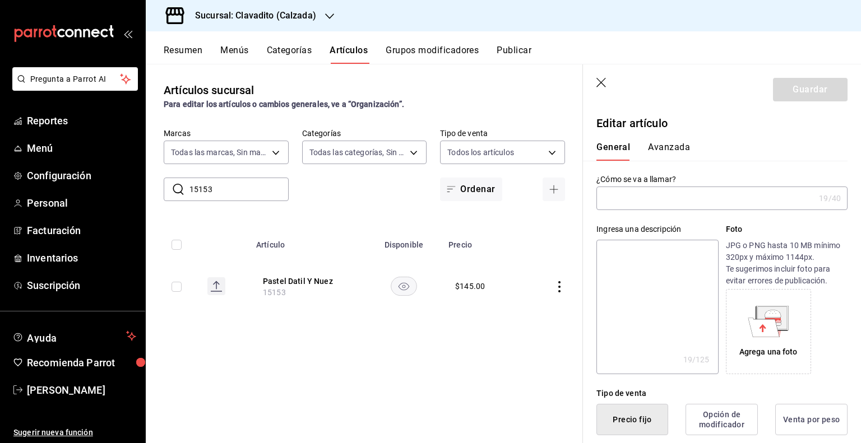
type input "Pastel Datil Y Nuez"
type textarea "Pastel Datil Y Nuez"
type textarea "x"
type input "15153"
type textarea "x"
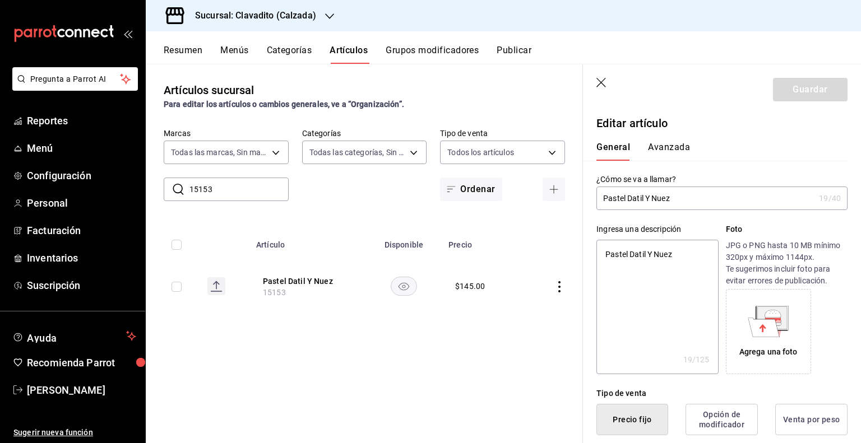
type input "$145.00"
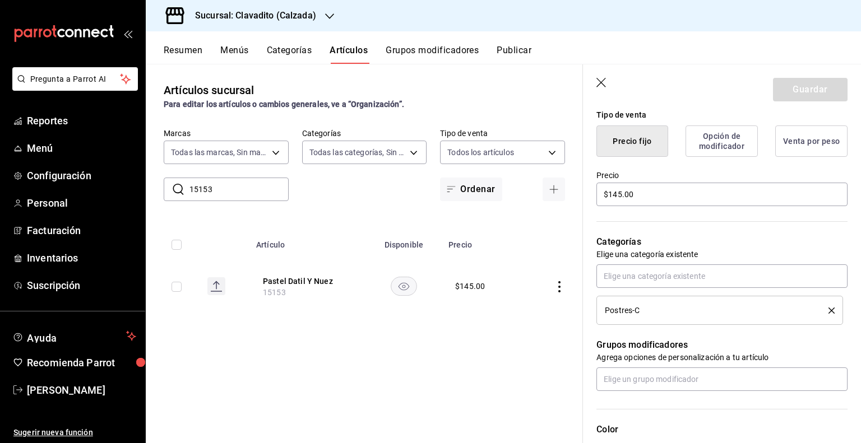
scroll to position [280, 0]
click at [640, 190] on input "$145.00" at bounding box center [721, 193] width 251 height 24
click at [621, 192] on input "$145.00" at bounding box center [721, 193] width 251 height 24
type textarea "x"
type input "$14.00"
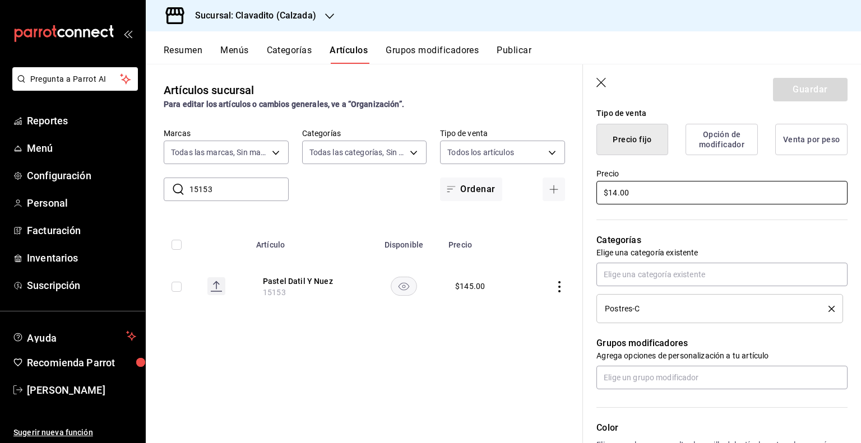
type textarea "x"
type input "$1.00"
type textarea "x"
type input "$18.00"
type textarea "x"
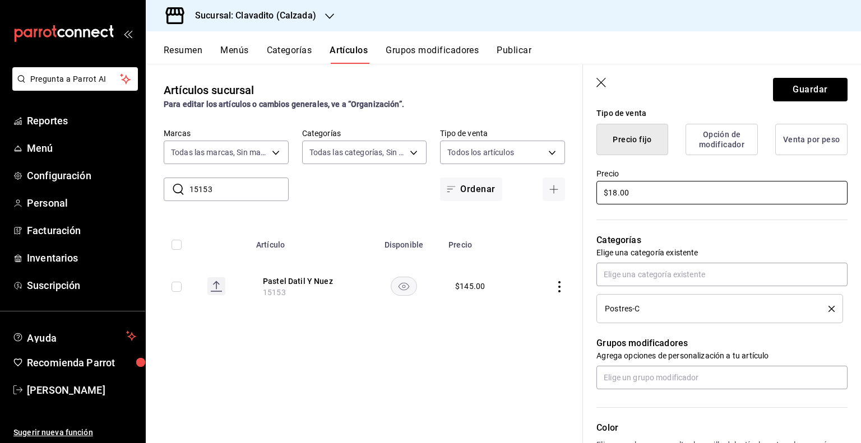
type input "$183.00"
type textarea "x"
type input "$183.00"
click at [800, 88] on button "Guardar" at bounding box center [810, 90] width 75 height 24
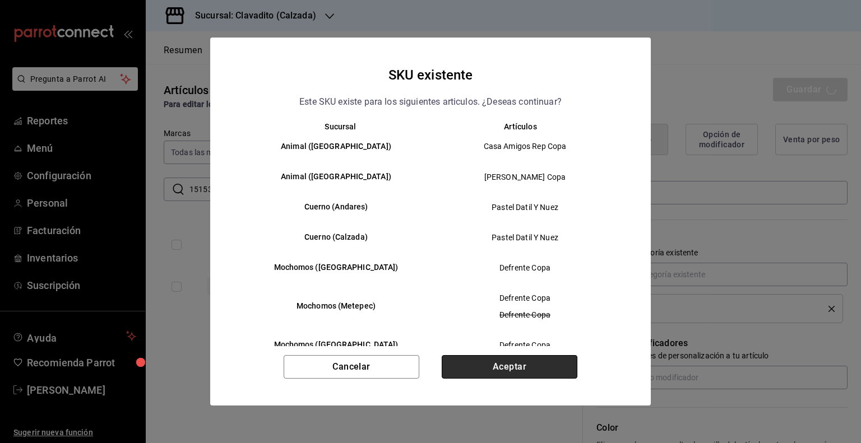
click at [542, 369] on button "Aceptar" at bounding box center [510, 367] width 136 height 24
type textarea "x"
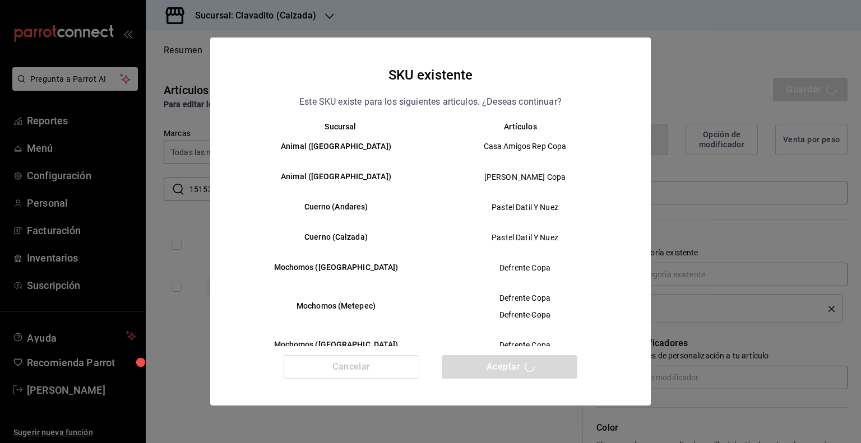
scroll to position [43, 0]
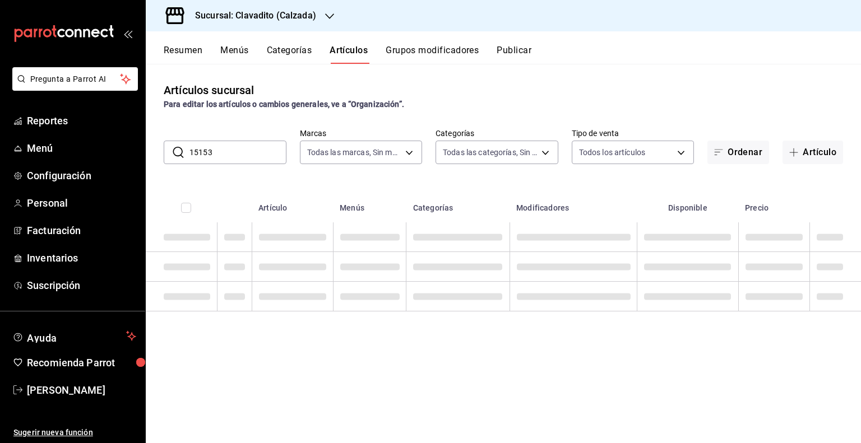
click at [662, 202] on th "Disponible" at bounding box center [687, 205] width 101 height 36
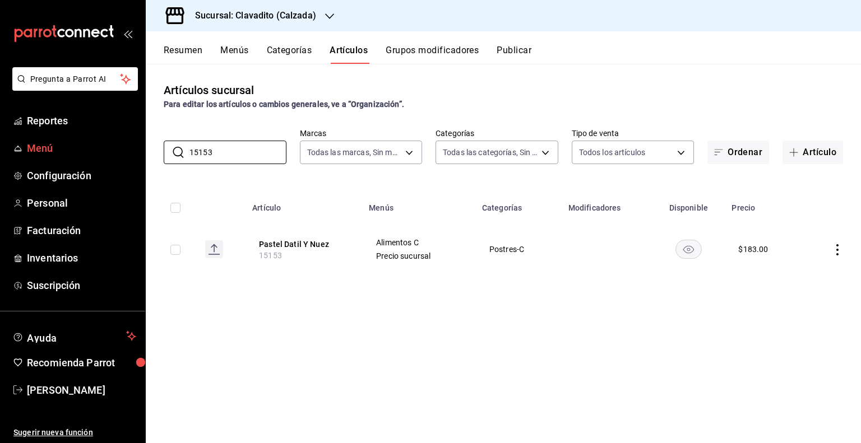
drag, startPoint x: 240, startPoint y: 155, endPoint x: 99, endPoint y: 155, distance: 141.2
click at [99, 155] on div "Pregunta a Parrot AI Reportes Menú Configuración Personal Facturación Inventari…" at bounding box center [430, 221] width 861 height 443
paste input "229"
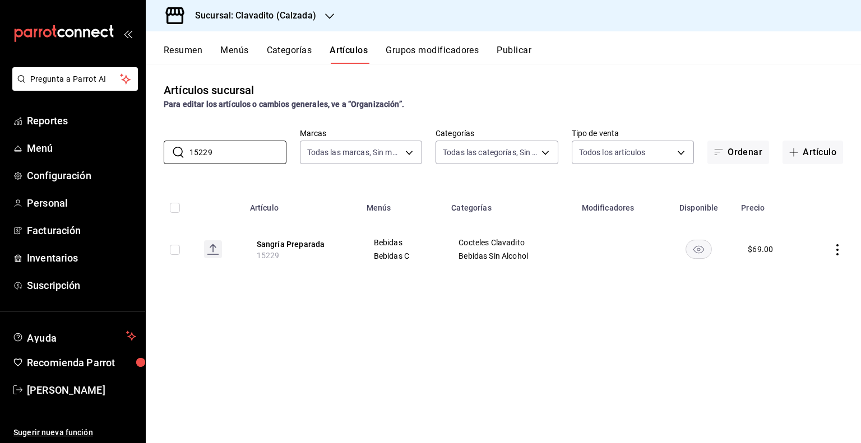
type input "15229"
click at [840, 249] on icon "actions" at bounding box center [836, 249] width 11 height 11
click at [812, 267] on li "Editar" at bounding box center [793, 275] width 67 height 23
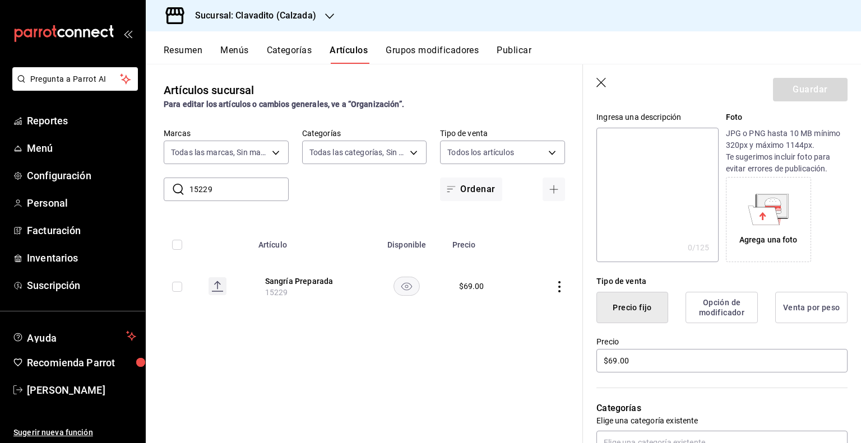
scroll to position [168, 0]
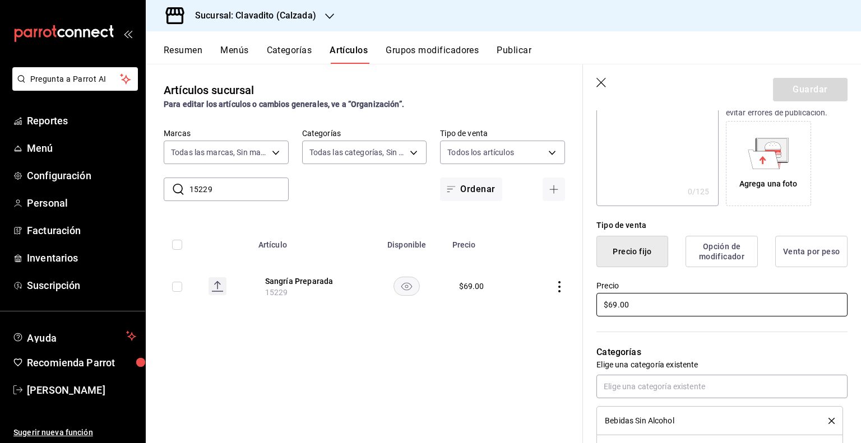
click at [612, 305] on input "$69.00" at bounding box center [721, 305] width 251 height 24
type input "$79.00"
click at [807, 91] on button "Guardar" at bounding box center [810, 90] width 75 height 24
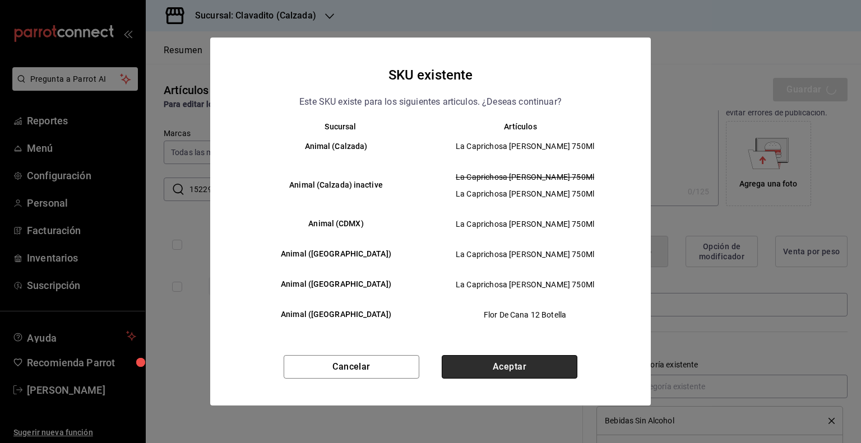
click at [547, 373] on button "Aceptar" at bounding box center [510, 367] width 136 height 24
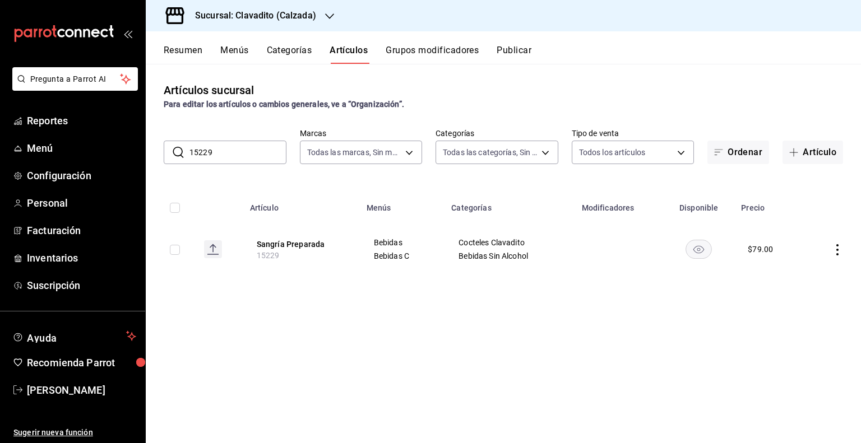
click at [246, 154] on input "15229" at bounding box center [237, 152] width 97 height 22
paste input "511"
type input "15511"
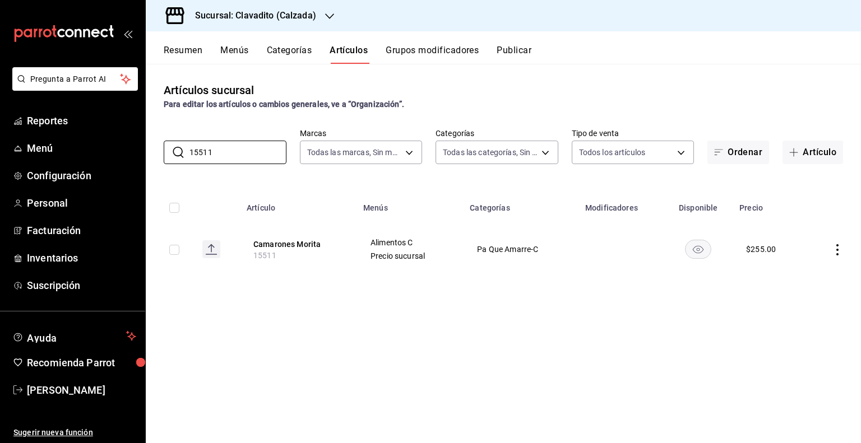
click at [833, 249] on icon "actions" at bounding box center [836, 249] width 11 height 11
click at [817, 271] on span "Editar" at bounding box center [803, 276] width 29 height 12
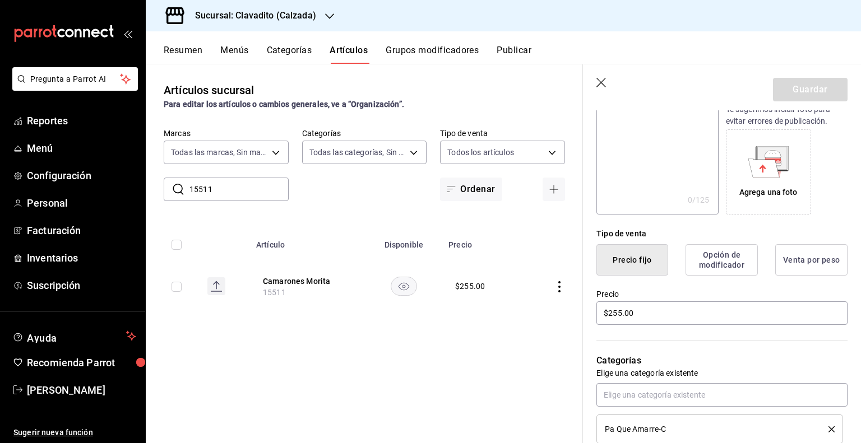
scroll to position [224, 0]
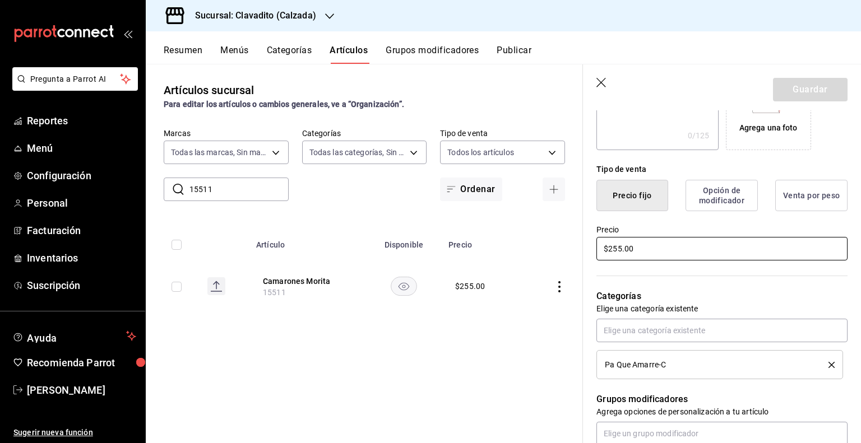
click at [658, 247] on input "$255.00" at bounding box center [721, 249] width 251 height 24
click at [618, 249] on input "$255.00" at bounding box center [721, 249] width 251 height 24
type input "$2.00"
type input "$339.00"
click at [825, 91] on button "Guardar" at bounding box center [810, 90] width 75 height 24
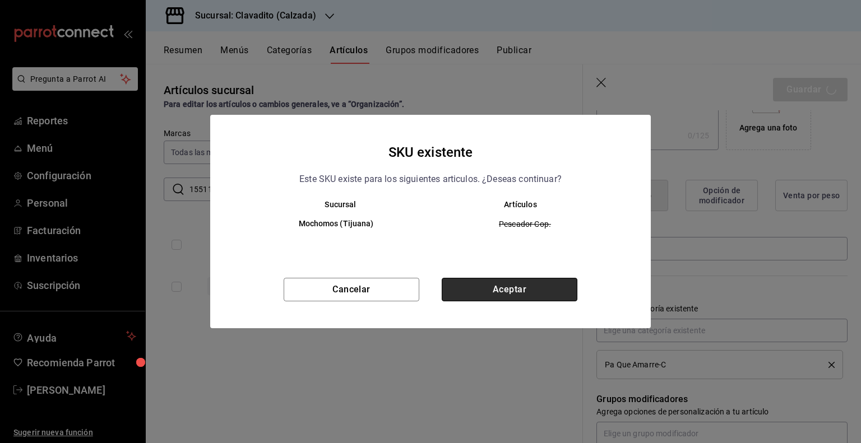
click at [550, 291] on button "Aceptar" at bounding box center [510, 290] width 136 height 24
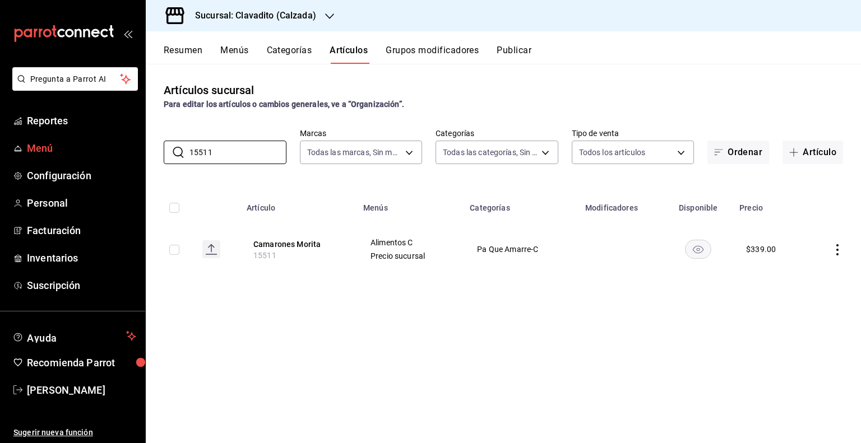
drag, startPoint x: 258, startPoint y: 147, endPoint x: 136, endPoint y: 151, distance: 122.8
click at [136, 151] on div "Pregunta a Parrot AI Reportes Menú Configuración Personal Facturación Inventari…" at bounding box center [430, 221] width 861 height 443
paste input "216"
type input "15216"
drag, startPoint x: 271, startPoint y: 241, endPoint x: 296, endPoint y: 239, distance: 25.4
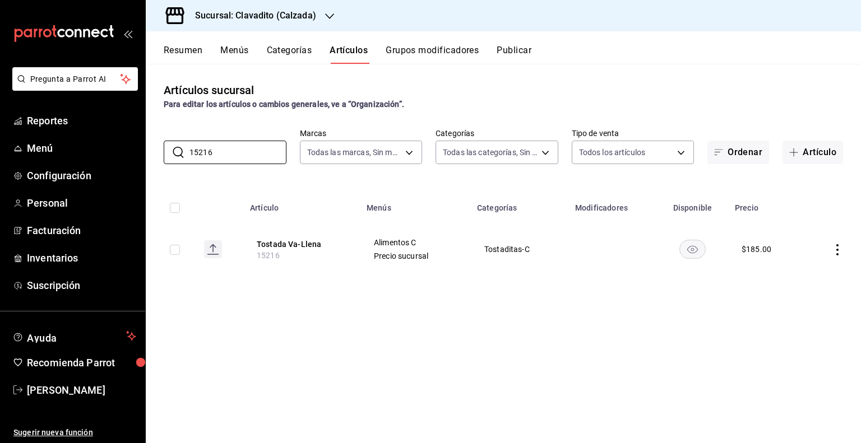
click at [271, 241] on button "Tostada Va-Llena" at bounding box center [302, 244] width 90 height 11
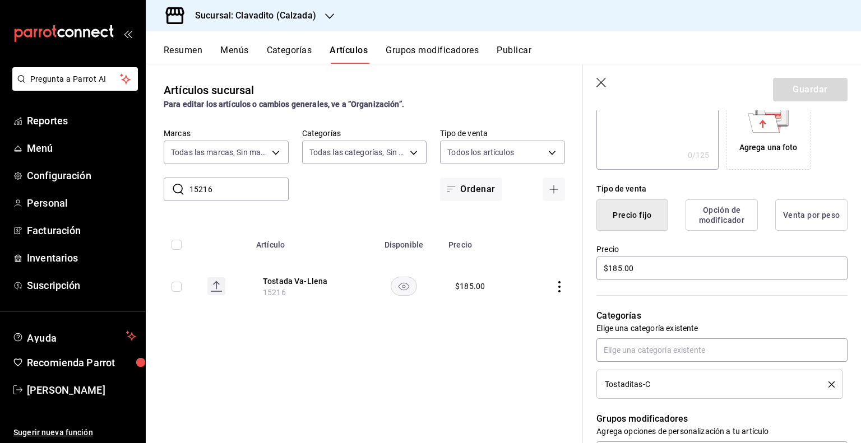
scroll to position [224, 0]
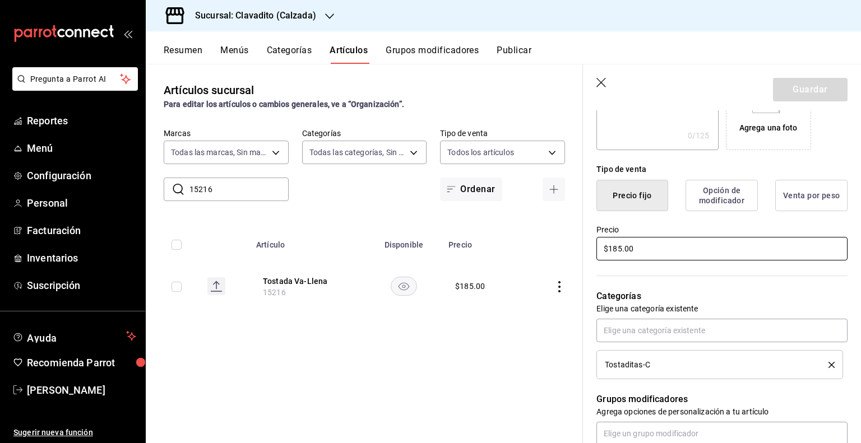
click at [621, 250] on input "$185.00" at bounding box center [721, 249] width 251 height 24
type input "$1.00"
type input "$217.00"
click at [811, 90] on button "Guardar" at bounding box center [810, 90] width 75 height 24
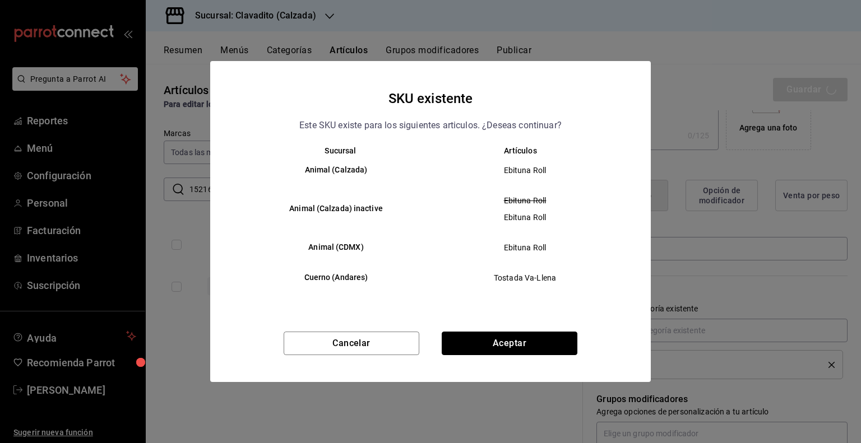
click at [567, 343] on button "Aceptar" at bounding box center [510, 344] width 136 height 24
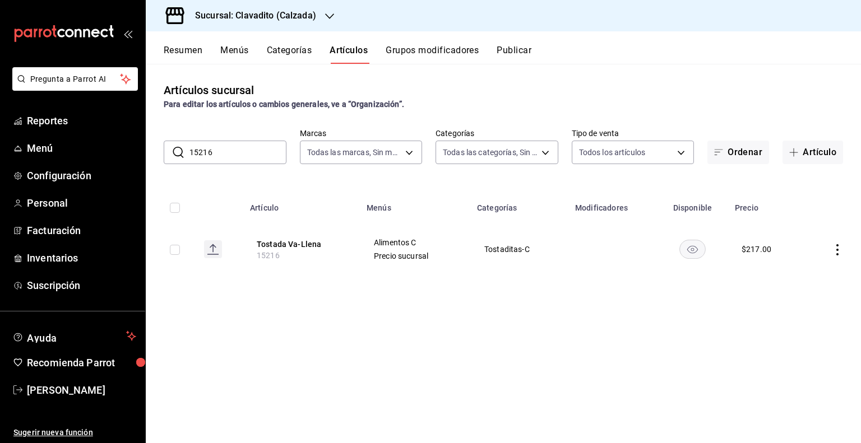
click at [253, 159] on input "15216" at bounding box center [237, 152] width 97 height 22
paste input "085"
type input "15085"
click at [838, 249] on icon "actions" at bounding box center [836, 253] width 11 height 11
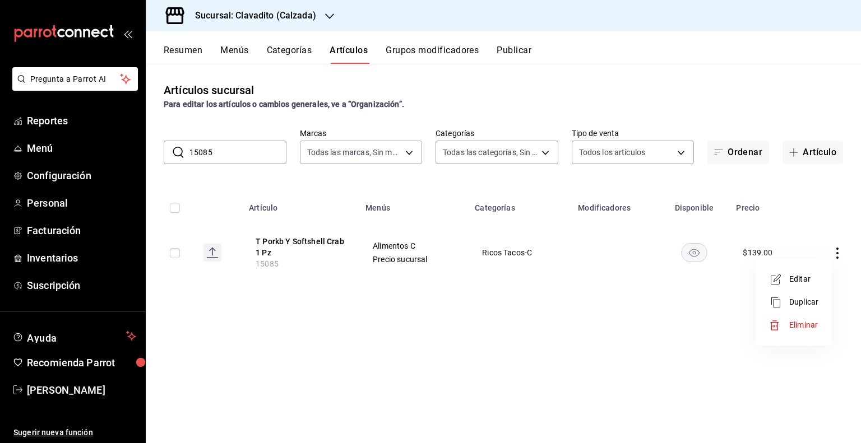
drag, startPoint x: 787, startPoint y: 272, endPoint x: 663, endPoint y: 254, distance: 125.0
click at [787, 271] on li "Editar" at bounding box center [793, 279] width 67 height 23
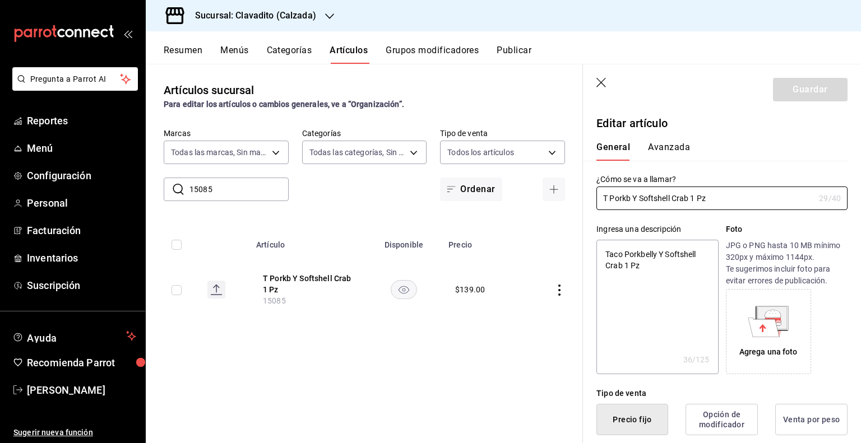
type textarea "x"
type input "$139.00"
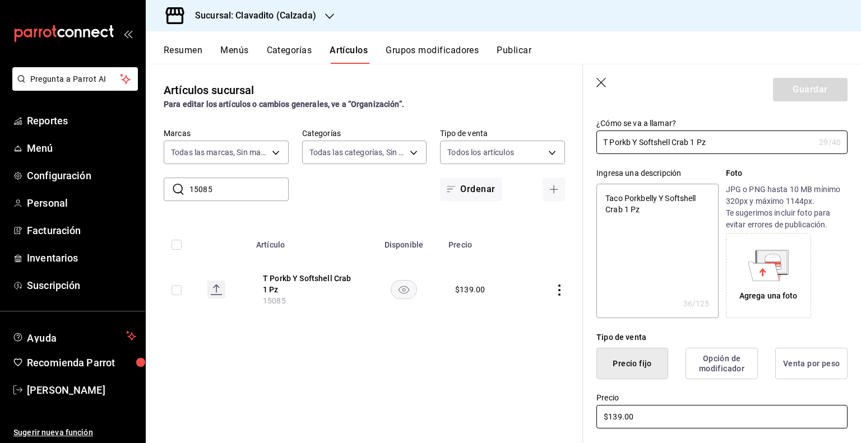
scroll to position [112, 0]
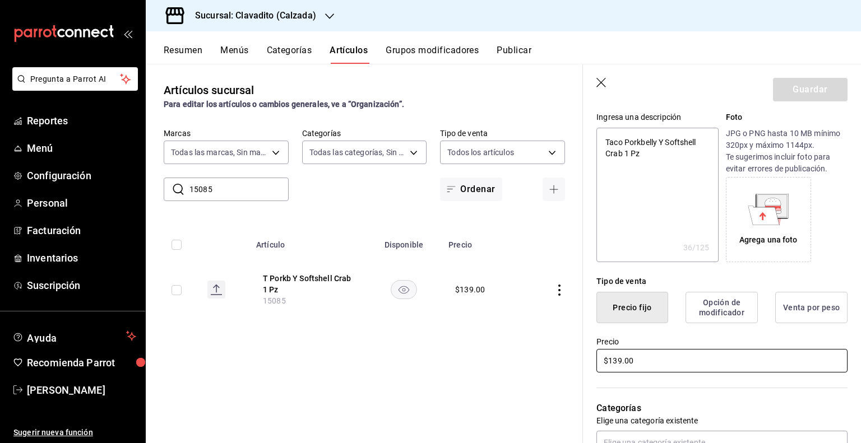
click at [622, 358] on input "$139.00" at bounding box center [721, 361] width 251 height 24
type textarea "x"
type input "$139.00"
type textarea "x"
type input "$13.00"
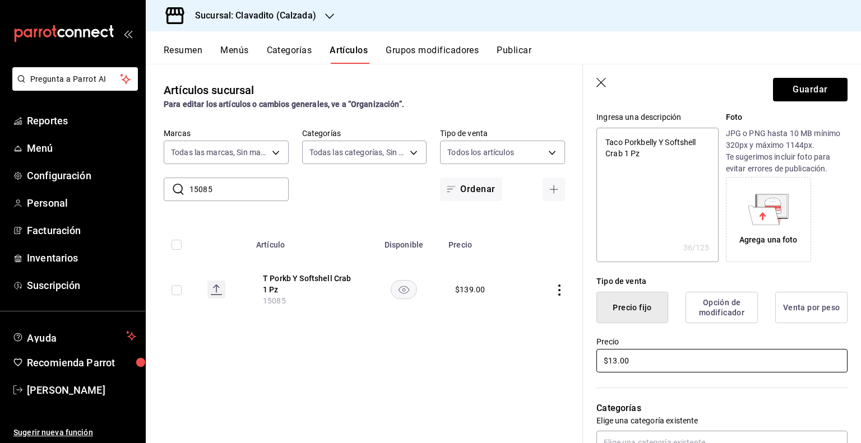
type textarea "x"
type input "$1.00"
type textarea "x"
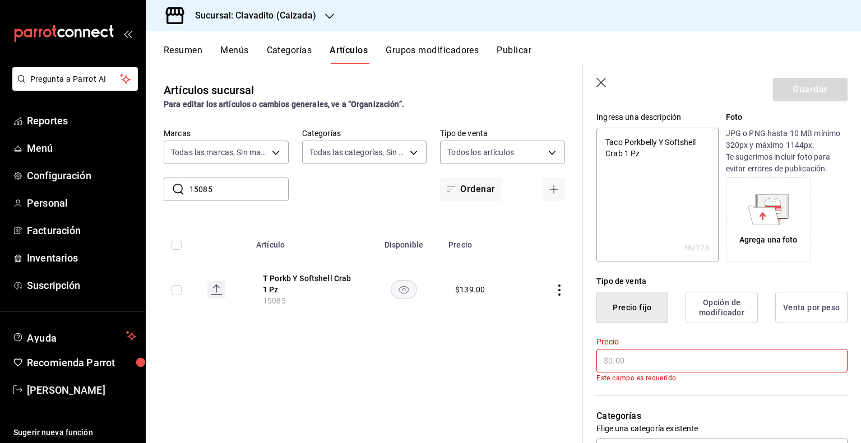
type input "$1.00"
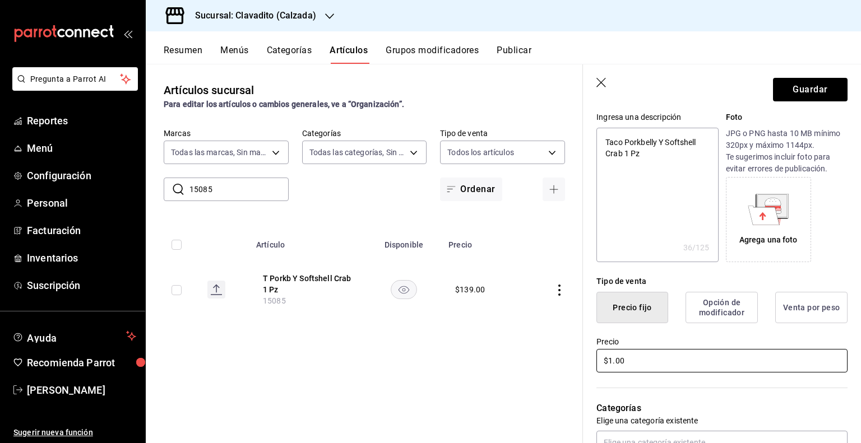
type textarea "x"
type input "$157.00"
type textarea "x"
type input "$157.00"
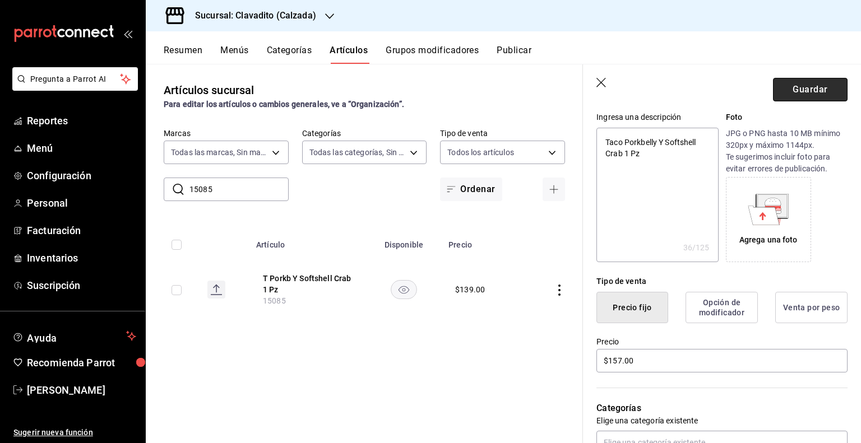
click at [783, 82] on button "Guardar" at bounding box center [810, 90] width 75 height 24
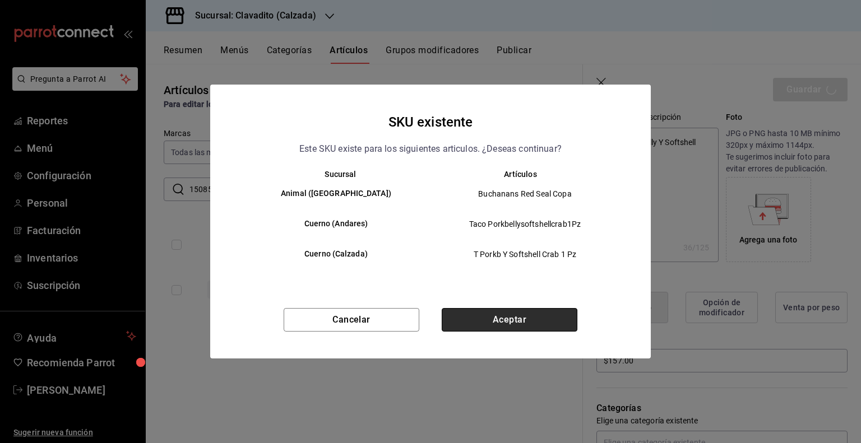
click at [491, 315] on button "Aceptar" at bounding box center [510, 320] width 136 height 24
type textarea "x"
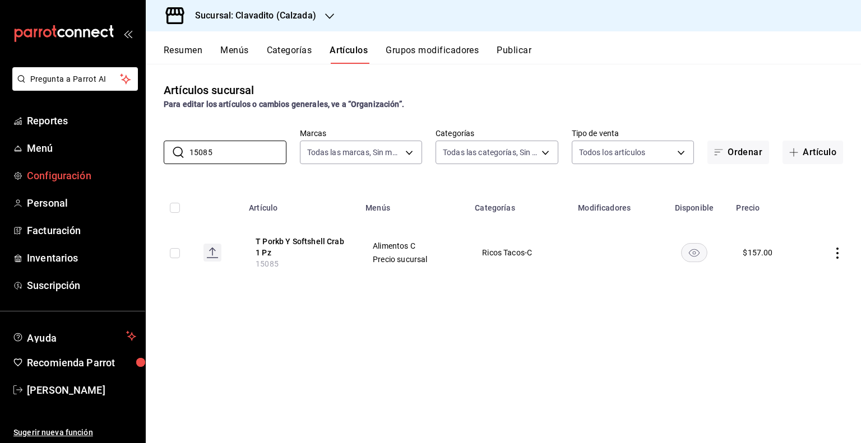
drag, startPoint x: 246, startPoint y: 155, endPoint x: 83, endPoint y: 173, distance: 164.0
click at [99, 159] on div "Pregunta a Parrot AI Reportes Menú Configuración Personal Facturación Inventari…" at bounding box center [430, 221] width 861 height 443
paste input "148"
type input "15148"
click at [829, 256] on td at bounding box center [831, 252] width 57 height 61
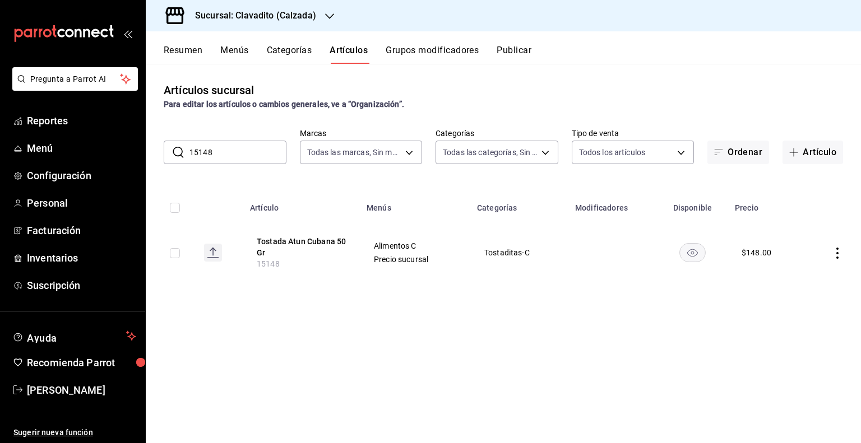
click at [834, 257] on icon "actions" at bounding box center [836, 253] width 11 height 11
click at [819, 271] on li "Editar" at bounding box center [793, 279] width 67 height 23
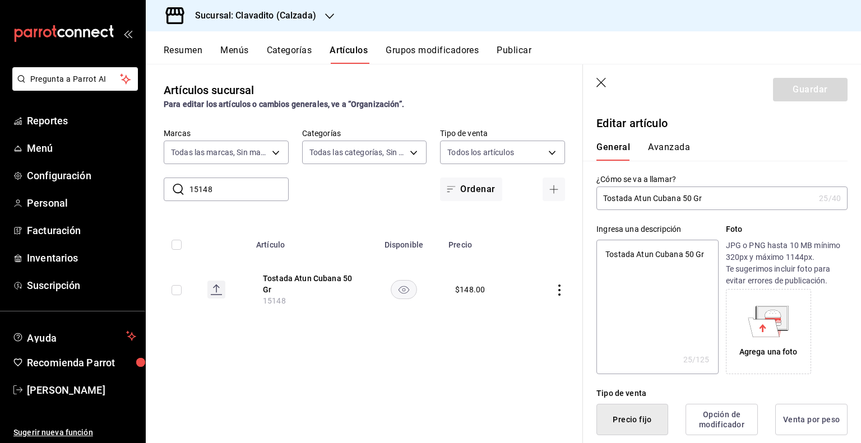
type textarea "x"
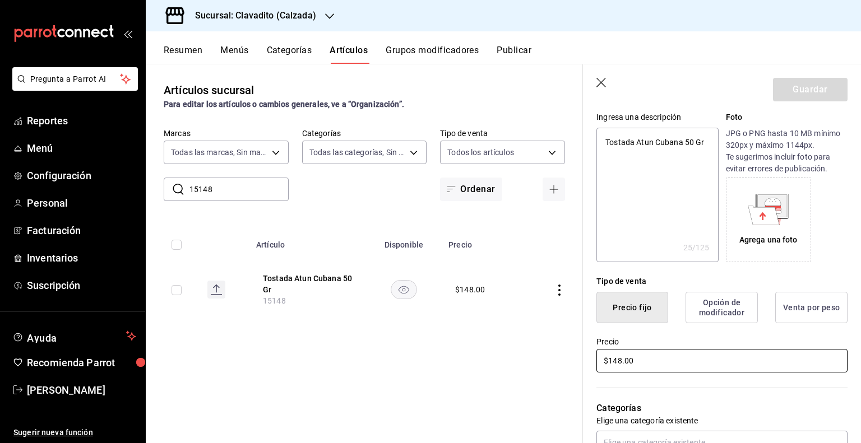
scroll to position [168, 0]
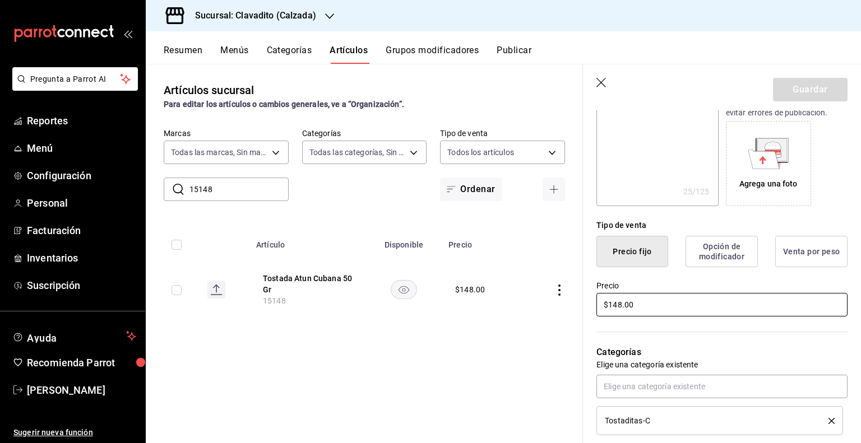
click at [617, 306] on input "$148.00" at bounding box center [721, 305] width 251 height 24
type input "$14.00"
type textarea "x"
type input "$1.00"
type textarea "x"
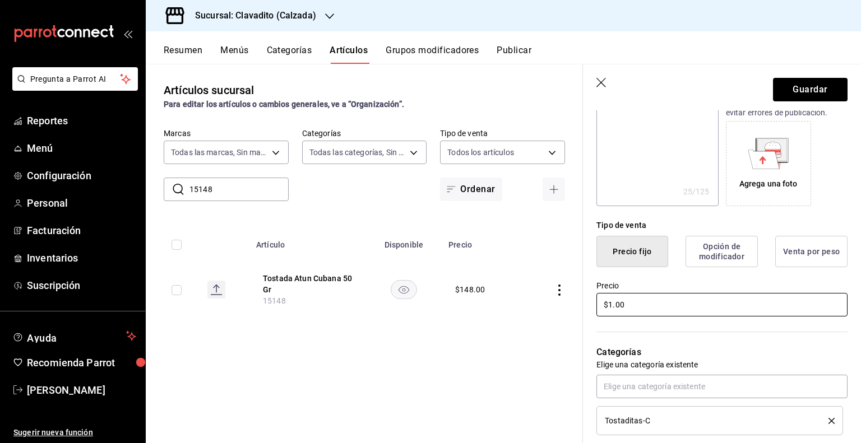
type input "$15.00"
type textarea "x"
type input "$155.00"
type textarea "x"
type input "$155.00"
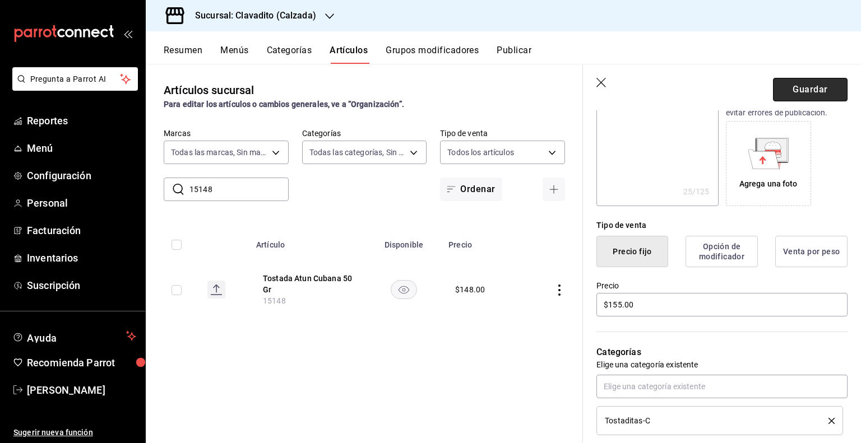
click at [806, 83] on button "Guardar" at bounding box center [810, 90] width 75 height 24
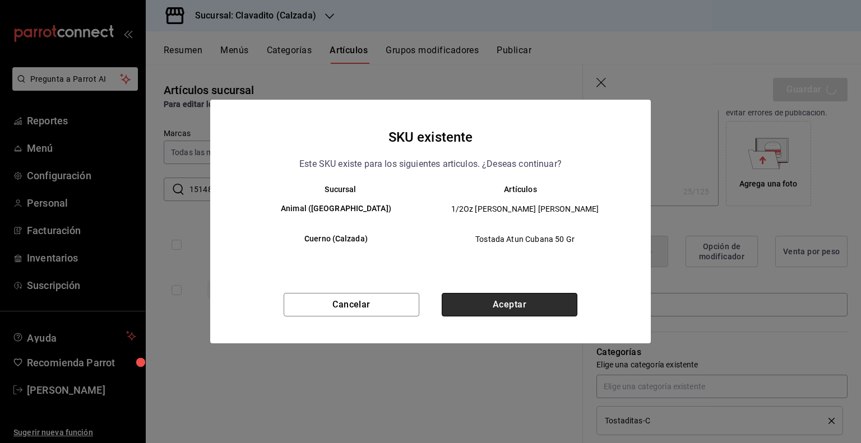
click at [556, 313] on button "Aceptar" at bounding box center [510, 305] width 136 height 24
type textarea "x"
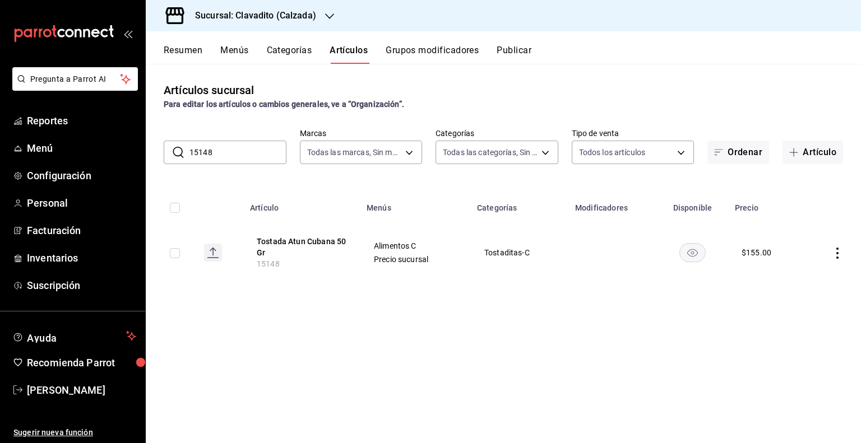
click at [221, 142] on input "15148" at bounding box center [237, 152] width 97 height 22
click at [222, 143] on input "15148" at bounding box center [237, 152] width 97 height 22
paste input "2"
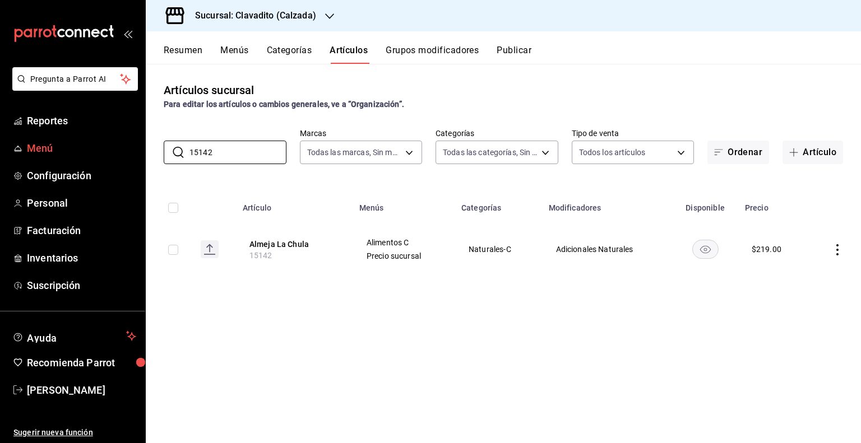
drag, startPoint x: 242, startPoint y: 155, endPoint x: 95, endPoint y: 153, distance: 147.4
click at [95, 153] on div "Pregunta a Parrot AI Reportes Menú Configuración Personal Facturación Inventari…" at bounding box center [430, 221] width 861 height 443
paste input "9"
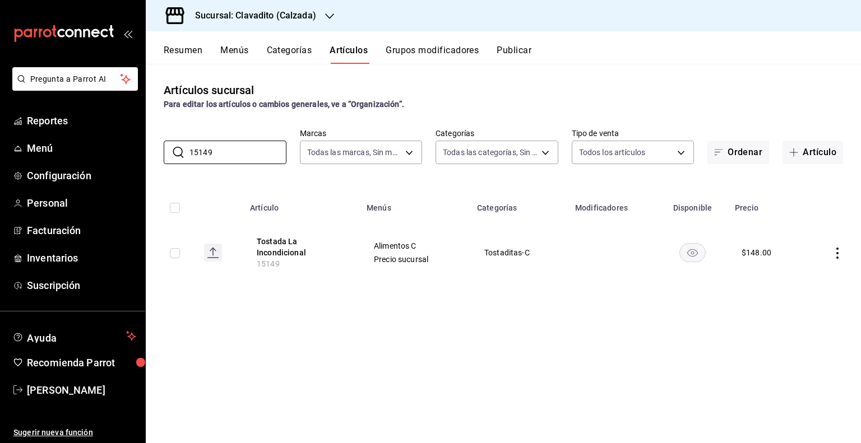
type input "15149"
click at [508, 49] on button "Publicar" at bounding box center [513, 54] width 35 height 19
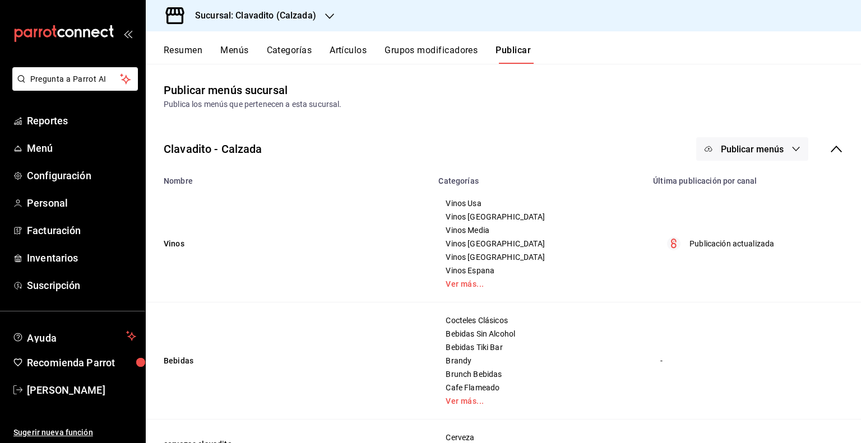
click at [775, 144] on button "Publicar menús" at bounding box center [752, 149] width 112 height 24
click at [770, 183] on span "Punto de venta" at bounding box center [760, 186] width 54 height 12
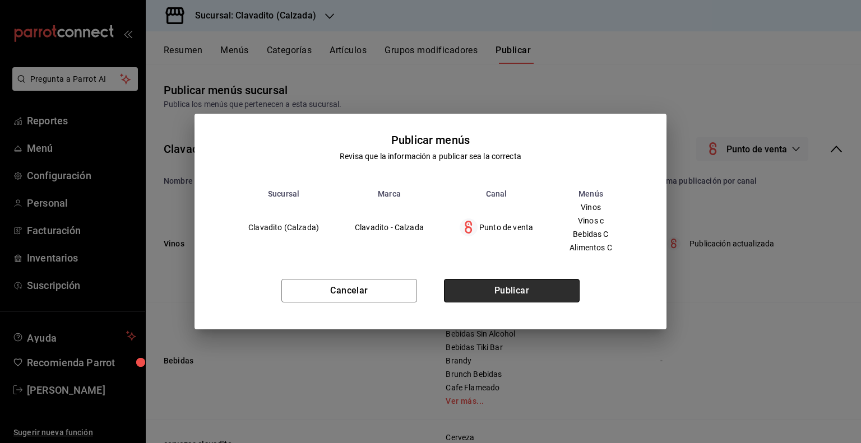
click at [554, 293] on button "Publicar" at bounding box center [512, 291] width 136 height 24
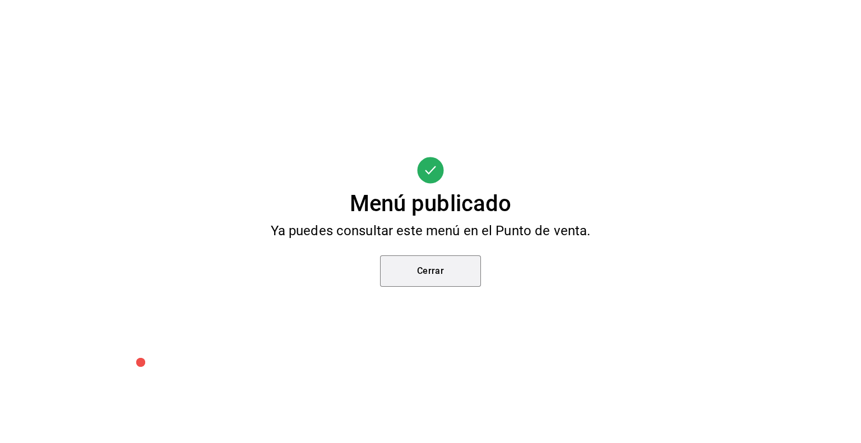
click at [446, 270] on button "Cerrar" at bounding box center [430, 270] width 101 height 31
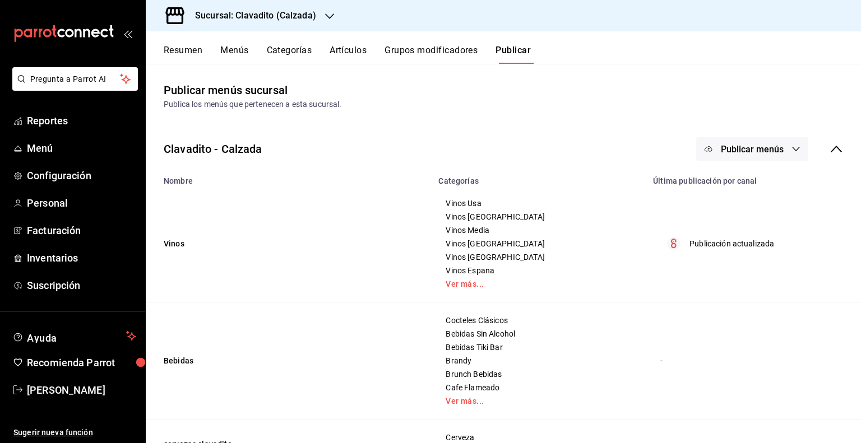
click at [737, 145] on span "Publicar menús" at bounding box center [752, 149] width 63 height 11
click at [742, 183] on span "Punto de venta" at bounding box center [760, 186] width 54 height 12
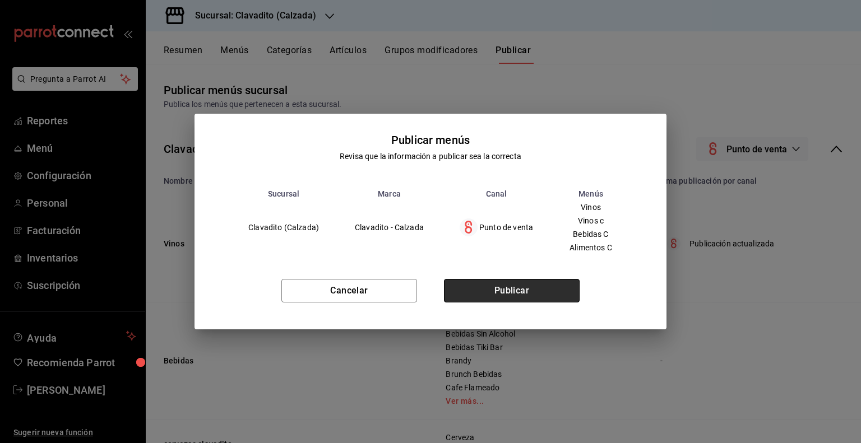
click at [515, 282] on button "Publicar" at bounding box center [512, 291] width 136 height 24
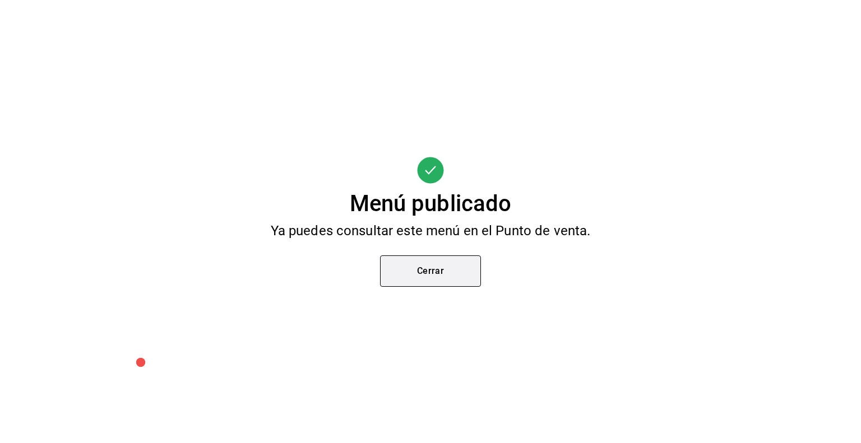
click at [430, 268] on button "Cerrar" at bounding box center [430, 270] width 101 height 31
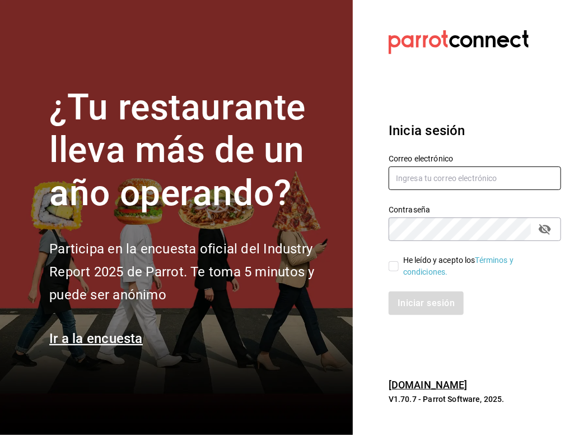
type input "[PERSON_NAME][EMAIL_ADDRESS][PERSON_NAME][DOMAIN_NAME]"
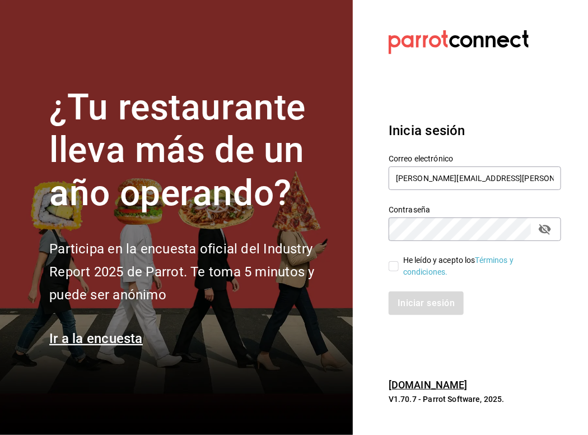
click at [394, 268] on input "He leído y acepto los Términos y condiciones." at bounding box center [394, 266] width 10 height 10
checkbox input "true"
click at [405, 300] on button "Iniciar sesión" at bounding box center [427, 303] width 76 height 24
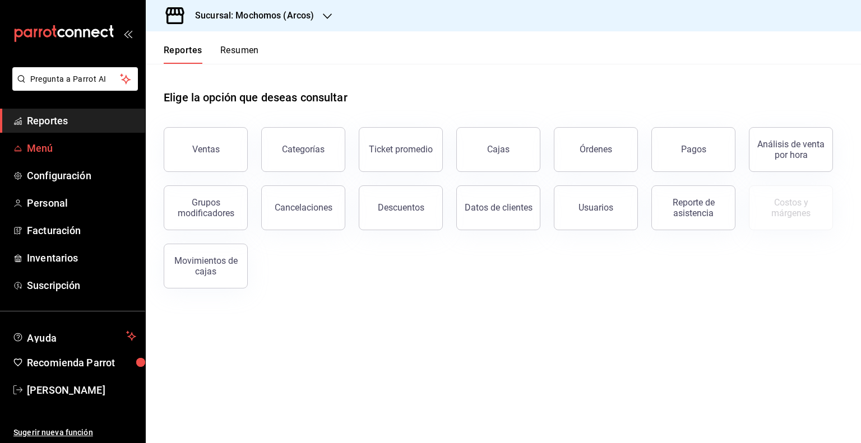
click at [49, 151] on span "Menú" at bounding box center [81, 148] width 109 height 15
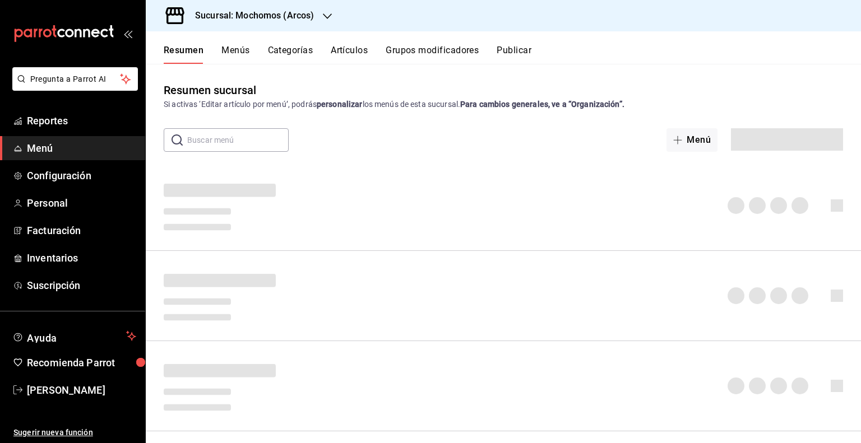
click at [231, 13] on h3 "Sucursal: Mochomos (Arcos)" at bounding box center [250, 15] width 128 height 13
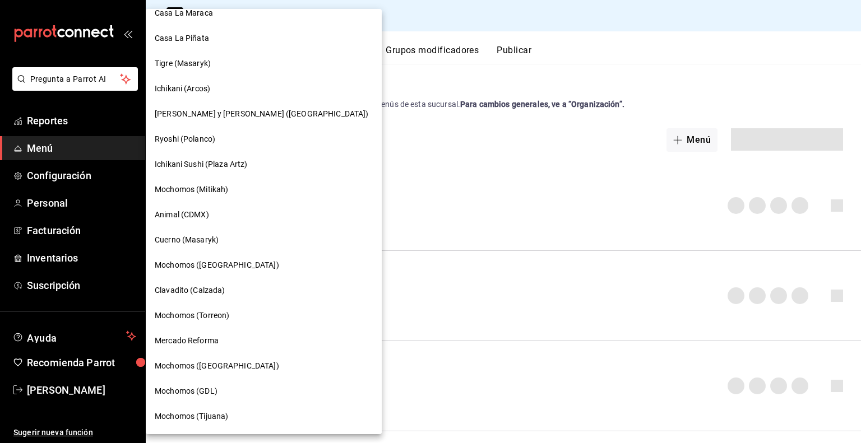
scroll to position [56, 0]
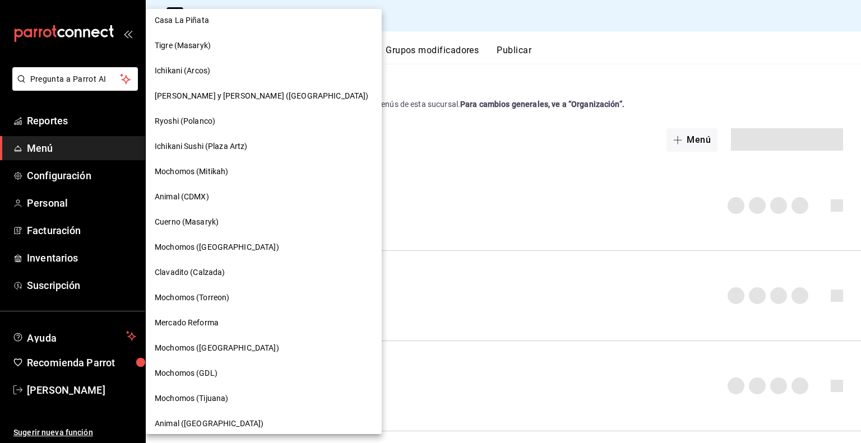
click at [202, 278] on span "Clavadito (Calzada)" at bounding box center [190, 273] width 71 height 12
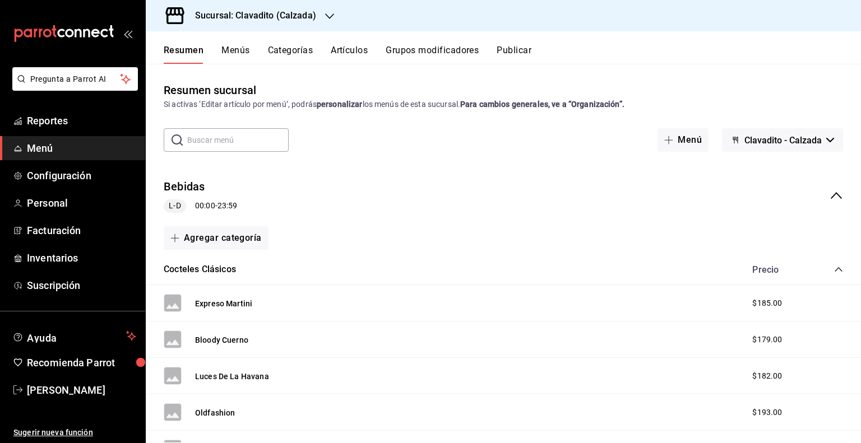
click at [198, 138] on input "text" at bounding box center [237, 140] width 101 height 22
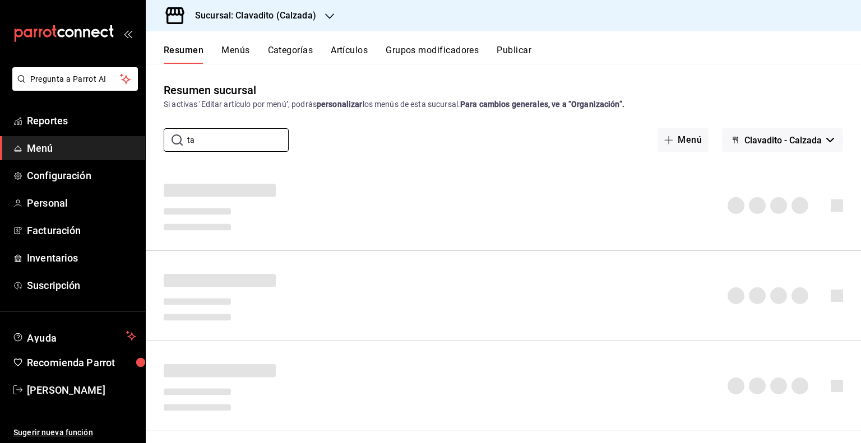
type input "t"
click at [351, 50] on button "Artículos" at bounding box center [349, 54] width 37 height 19
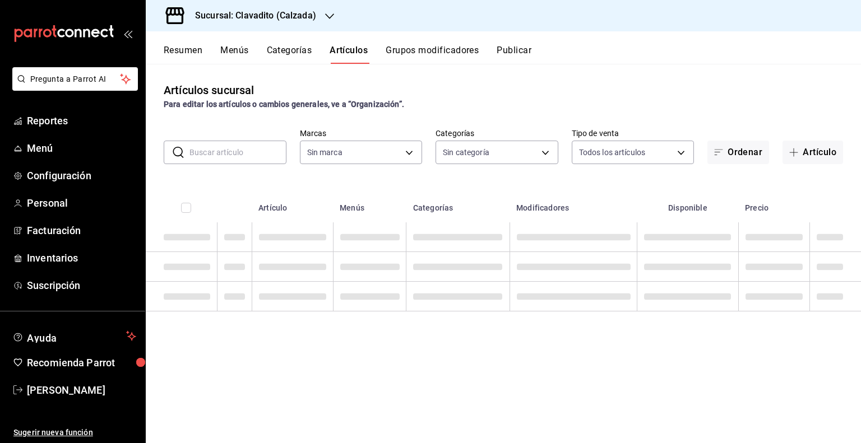
click at [224, 159] on input "text" at bounding box center [237, 152] width 97 height 22
type input "tacos"
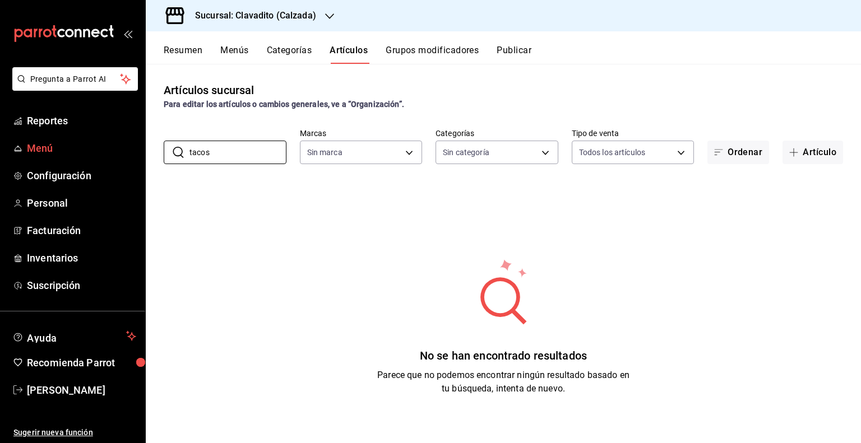
drag, startPoint x: 237, startPoint y: 149, endPoint x: 107, endPoint y: 156, distance: 130.2
click at [108, 155] on div "Pregunta a Parrot AI Reportes Menú Configuración Personal Facturación Inventari…" at bounding box center [430, 221] width 861 height 443
type input "7c6329b2-7c80-4d0a-92e1-359a60270725"
click at [276, 206] on div "No se han encontrado resultados Parece que no podemos encontrar ningún resultad…" at bounding box center [503, 327] width 715 height 280
click at [351, 50] on button "Artículos" at bounding box center [348, 54] width 38 height 19
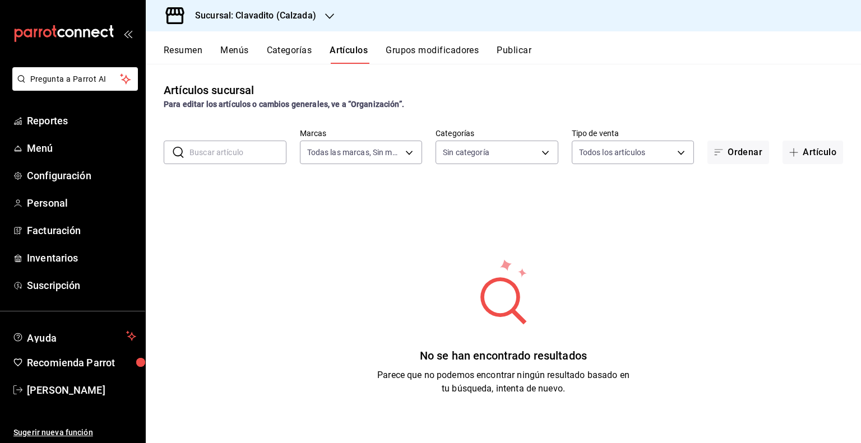
click at [345, 51] on button "Artículos" at bounding box center [348, 54] width 38 height 19
click at [40, 150] on span "Menú" at bounding box center [81, 148] width 109 height 15
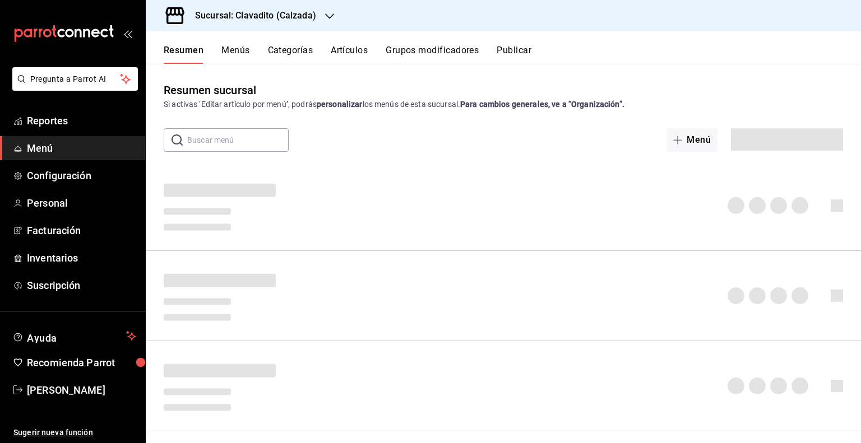
click at [342, 57] on button "Artículos" at bounding box center [349, 54] width 37 height 19
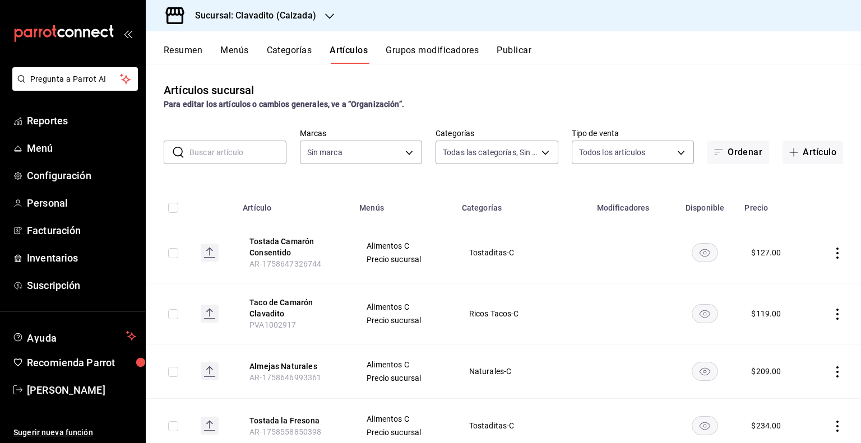
type input "baf57ed1-919f-4c82-8763-5f61bb5ecf6c,a733550a-1833-4f39-b337-4b288d8ef239,37b97…"
type input "7c6329b2-7c80-4d0a-92e1-359a60270725"
click at [199, 144] on input "text" at bounding box center [237, 152] width 97 height 22
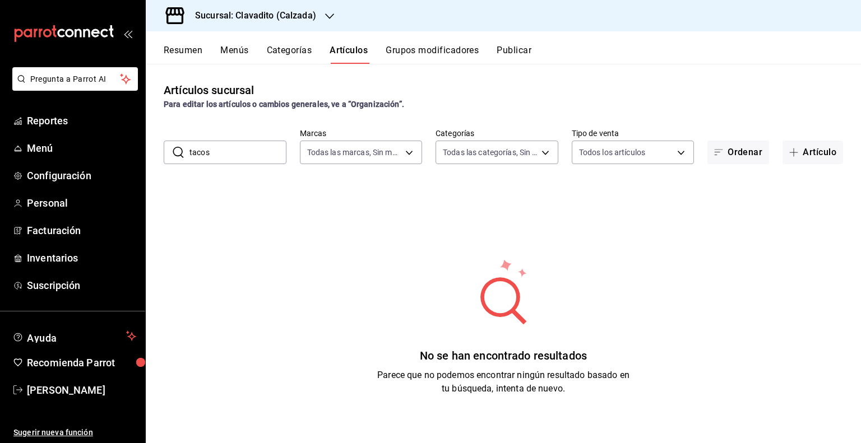
click at [230, 157] on input "tacos" at bounding box center [237, 152] width 97 height 22
type input "t"
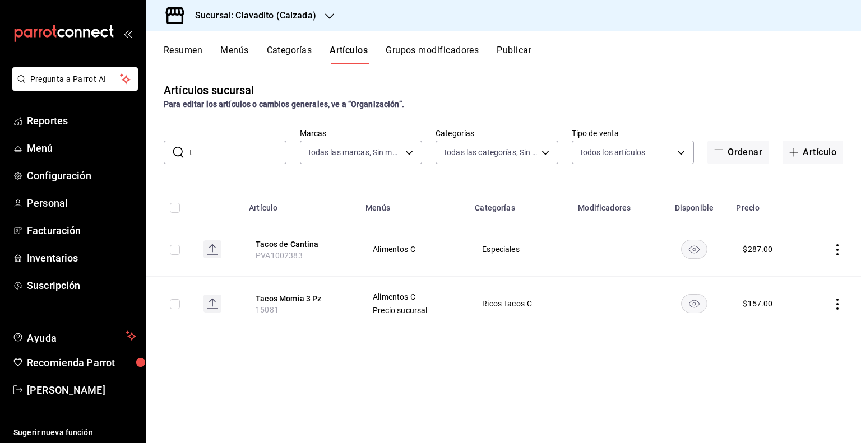
click at [229, 156] on input "t" at bounding box center [237, 152] width 97 height 22
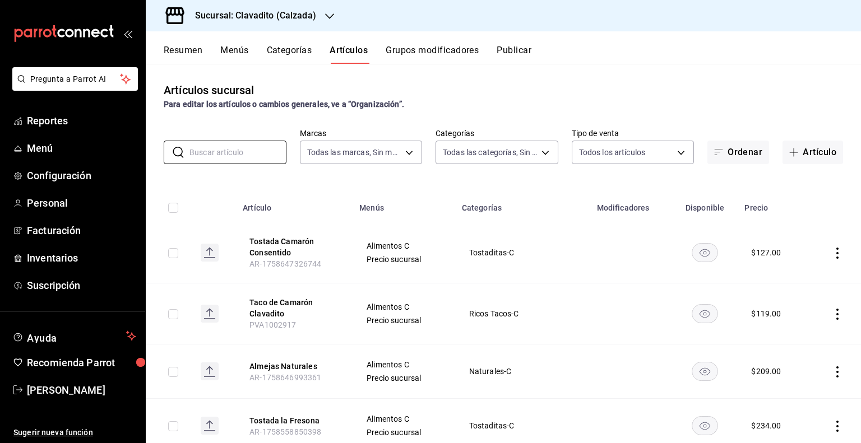
paste input "PVA1002917"
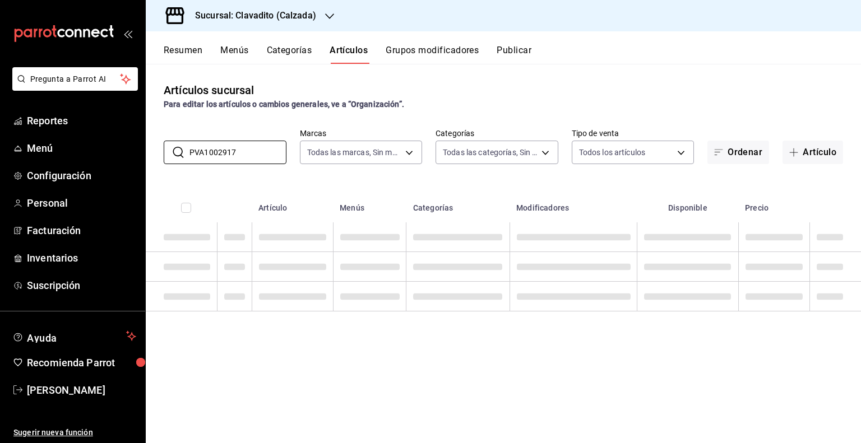
type input "PVA1002917"
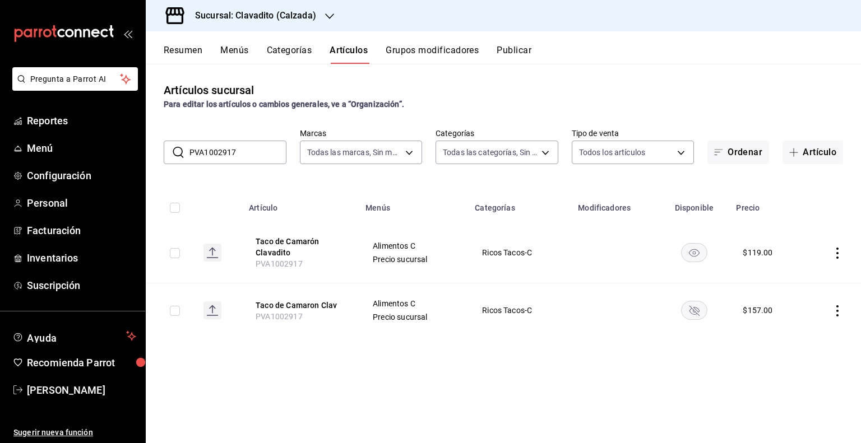
click at [217, 151] on input "PVA1002917" at bounding box center [237, 152] width 97 height 22
paste input "15084"
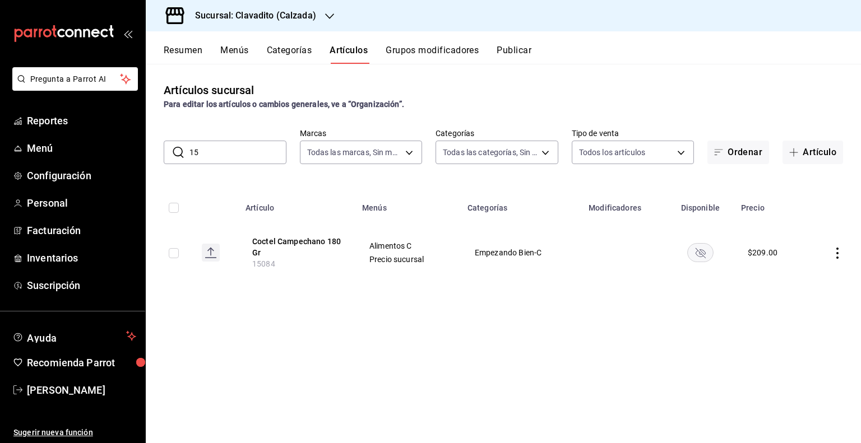
type input "1"
